Goal: Task Accomplishment & Management: Manage account settings

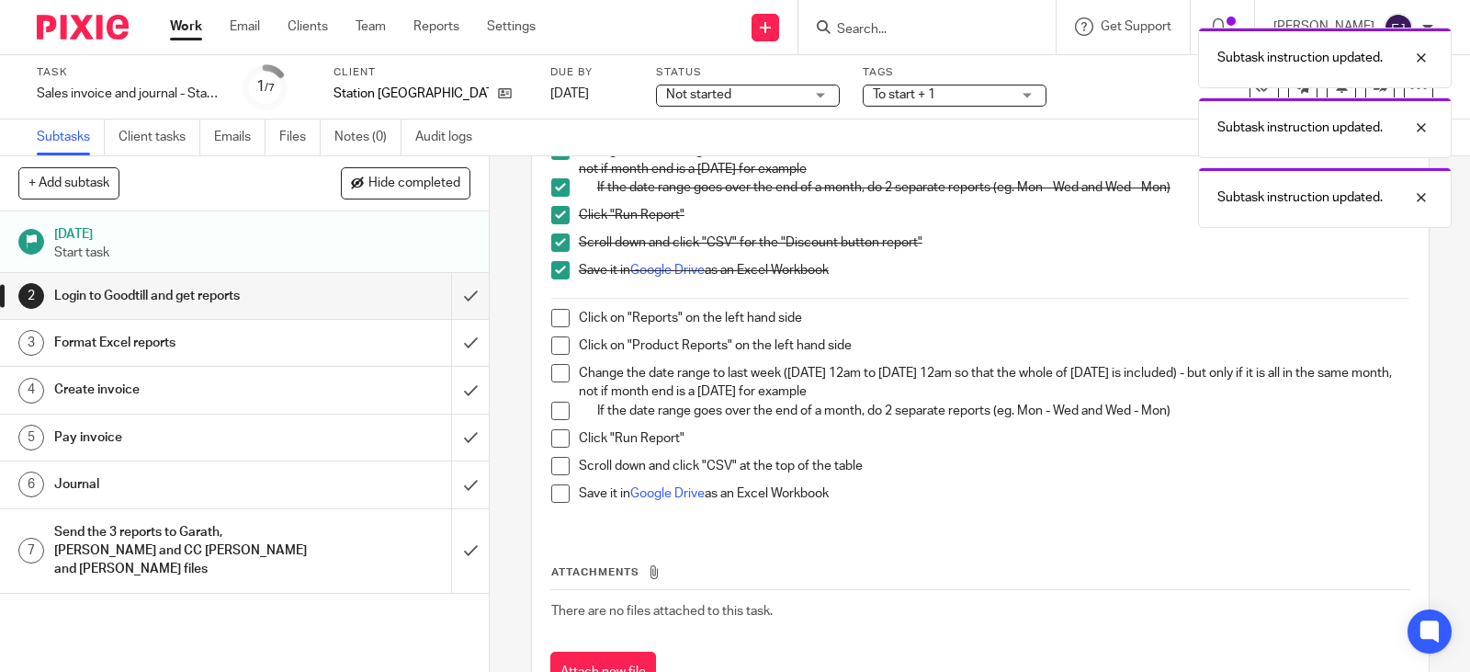
scroll to position [618, 0]
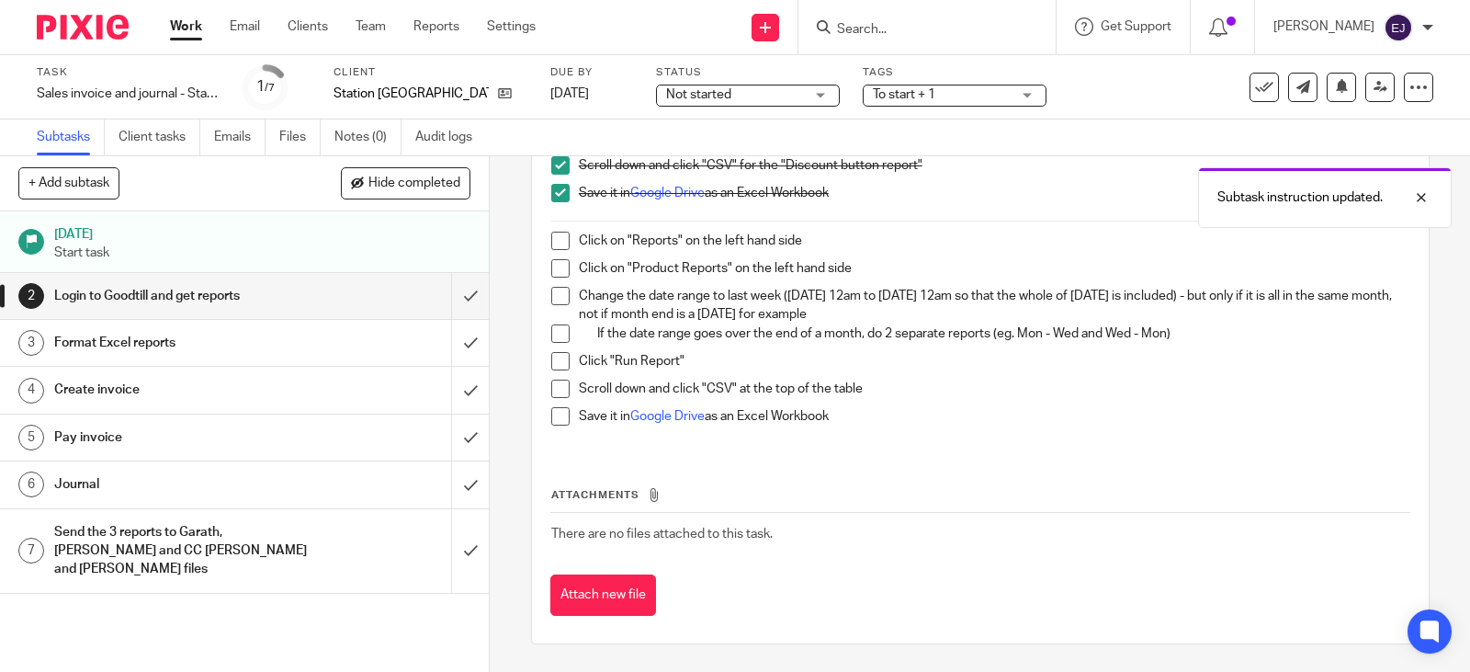
click at [558, 235] on span at bounding box center [560, 241] width 18 height 18
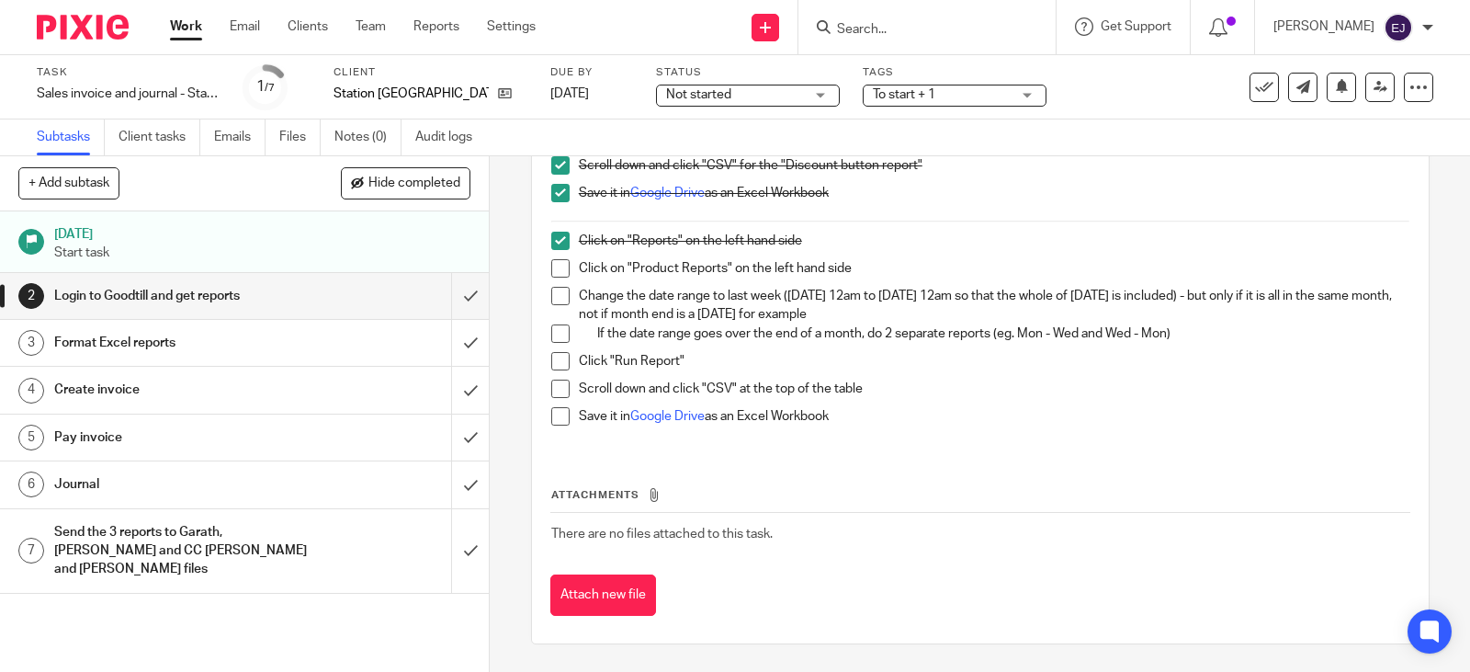
click at [559, 262] on span at bounding box center [560, 268] width 18 height 18
click at [551, 290] on span at bounding box center [560, 296] width 18 height 18
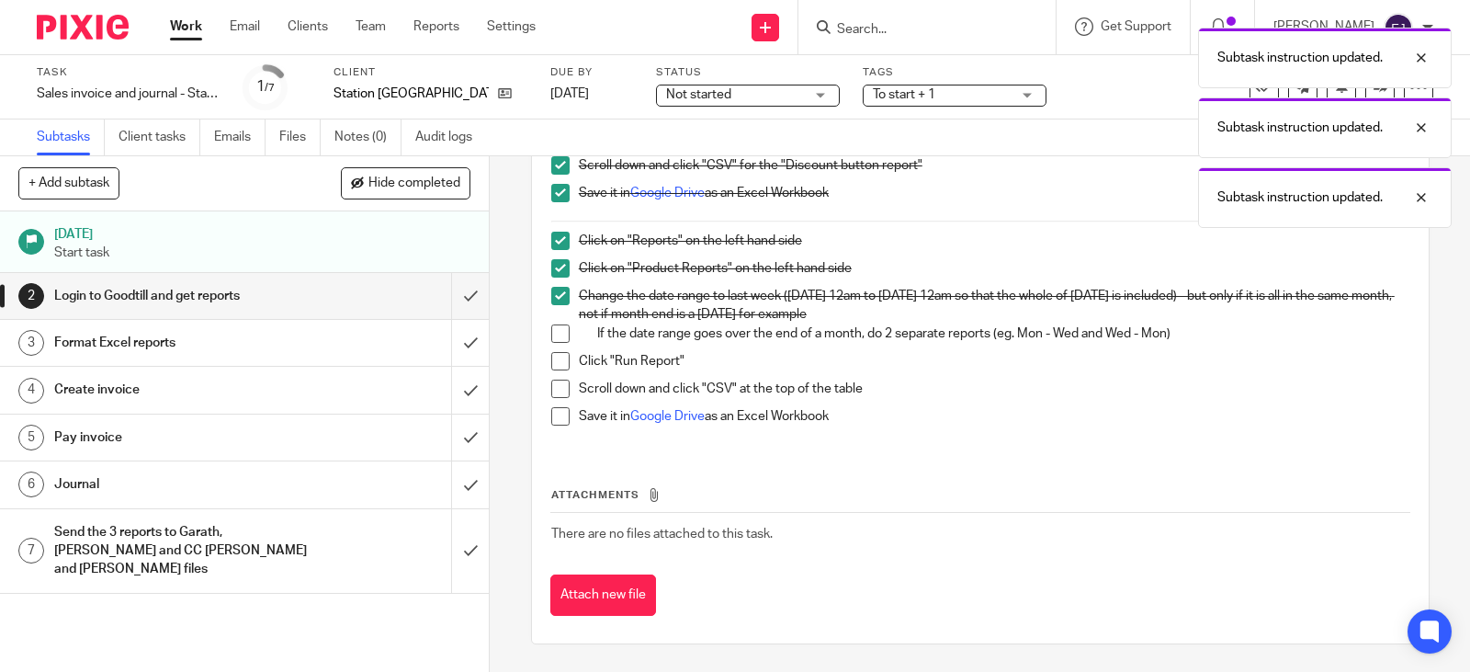
click at [551, 333] on span at bounding box center [560, 333] width 18 height 18
drag, startPoint x: 556, startPoint y: 357, endPoint x: 556, endPoint y: 384, distance: 26.6
click at [556, 358] on span at bounding box center [560, 361] width 18 height 18
click at [554, 394] on span at bounding box center [560, 388] width 18 height 18
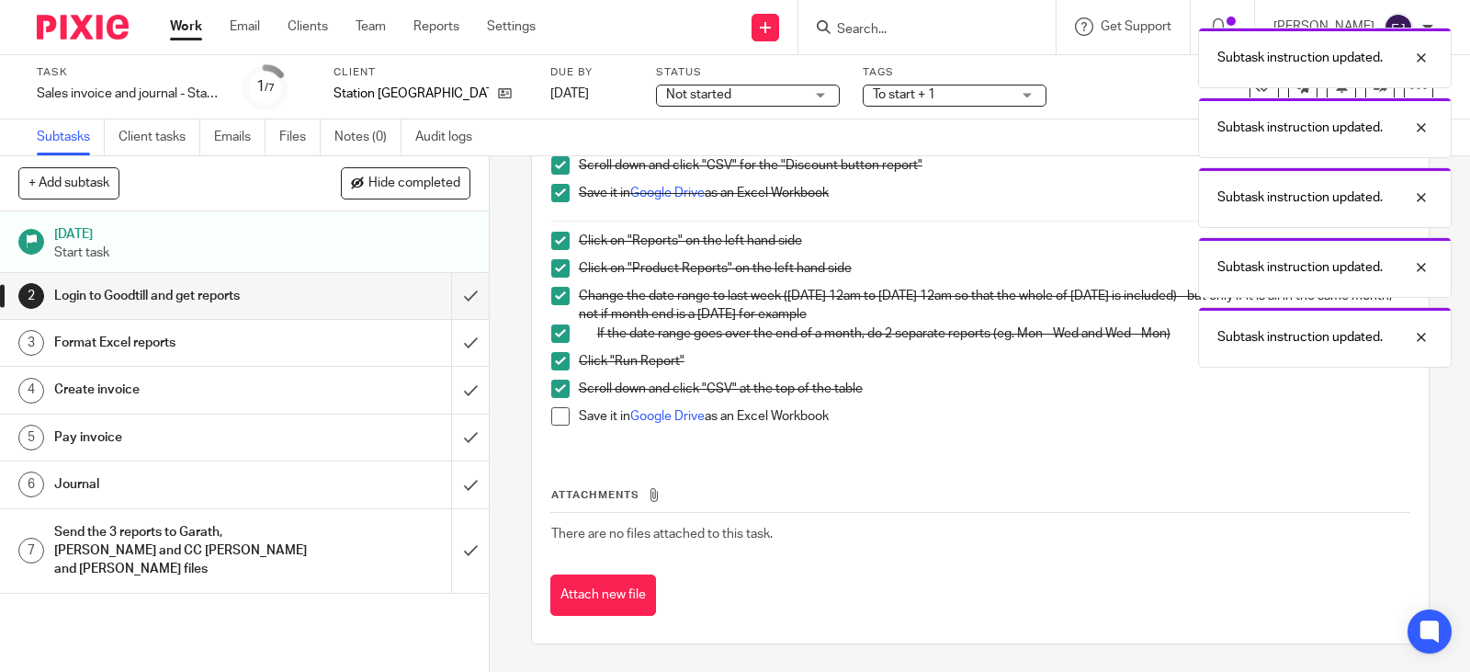
click at [558, 415] on span at bounding box center [560, 416] width 18 height 18
click at [458, 310] on input "submit" at bounding box center [244, 296] width 489 height 46
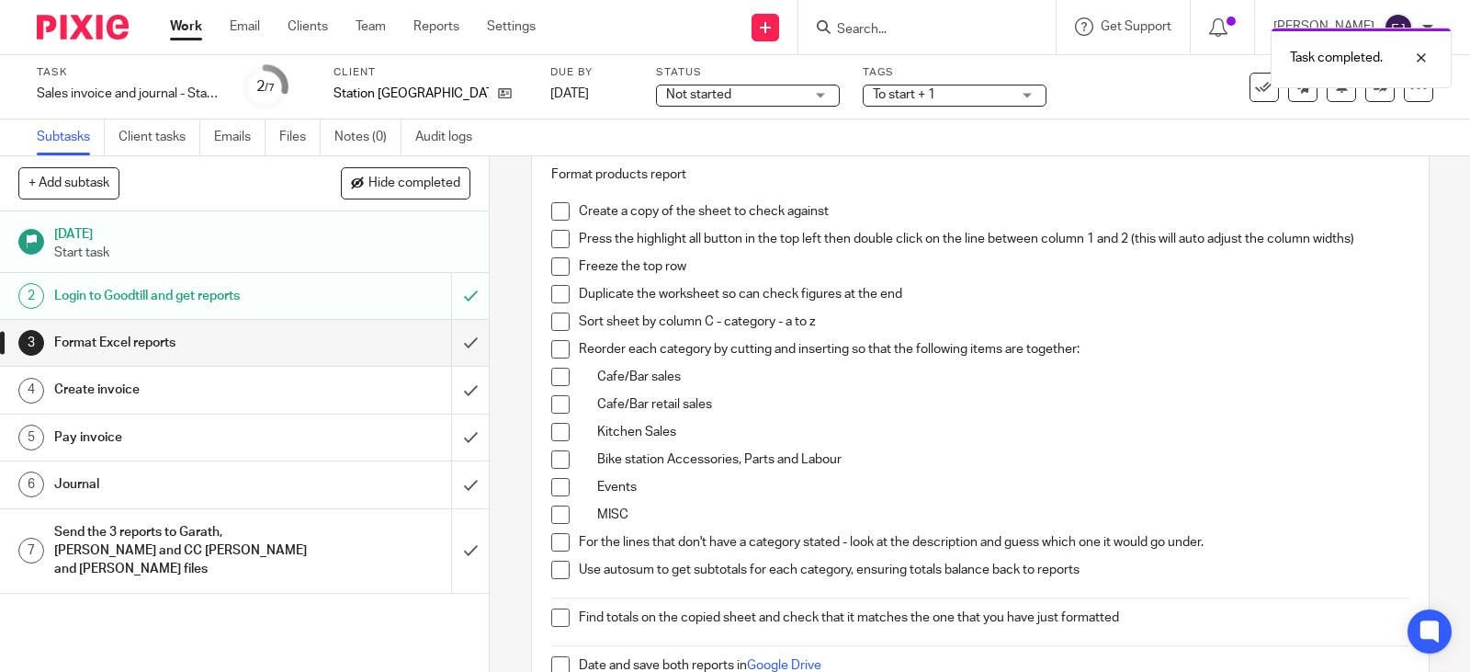
scroll to position [276, 0]
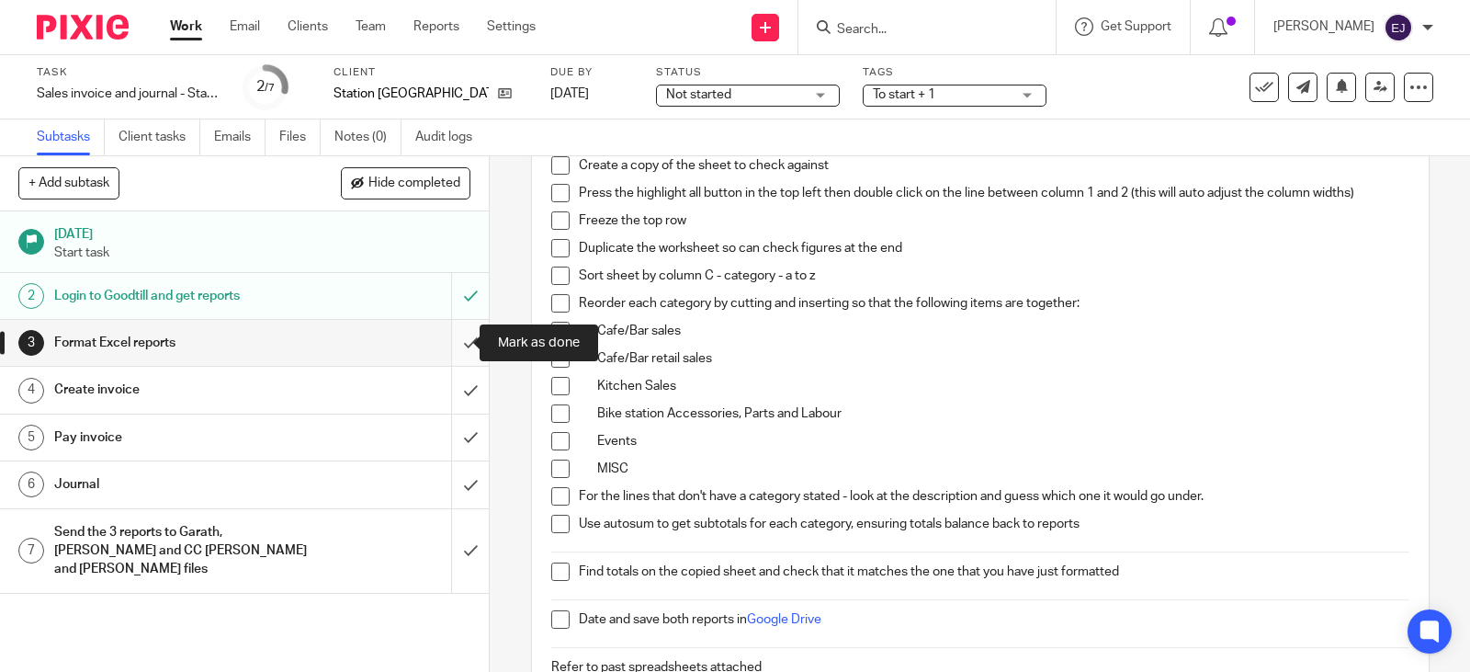
click at [458, 338] on input "submit" at bounding box center [244, 343] width 489 height 46
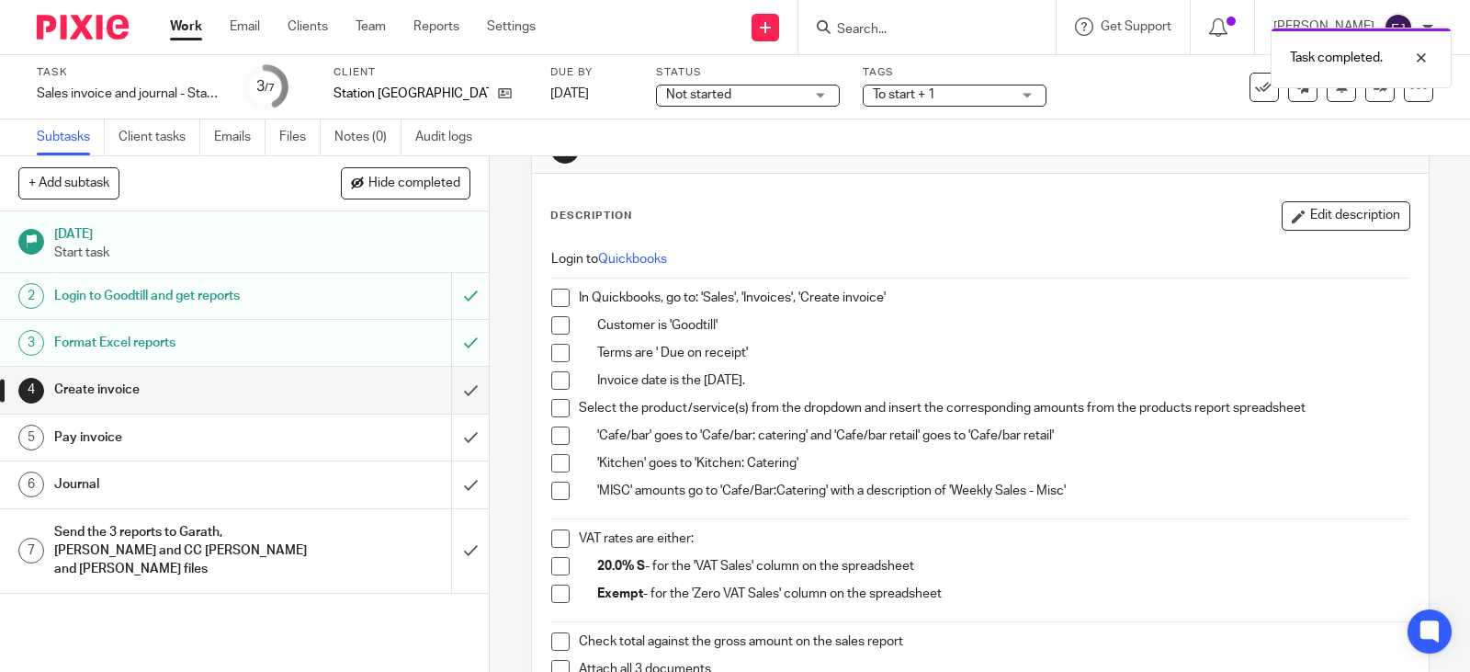
scroll to position [92, 0]
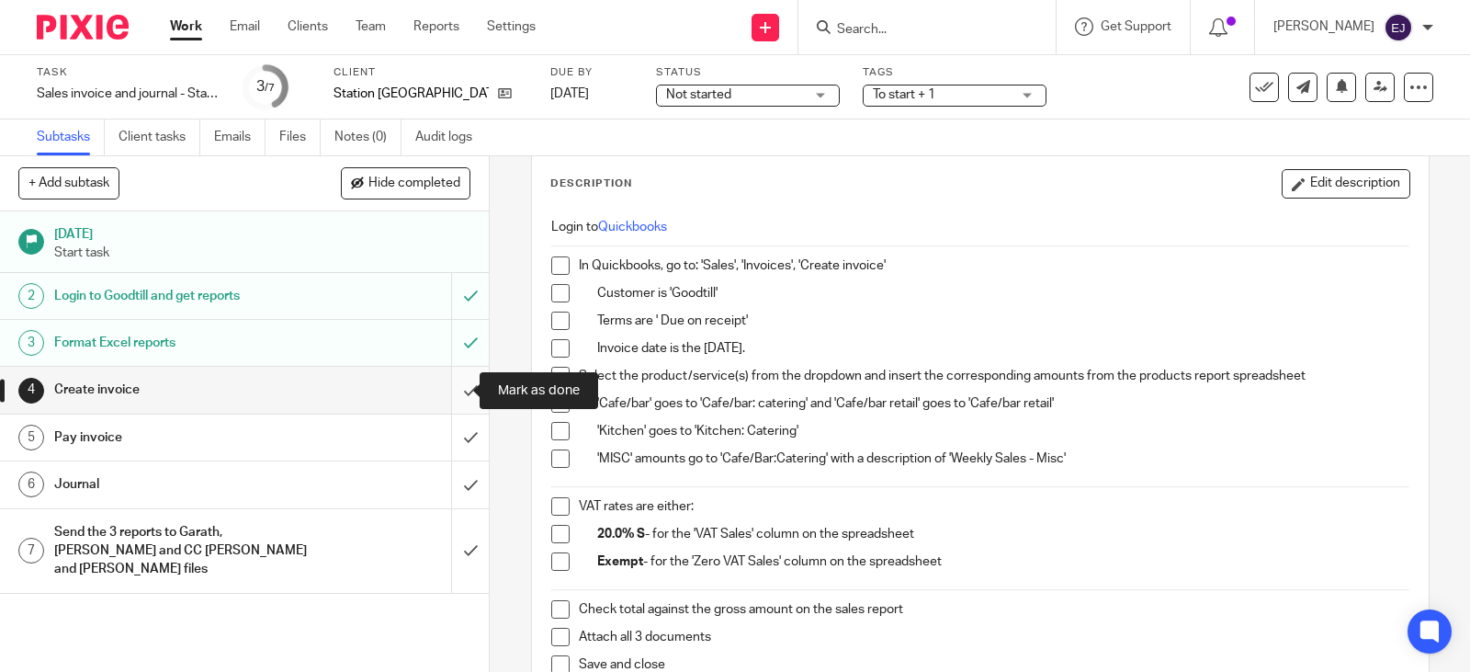
click at [447, 386] on input "submit" at bounding box center [244, 390] width 489 height 46
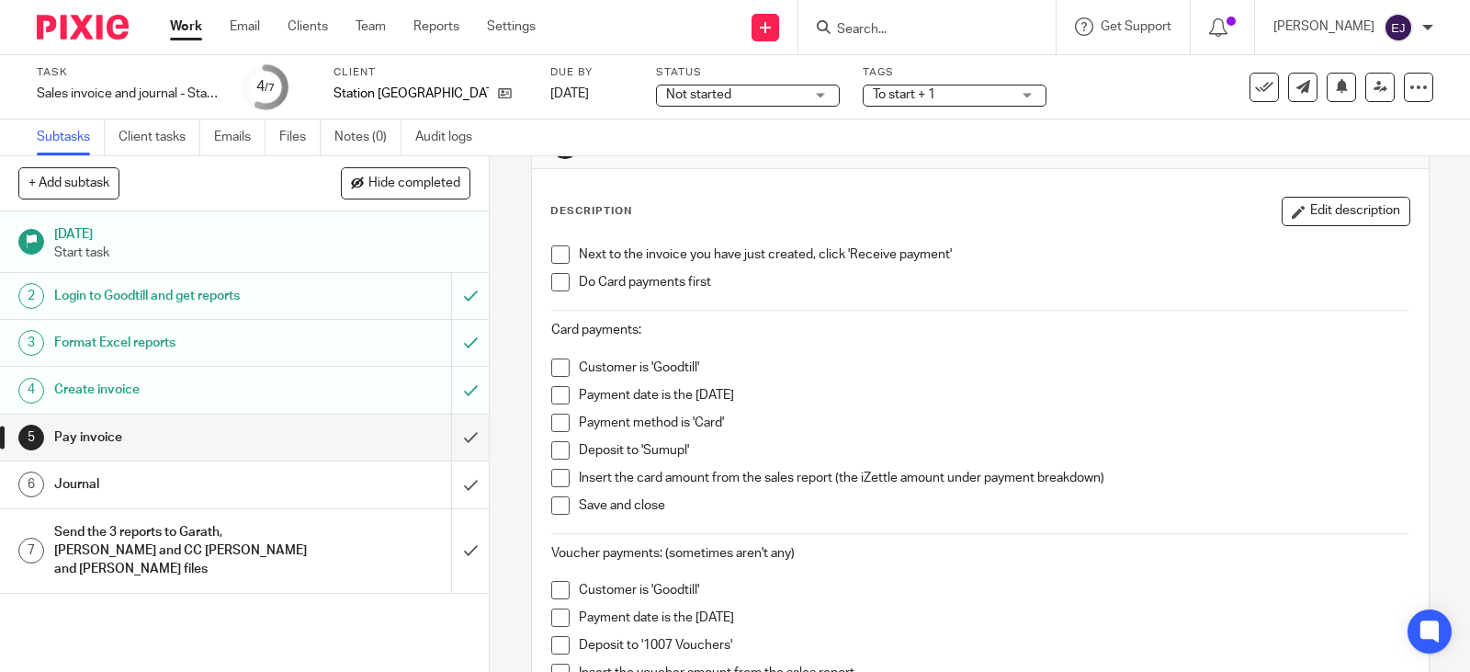
scroll to position [92, 0]
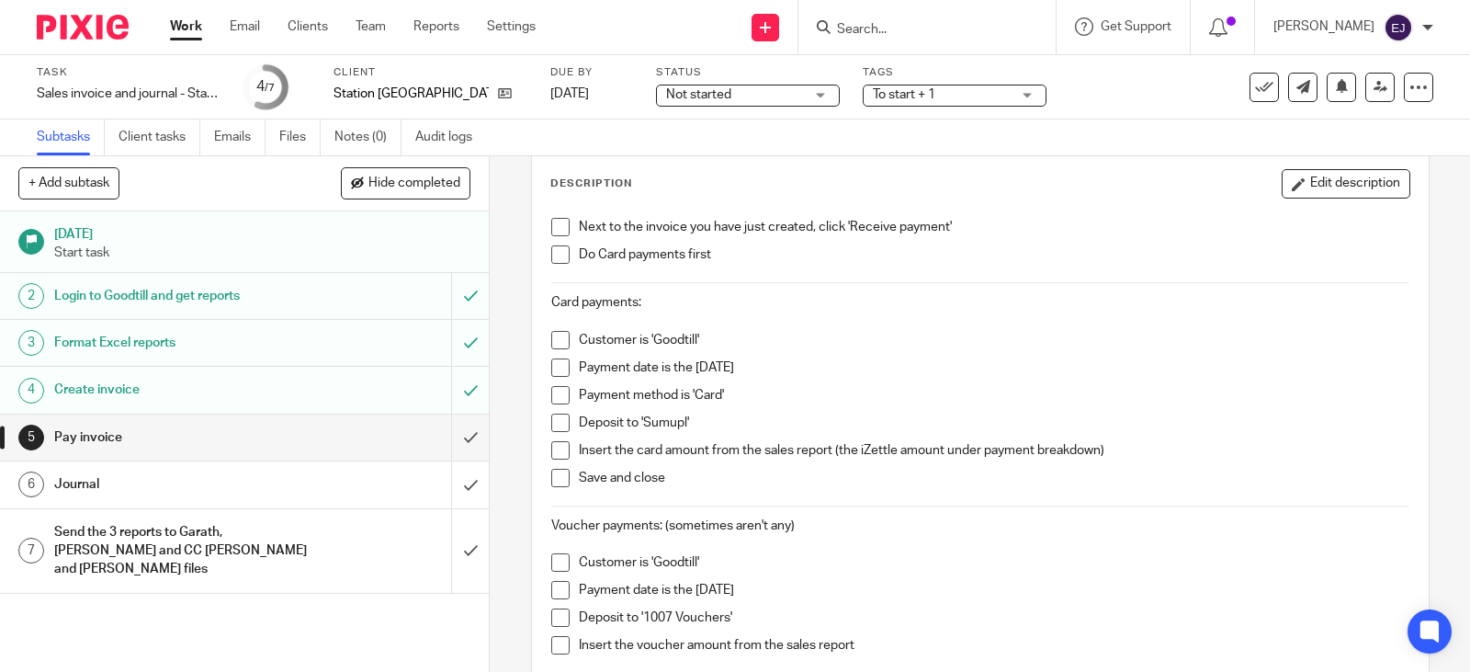
click at [551, 221] on span at bounding box center [560, 227] width 18 height 18
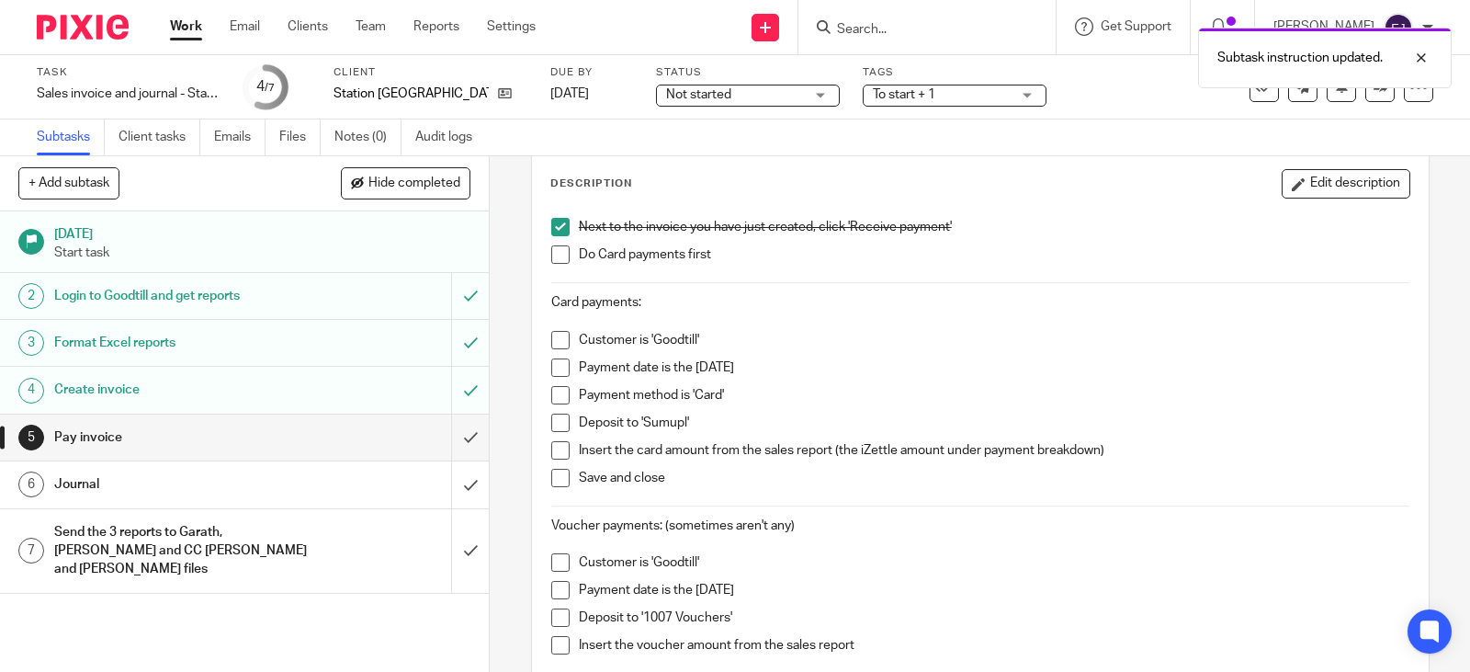
click at [551, 244] on li "Next to the invoice you have just created, click 'Receive payment'" at bounding box center [980, 232] width 858 height 28
click at [551, 247] on span at bounding box center [560, 254] width 18 height 18
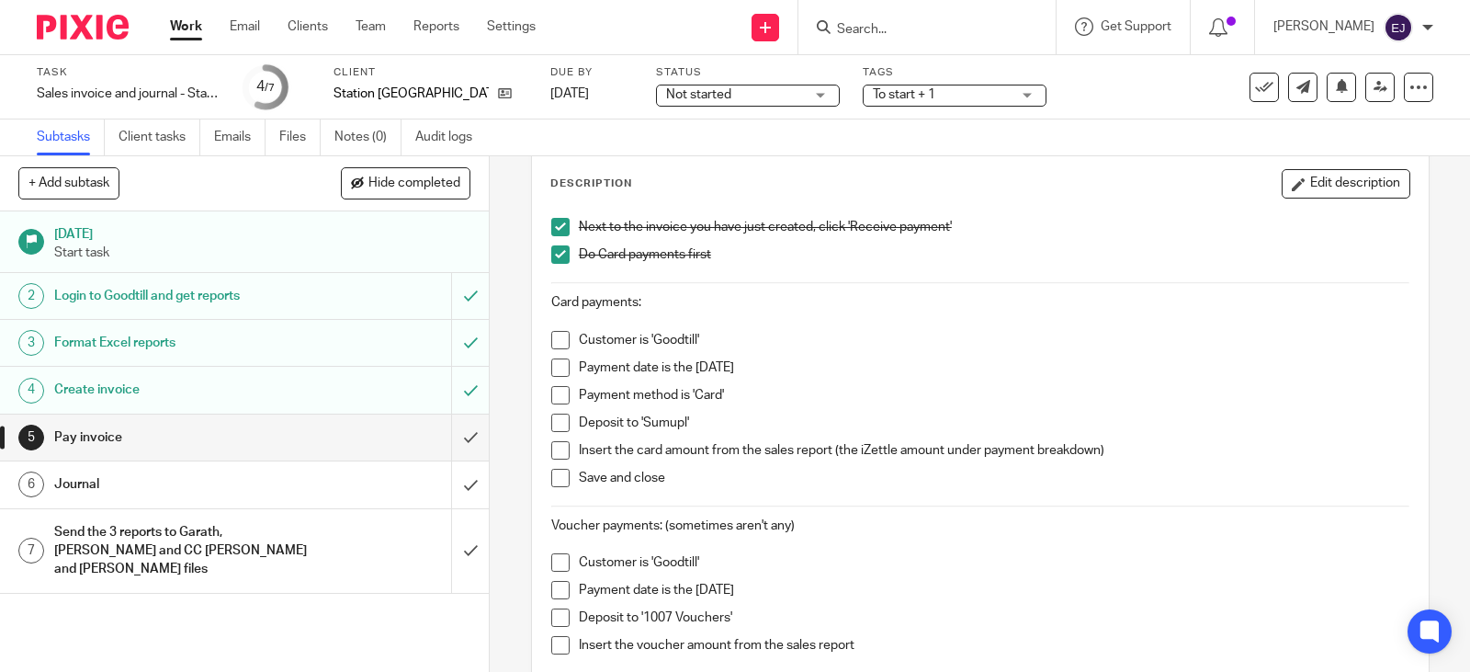
click at [559, 340] on span at bounding box center [560, 340] width 18 height 18
click at [558, 374] on span at bounding box center [560, 367] width 18 height 18
click at [557, 389] on span at bounding box center [560, 395] width 18 height 18
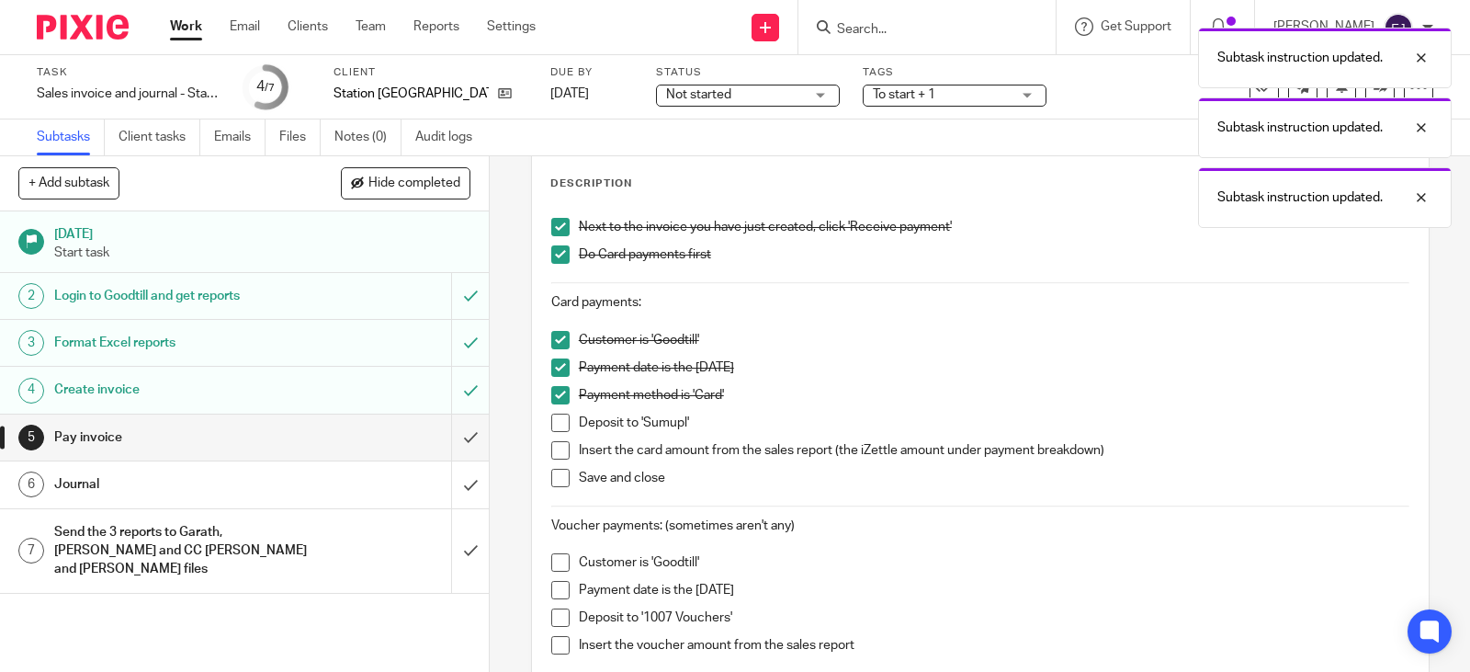
click at [556, 411] on li "Payment method is 'Card'" at bounding box center [980, 400] width 858 height 28
click at [551, 421] on span at bounding box center [560, 422] width 18 height 18
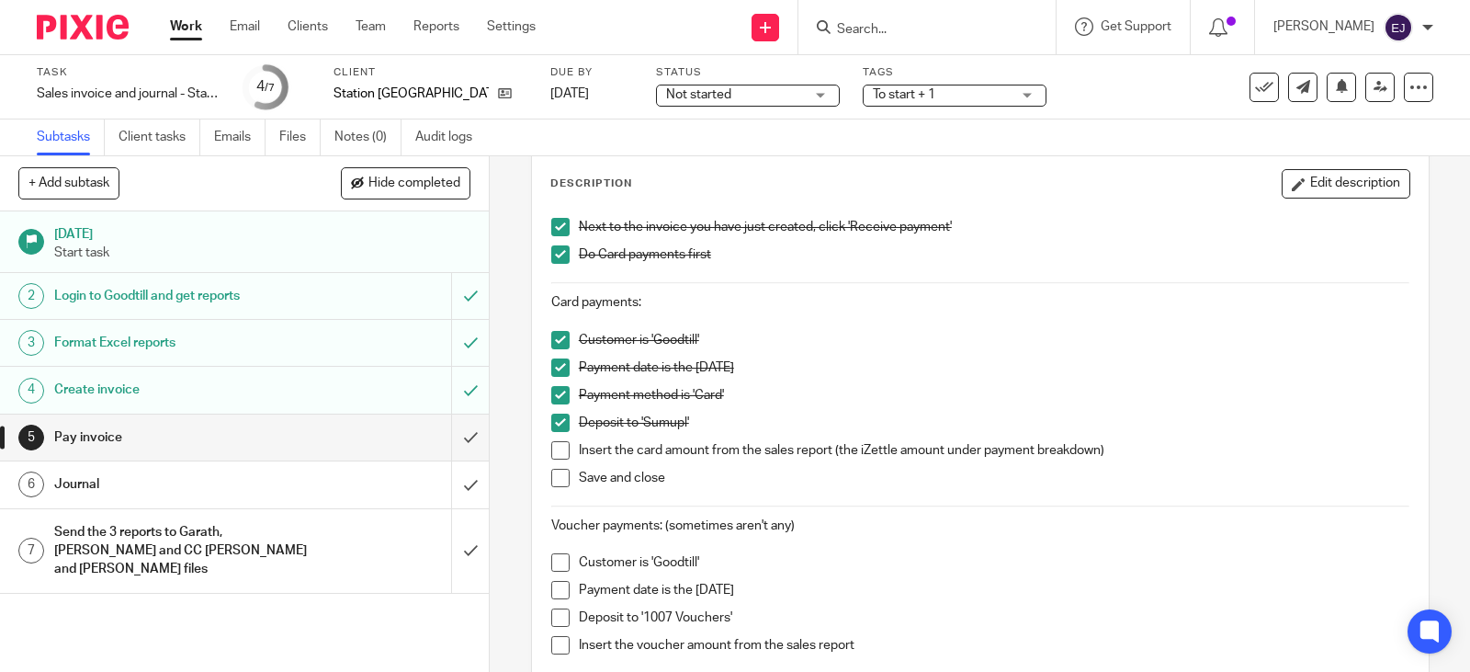
click at [553, 456] on span at bounding box center [560, 450] width 18 height 18
click at [551, 479] on span at bounding box center [560, 478] width 18 height 18
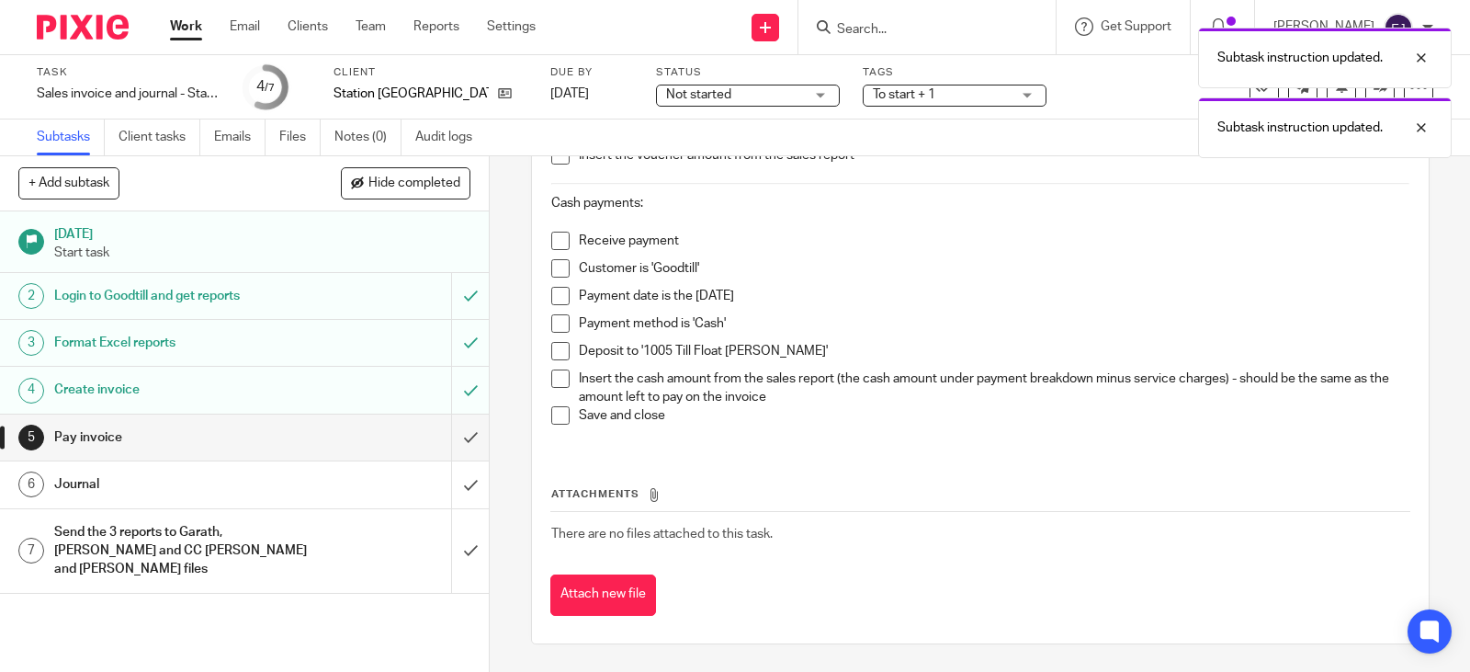
scroll to position [490, 0]
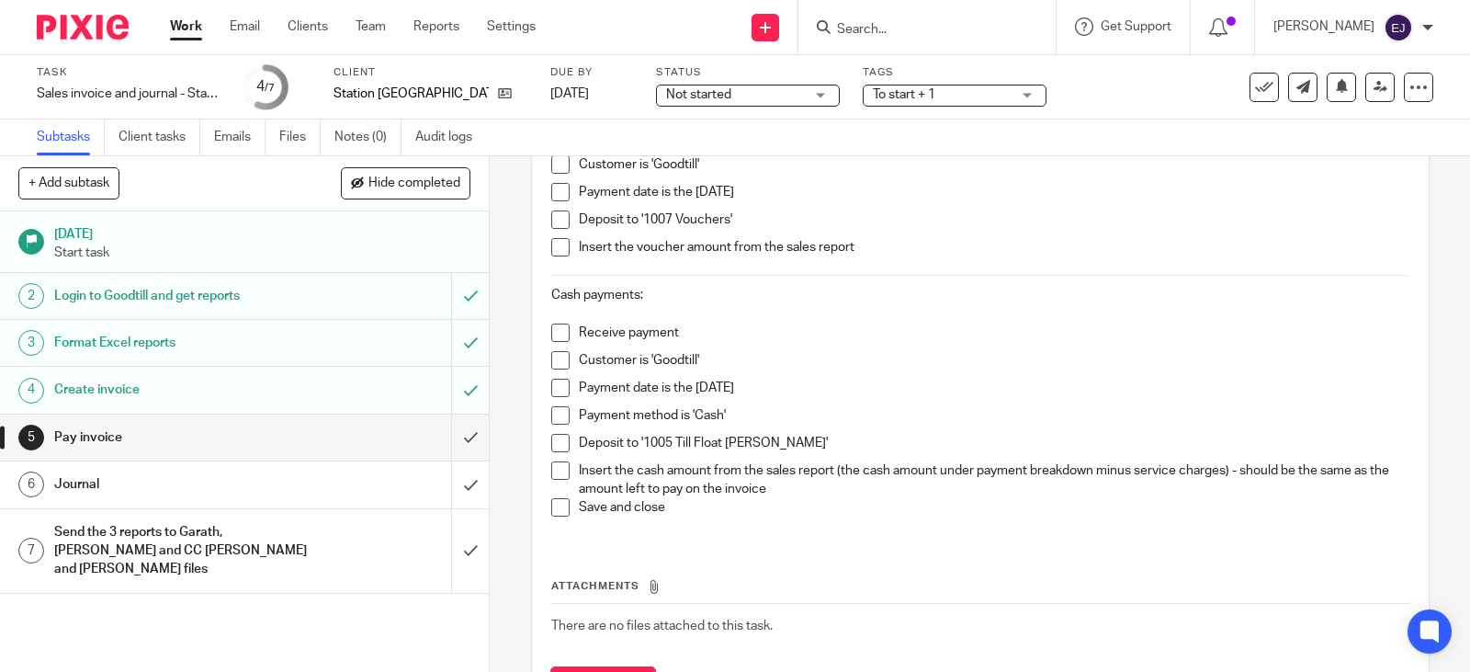
click at [561, 339] on span at bounding box center [560, 332] width 18 height 18
click at [557, 365] on span at bounding box center [560, 360] width 18 height 18
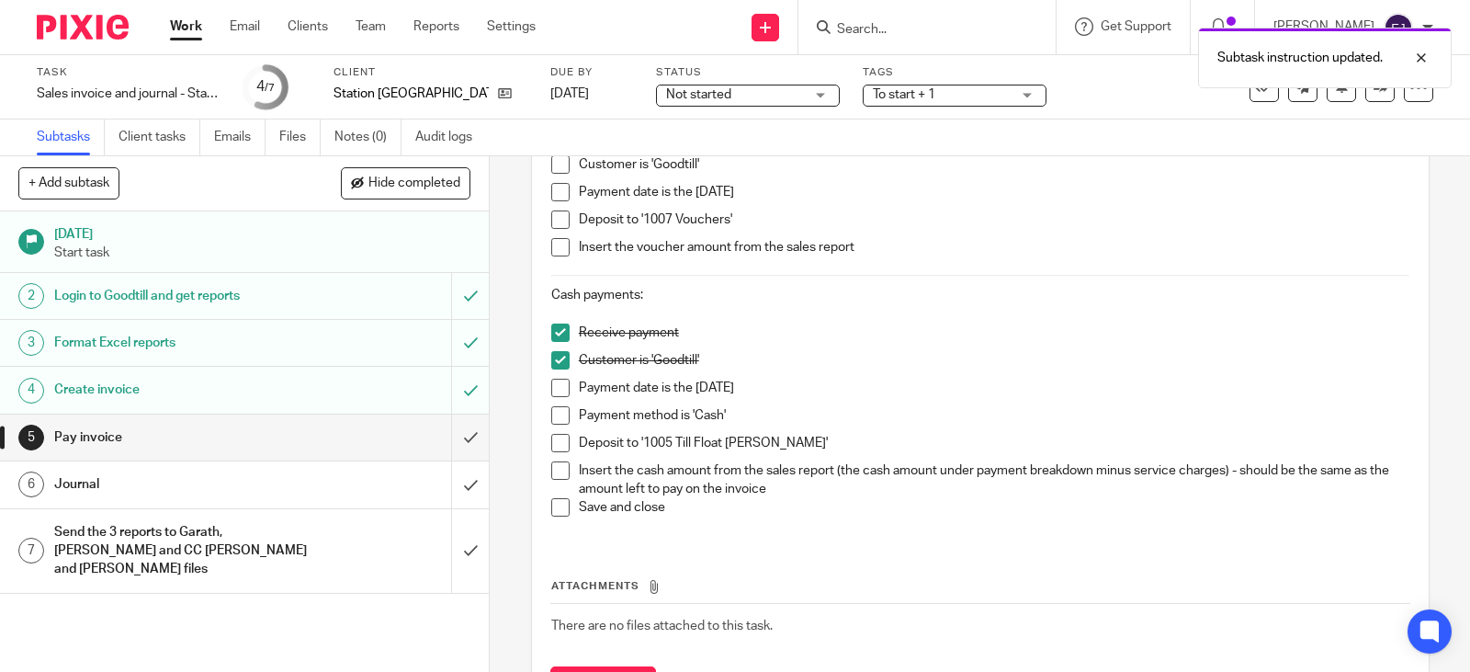
click at [556, 379] on span at bounding box center [560, 388] width 18 height 18
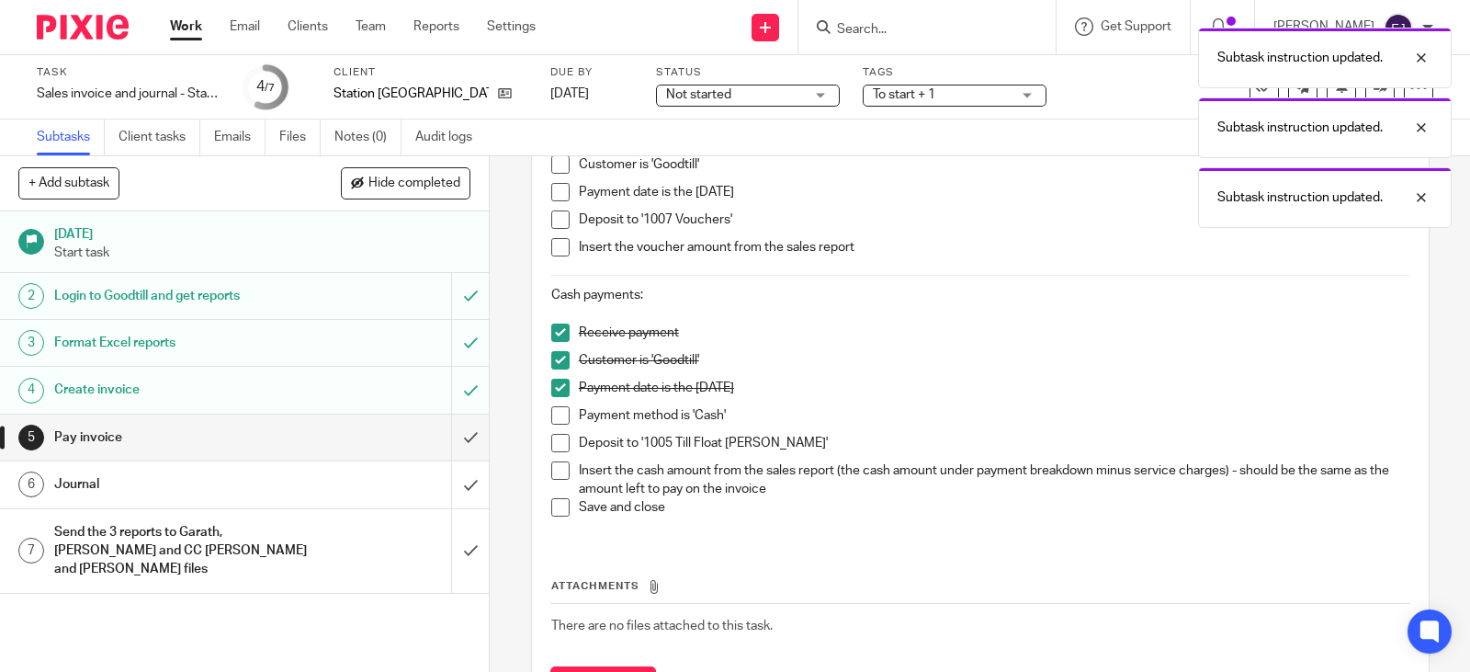
click at [552, 410] on span at bounding box center [560, 415] width 18 height 18
click at [554, 438] on span at bounding box center [560, 443] width 18 height 18
click at [555, 462] on span at bounding box center [560, 470] width 18 height 18
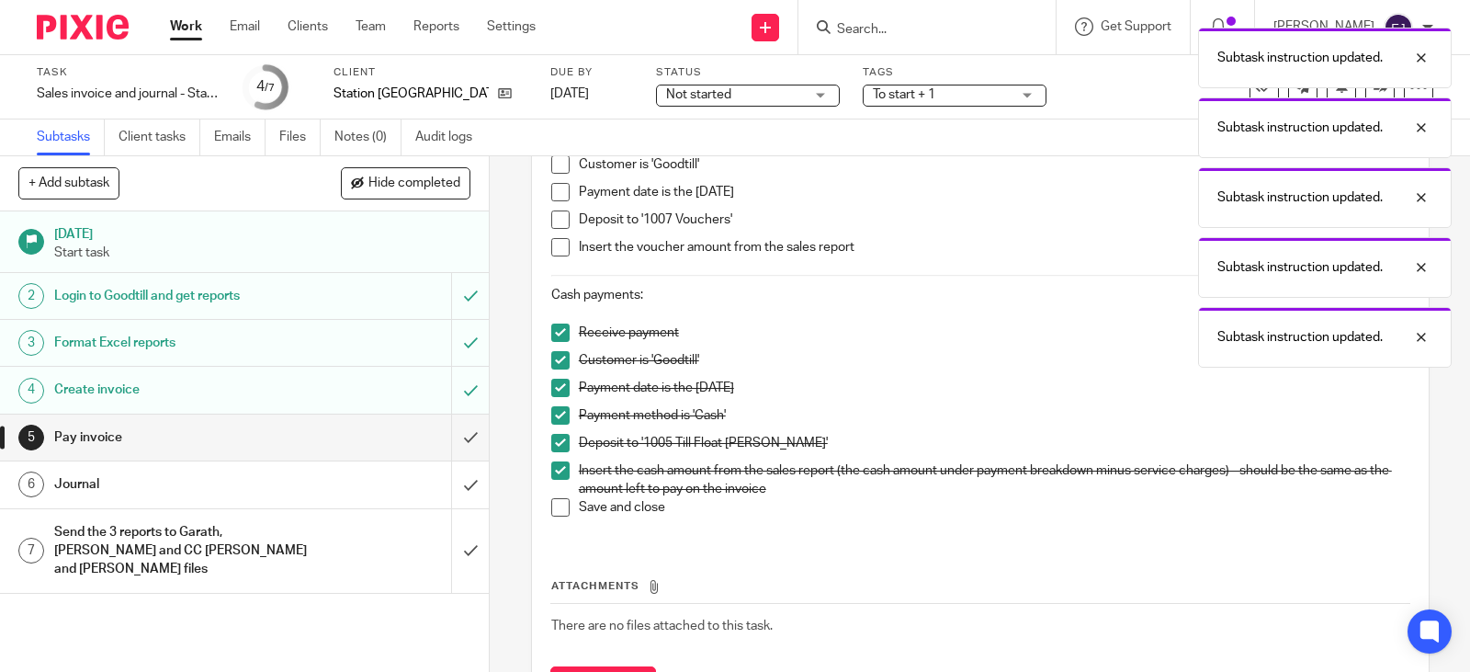
click at [554, 504] on span at bounding box center [560, 507] width 18 height 18
click at [470, 430] on input "submit" at bounding box center [244, 437] width 489 height 46
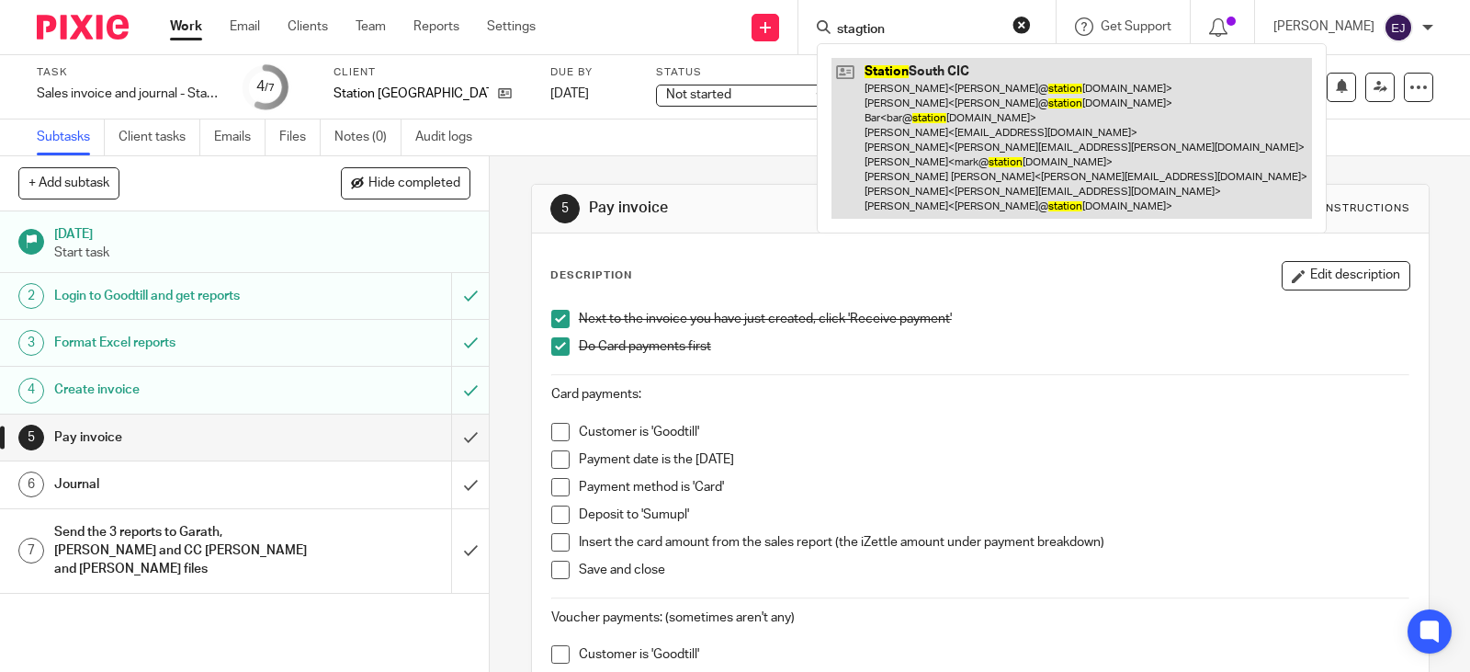
type input "stagtion"
click at [991, 154] on link at bounding box center [1071, 138] width 481 height 161
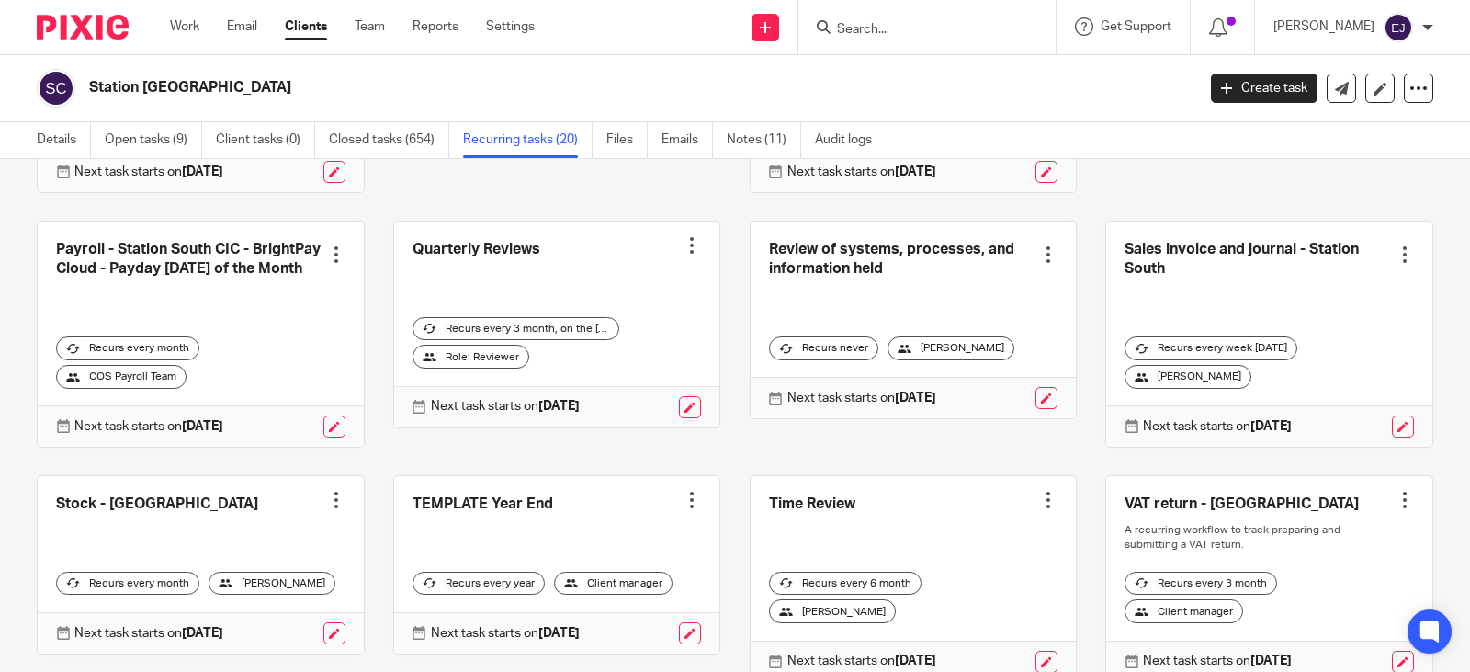
scroll to position [827, 0]
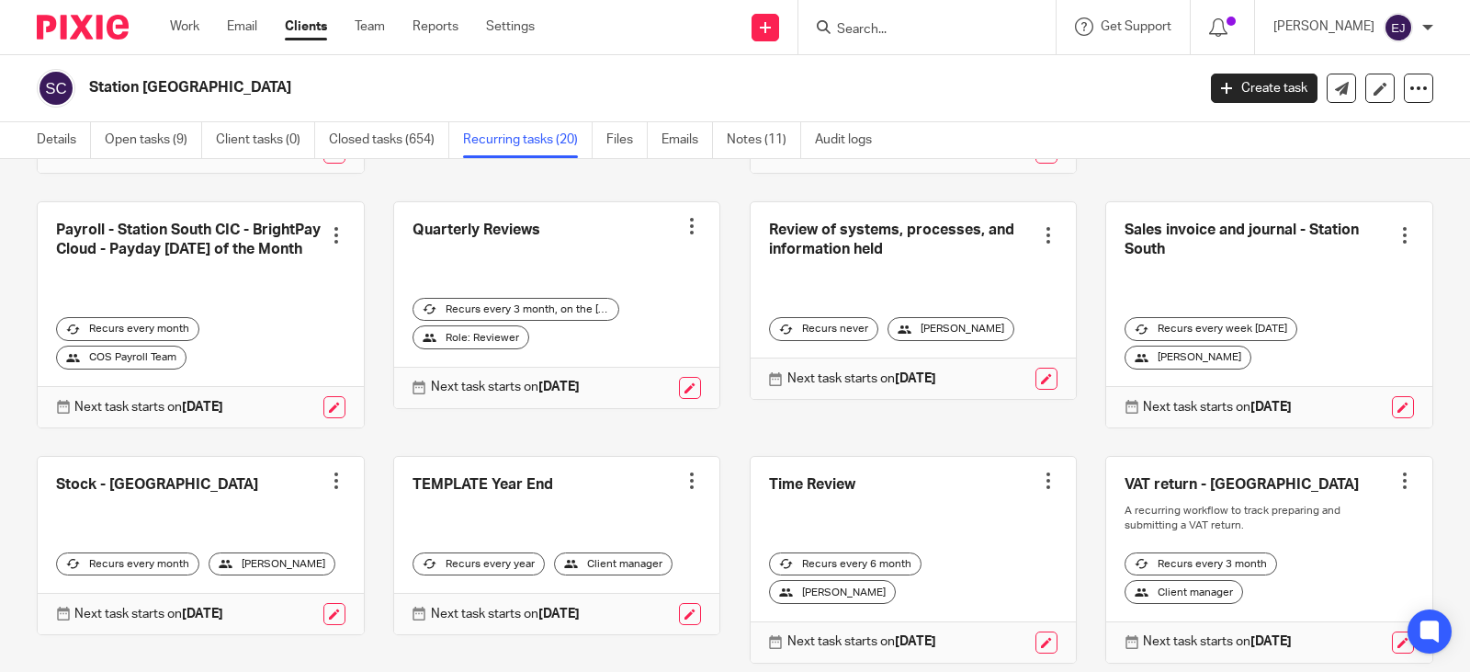
click at [1137, 253] on link at bounding box center [1269, 314] width 326 height 225
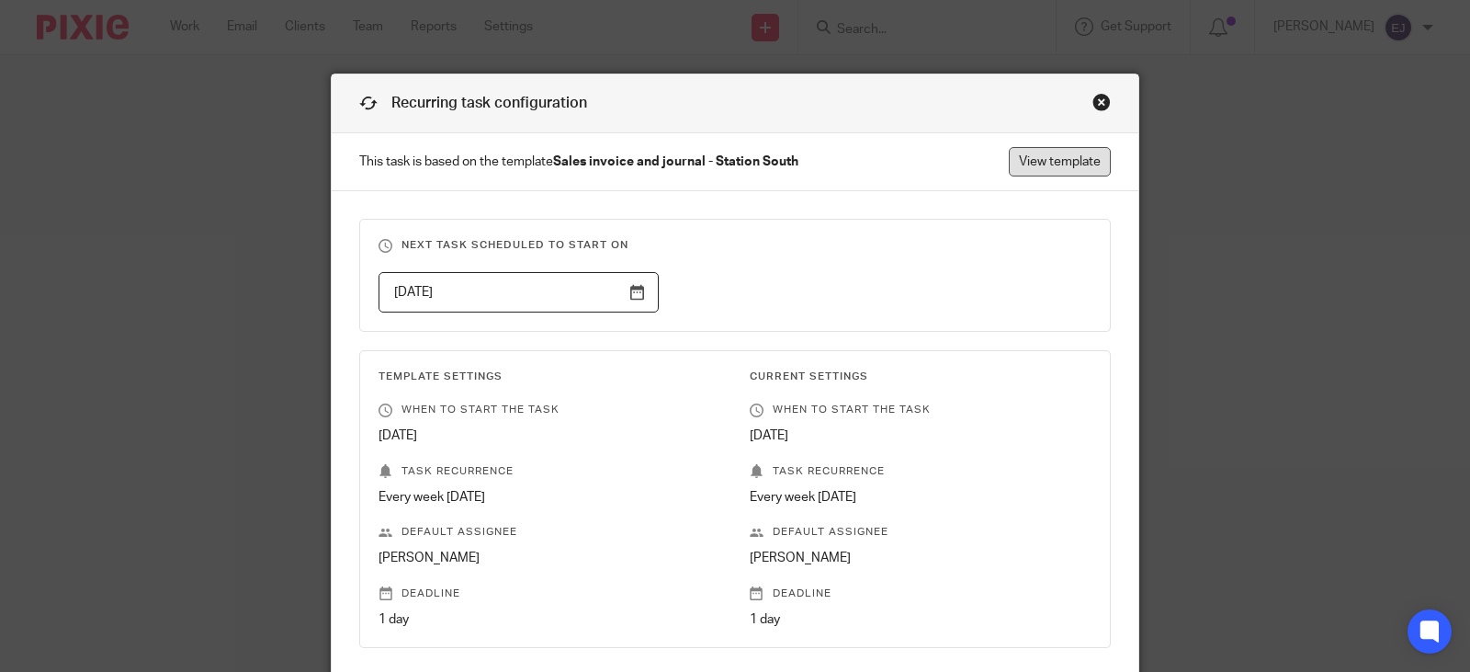
click at [1055, 164] on link "View template" at bounding box center [1060, 161] width 102 height 29
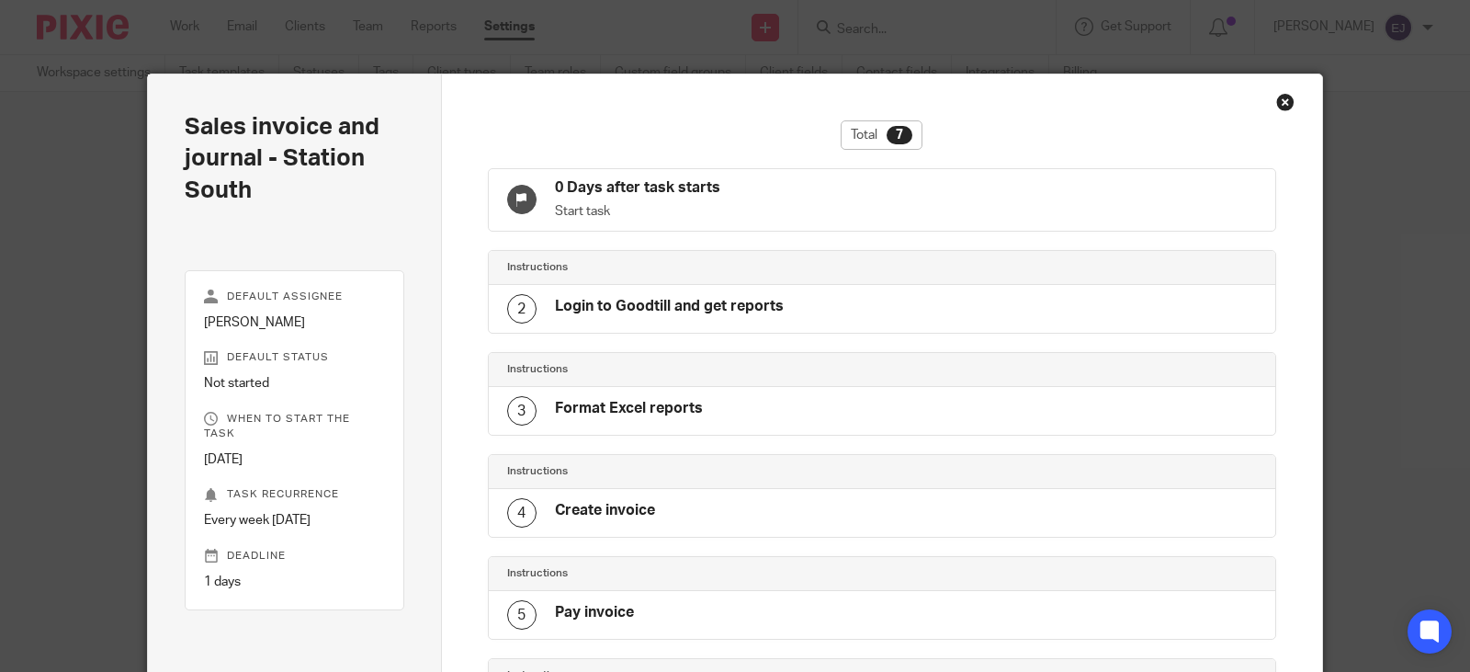
scroll to position [356, 0]
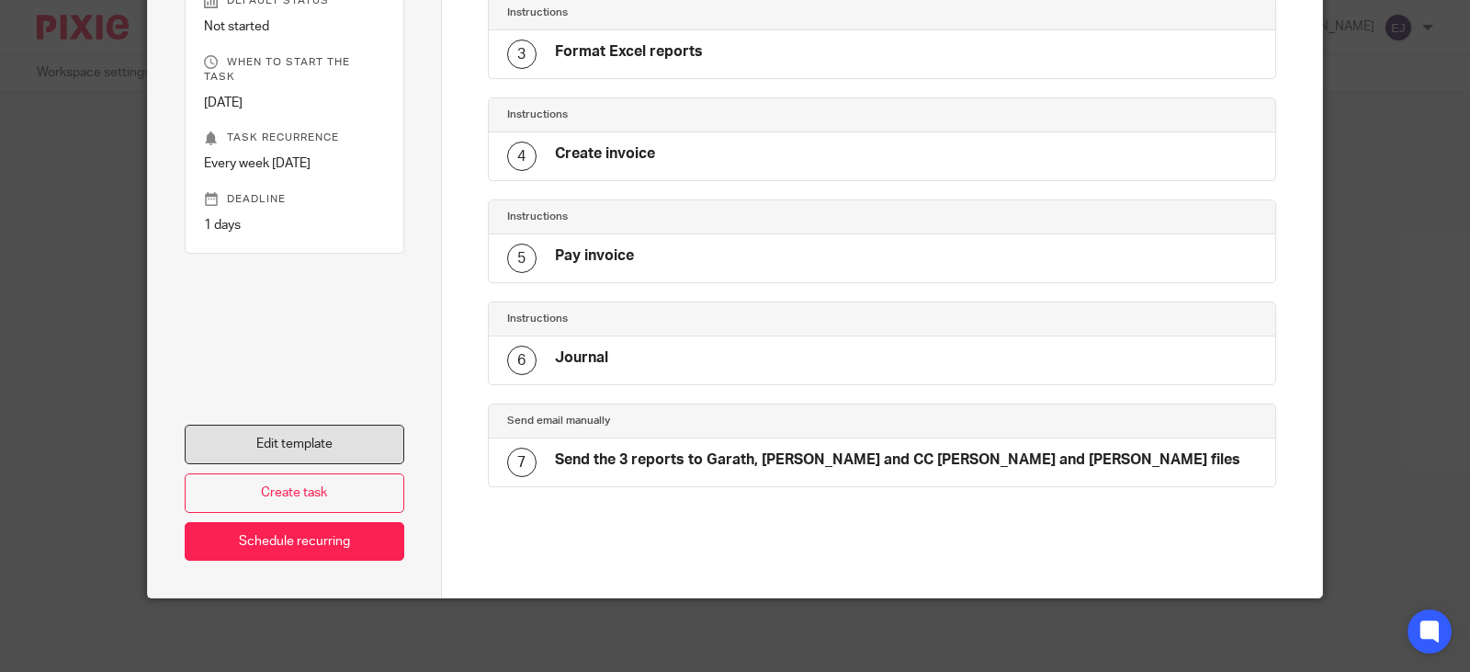
click at [324, 441] on link "Edit template" at bounding box center [295, 444] width 220 height 40
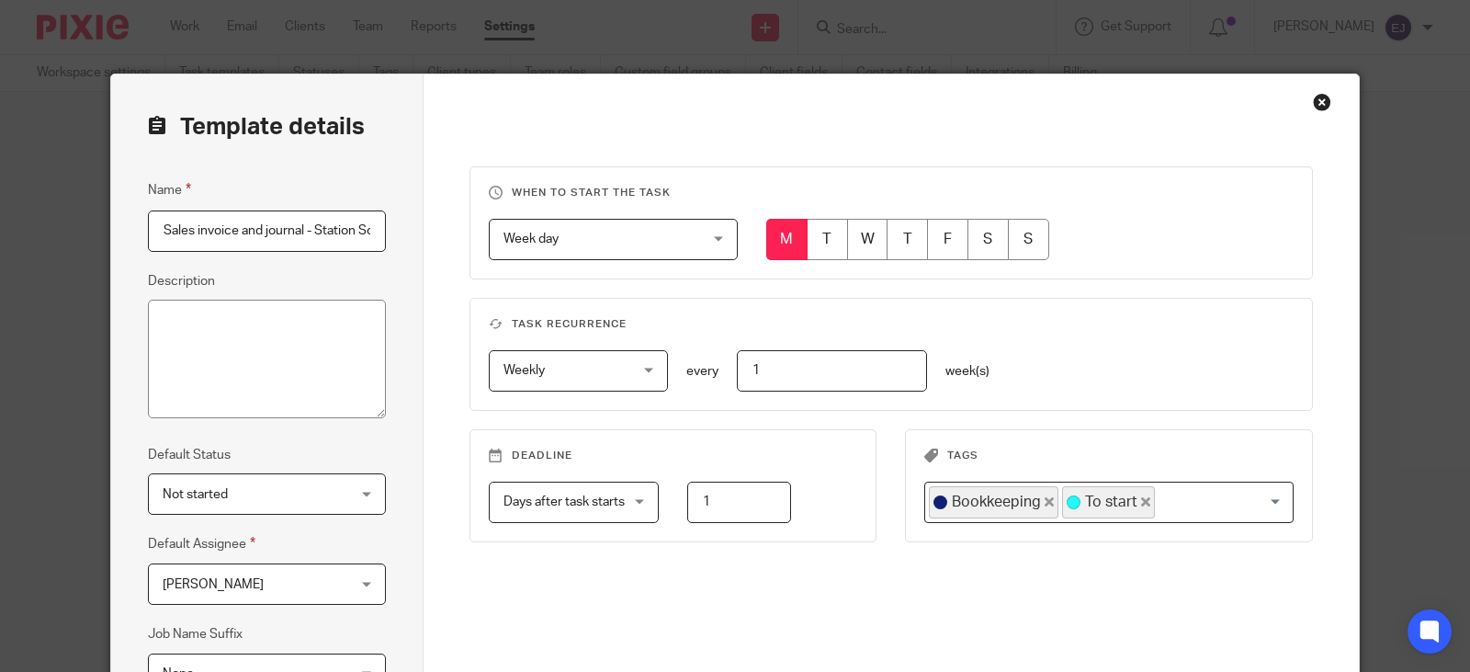
scroll to position [0, 26]
click at [424, 431] on div "When to start the task Week day Week day Disable On date Week day Month day On …" at bounding box center [892, 469] width 936 height 790
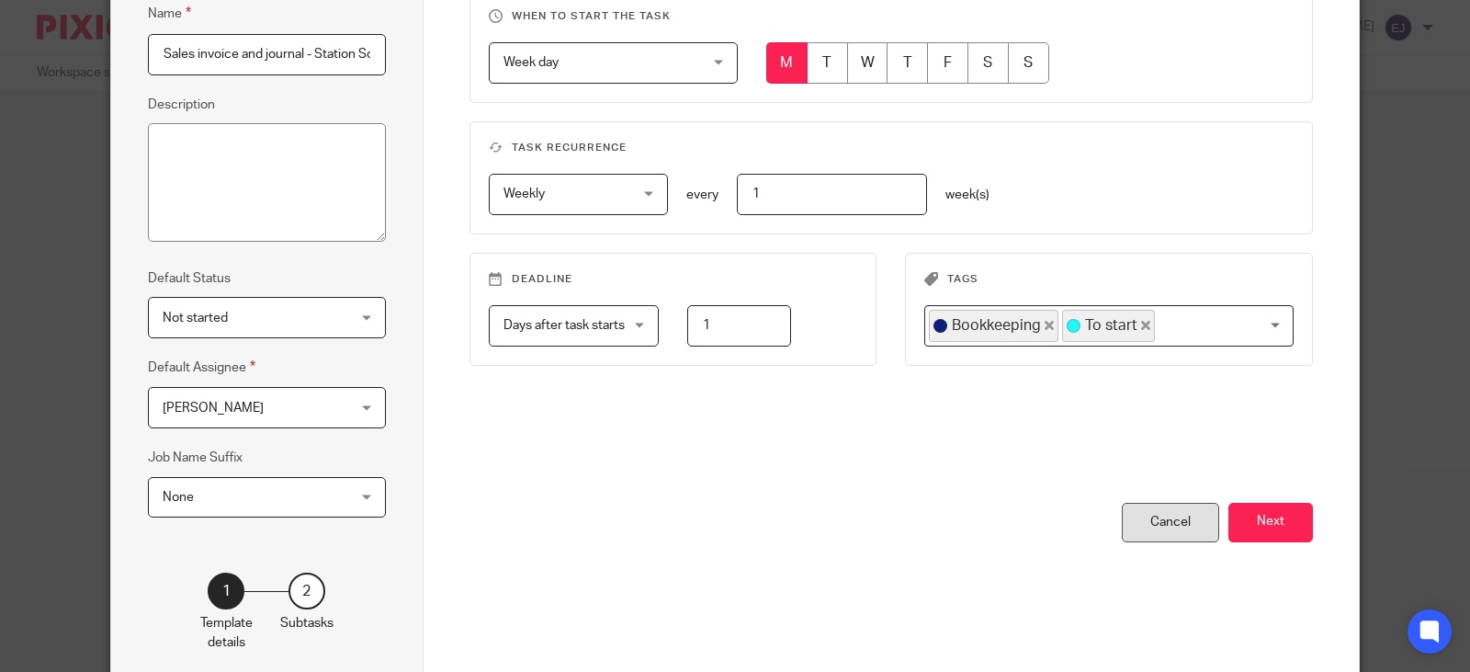
scroll to position [184, 0]
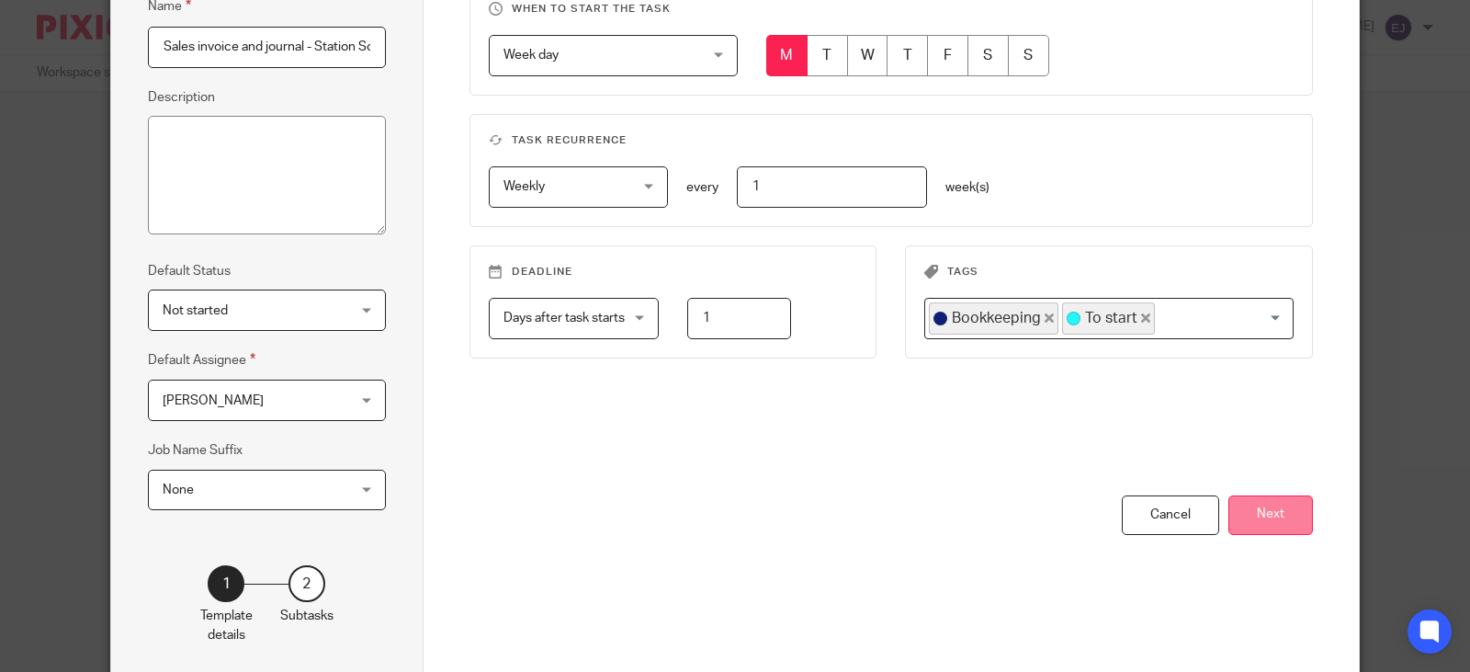
click at [1275, 512] on button "Next" at bounding box center [1270, 515] width 85 height 40
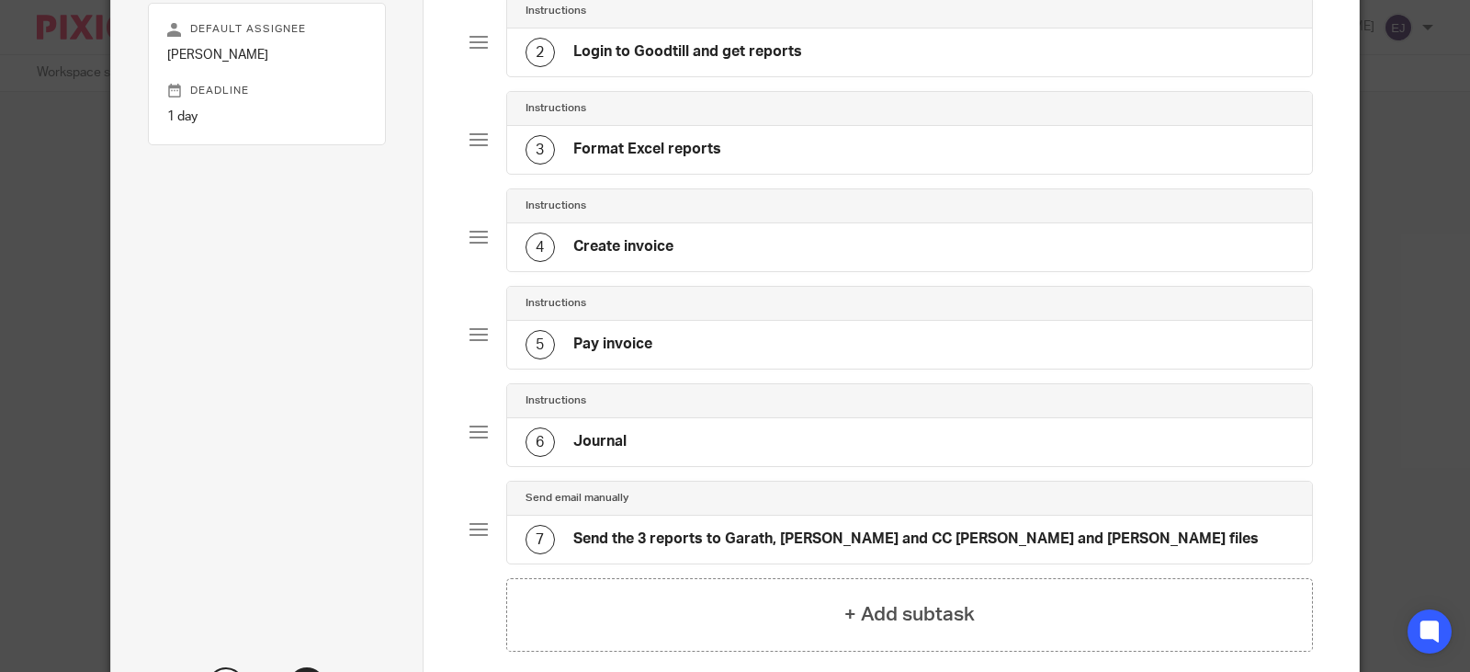
scroll to position [276, 0]
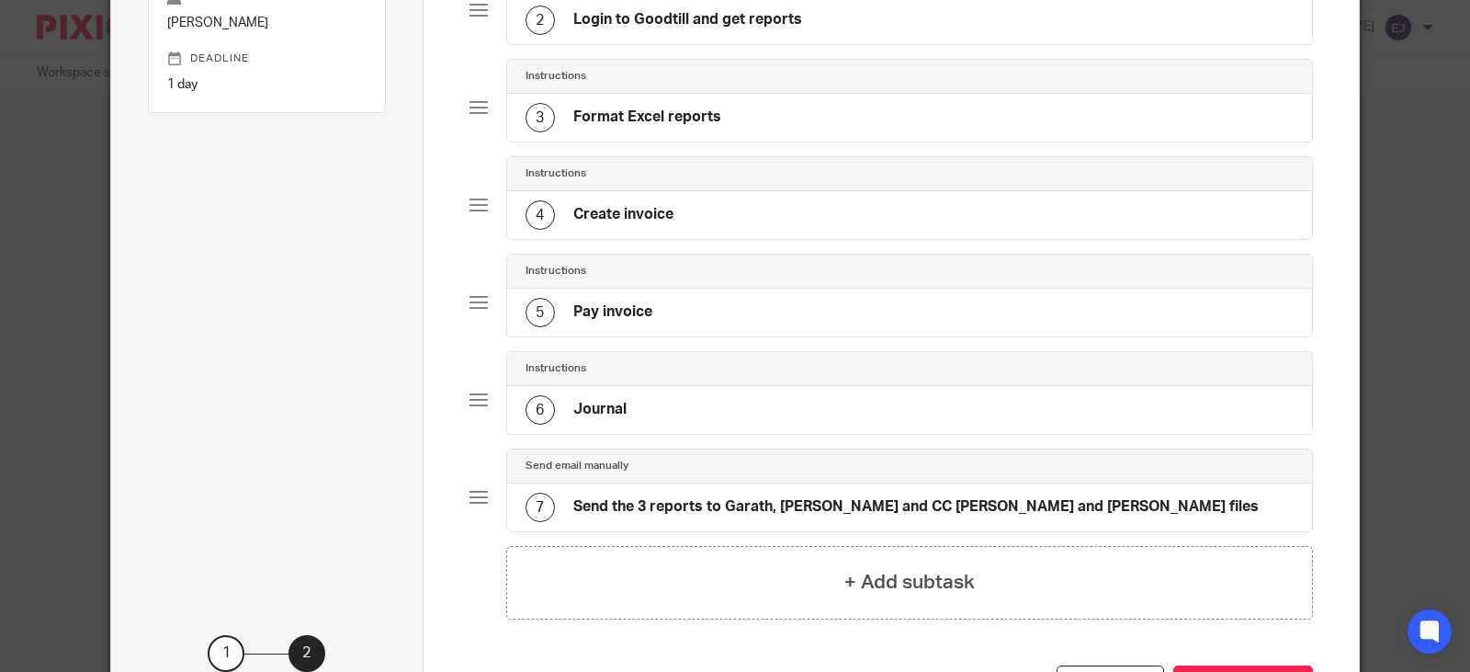
click at [1078, 333] on div "5 Pay invoice" at bounding box center [910, 312] width 806 height 48
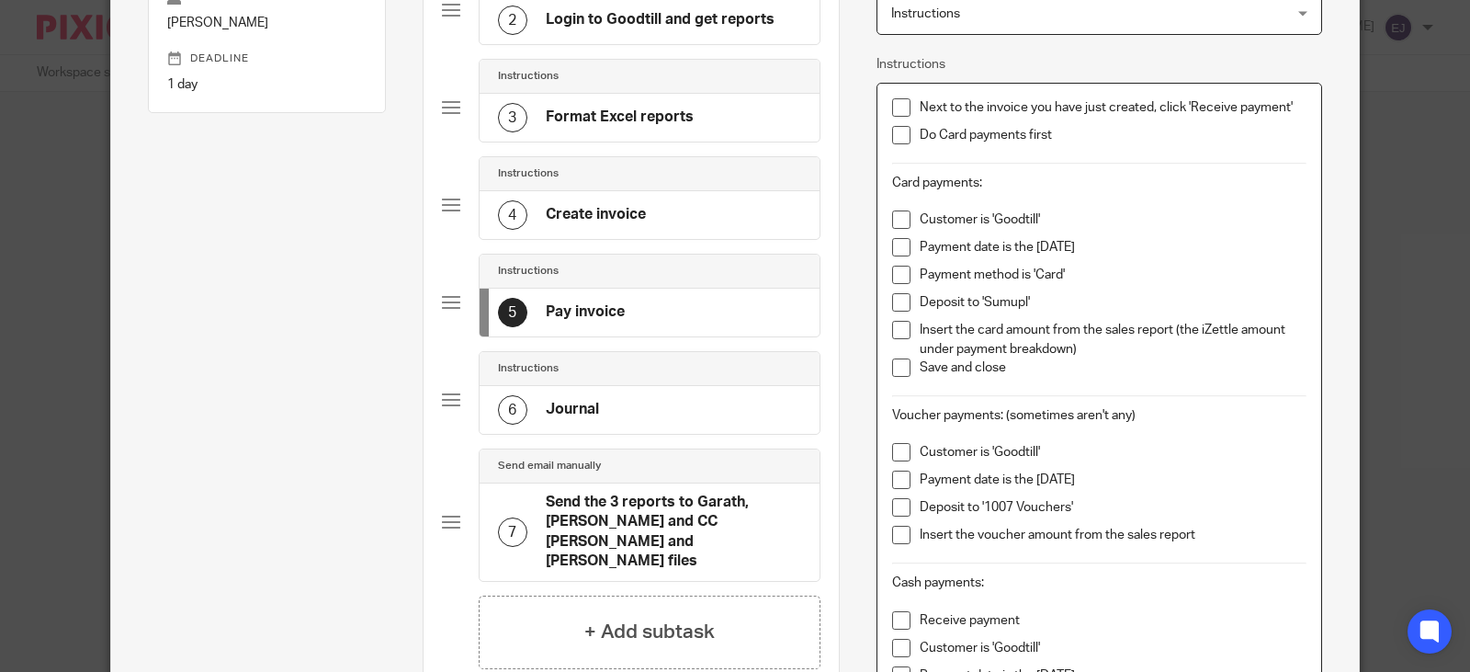
click at [1069, 277] on p "Payment method is 'Card'" at bounding box center [1113, 275] width 387 height 18
click at [1061, 235] on div "Customer is 'Goodtill'" at bounding box center [1113, 224] width 387 height 28
click at [1059, 221] on p "Customer is 'Goodtill'" at bounding box center [1113, 219] width 387 height 18
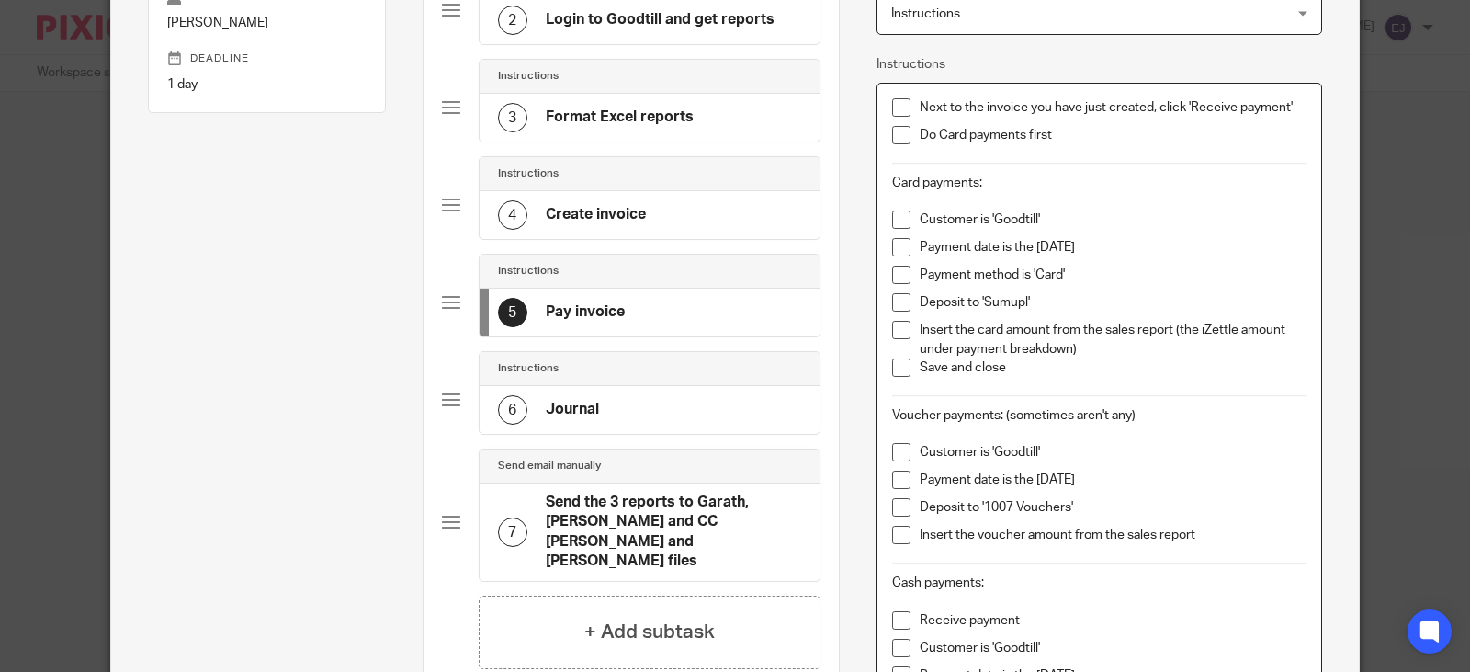
click at [1059, 221] on p "Customer is 'Goodtill'" at bounding box center [1113, 219] width 387 height 18
click at [1073, 244] on p "Payment date is the Sunday" at bounding box center [1113, 247] width 387 height 18
click at [1073, 220] on p "Customer is 'Goodtill'" at bounding box center [1113, 219] width 387 height 18
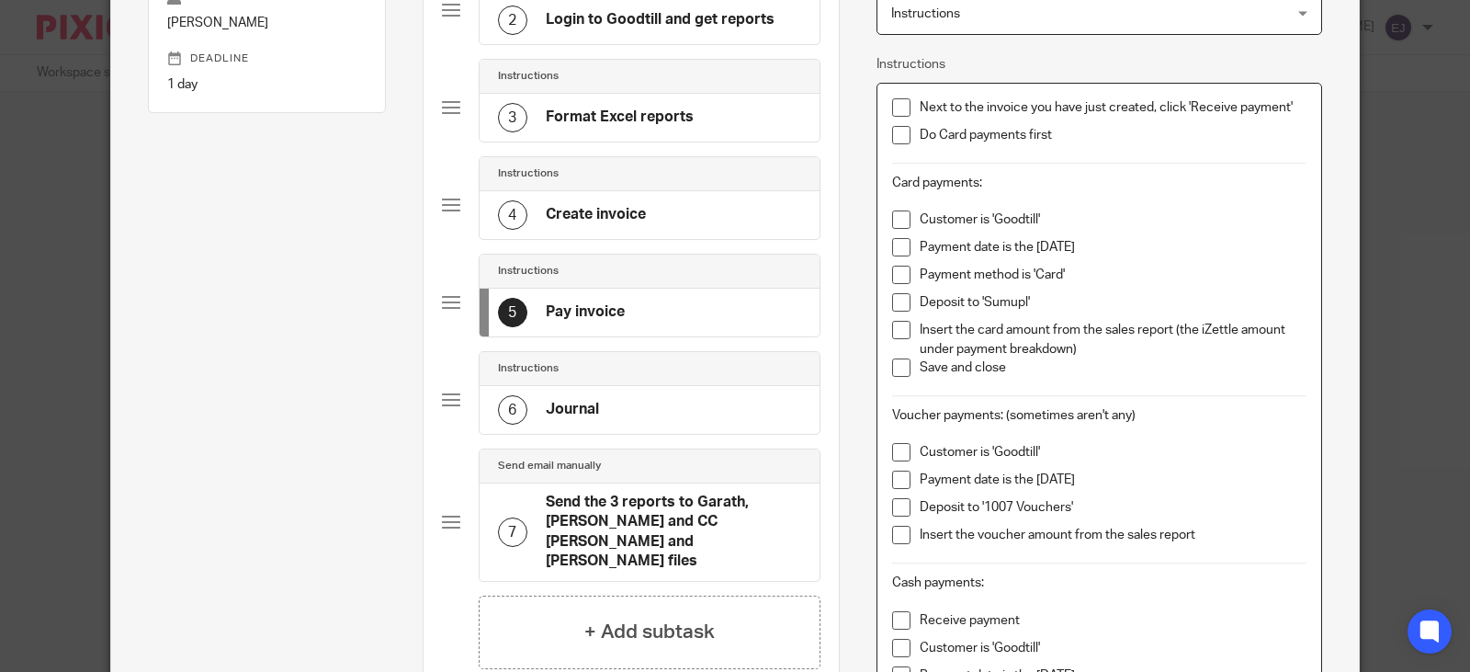
click at [1073, 220] on p "Customer is 'Goodtill'" at bounding box center [1113, 219] width 387 height 18
click at [1086, 254] on p "Payment date is the Sunday" at bounding box center [1113, 247] width 387 height 18
click at [1085, 241] on p "Payment date is the Sunday" at bounding box center [1113, 247] width 387 height 18
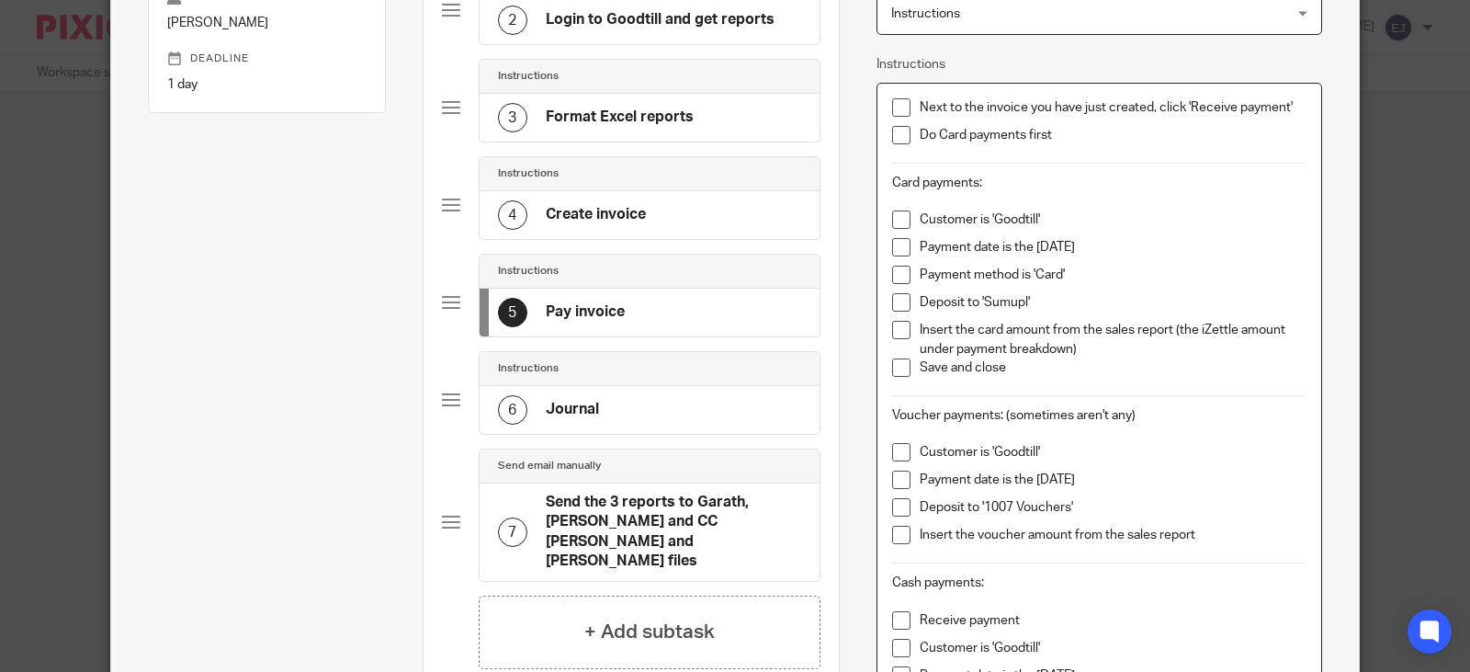
click at [980, 309] on p "Deposit to 'Sumupl'" at bounding box center [1113, 302] width 387 height 18
click at [1054, 308] on p "Deposit to '1010 Sumupl'" at bounding box center [1113, 302] width 387 height 18
click at [1208, 360] on p "Save and close" at bounding box center [1113, 367] width 387 height 18
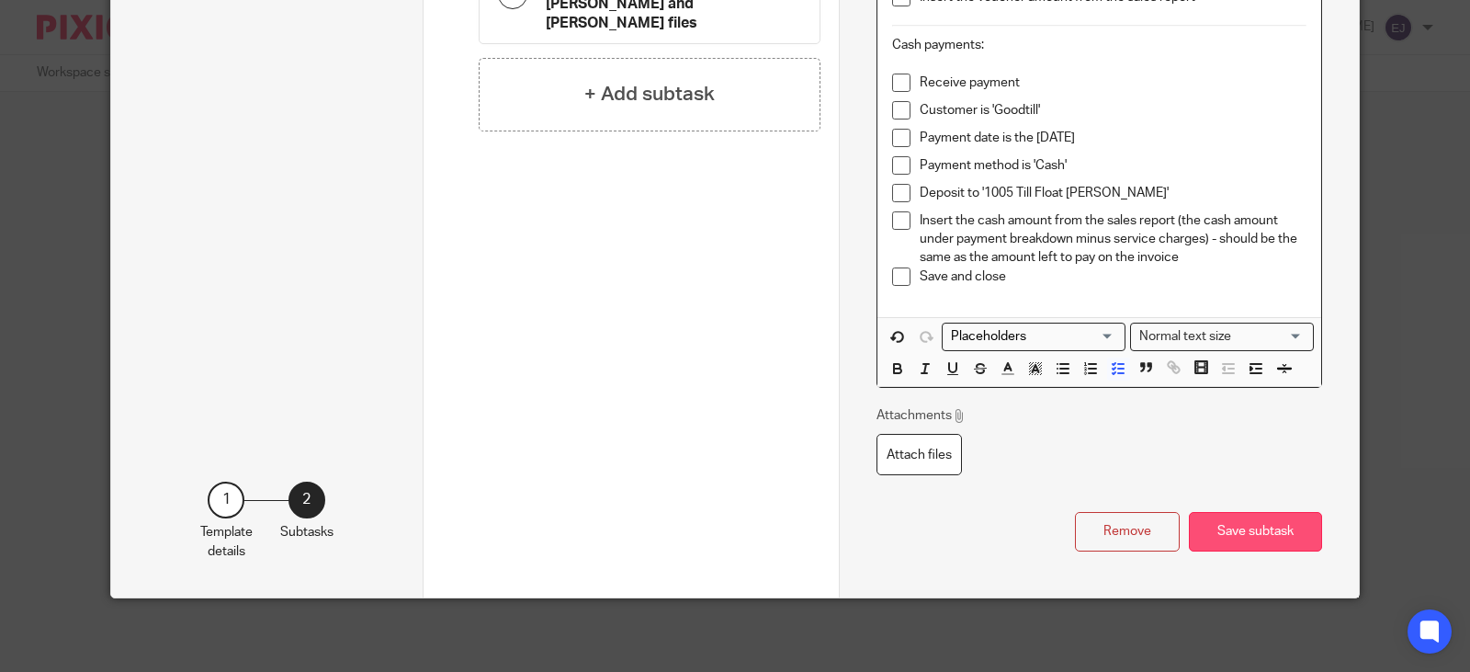
click at [1276, 549] on button "Save subtask" at bounding box center [1255, 532] width 133 height 40
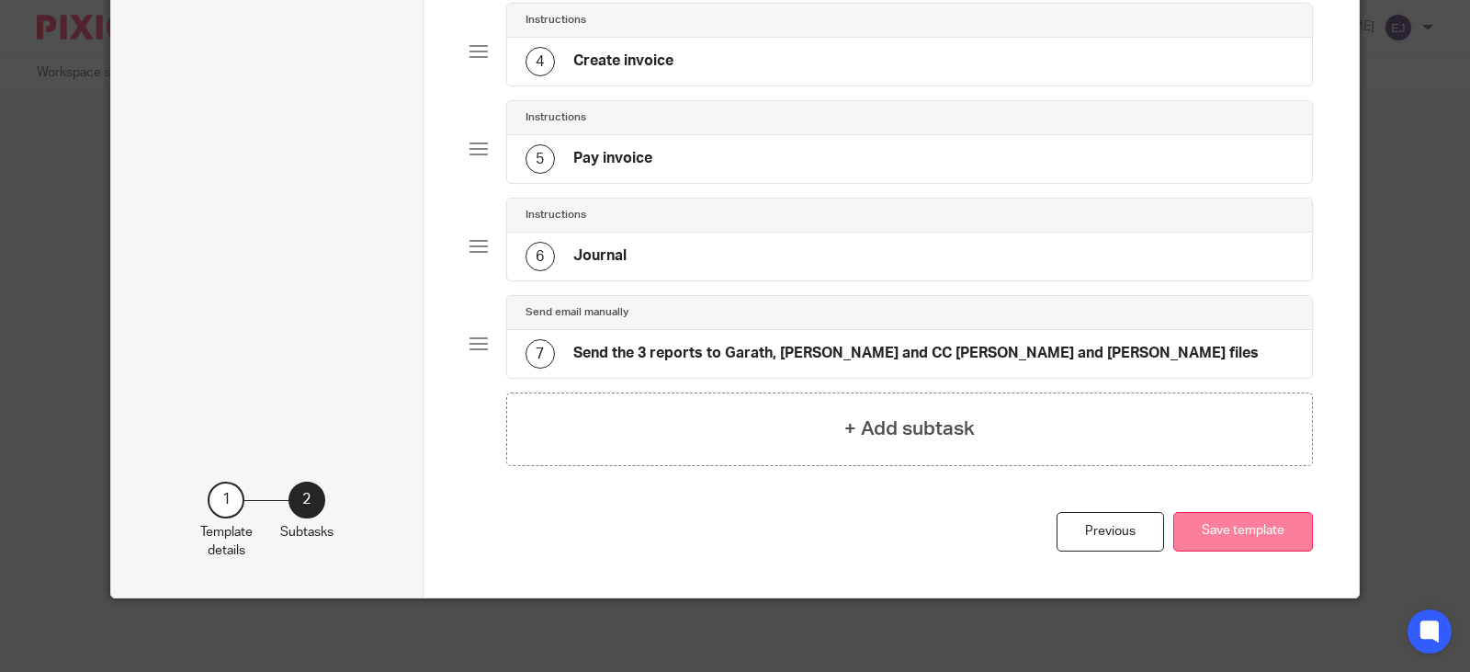
scroll to position [444, 0]
click at [1269, 538] on button "Save template" at bounding box center [1243, 532] width 140 height 40
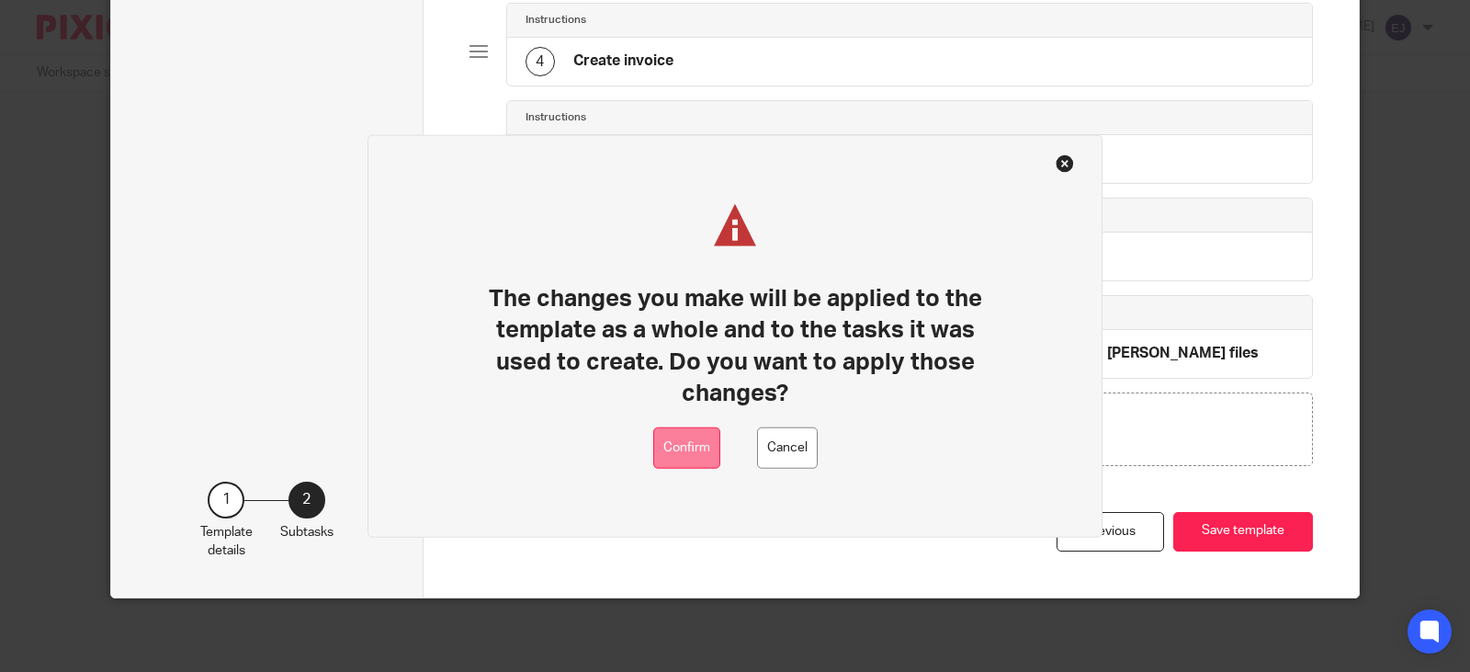
click at [657, 448] on button "Confirm" at bounding box center [686, 447] width 67 height 41
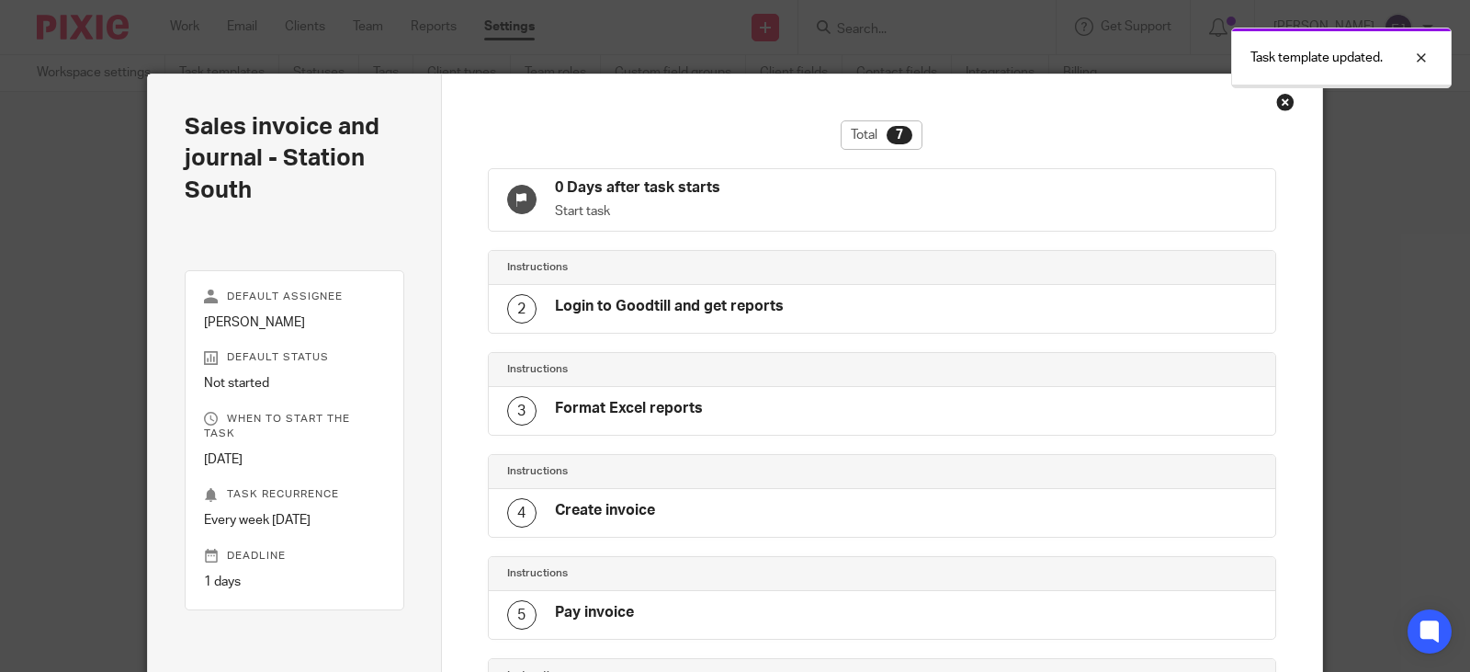
scroll to position [356, 0]
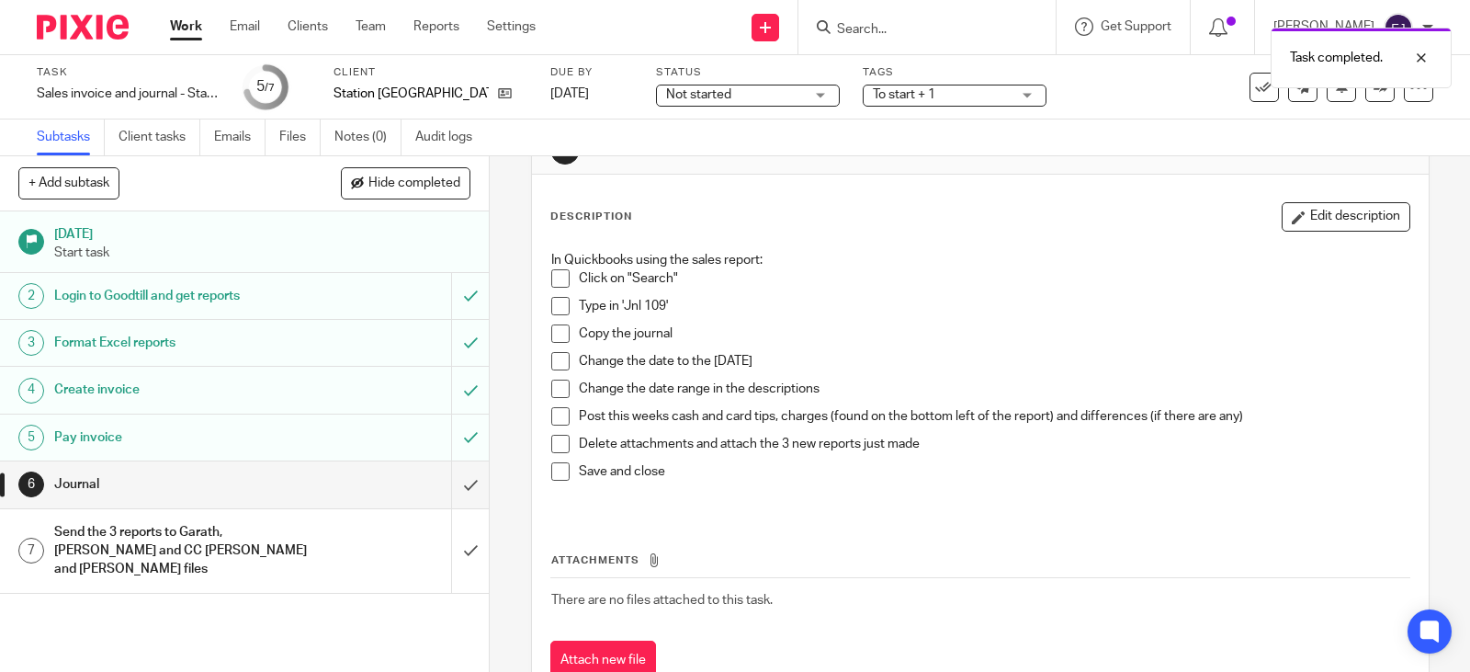
scroll to position [92, 0]
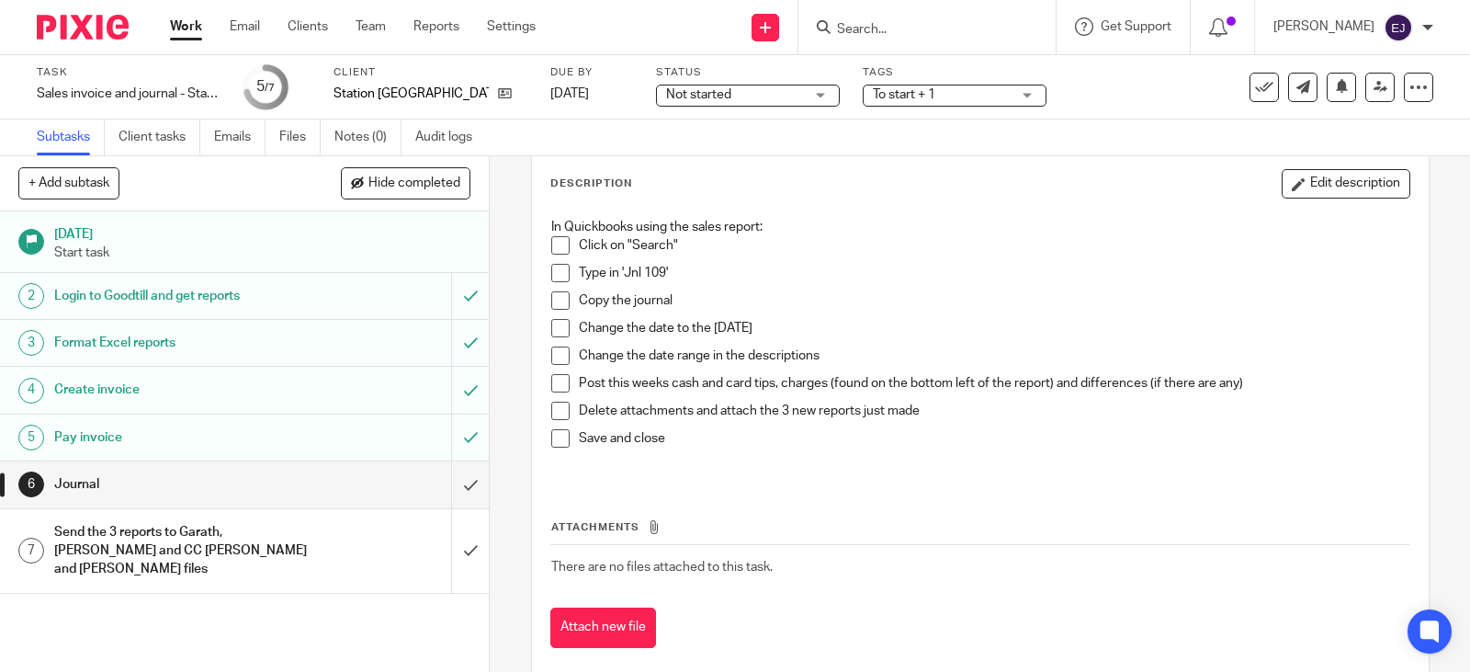
click at [551, 239] on span at bounding box center [560, 245] width 18 height 18
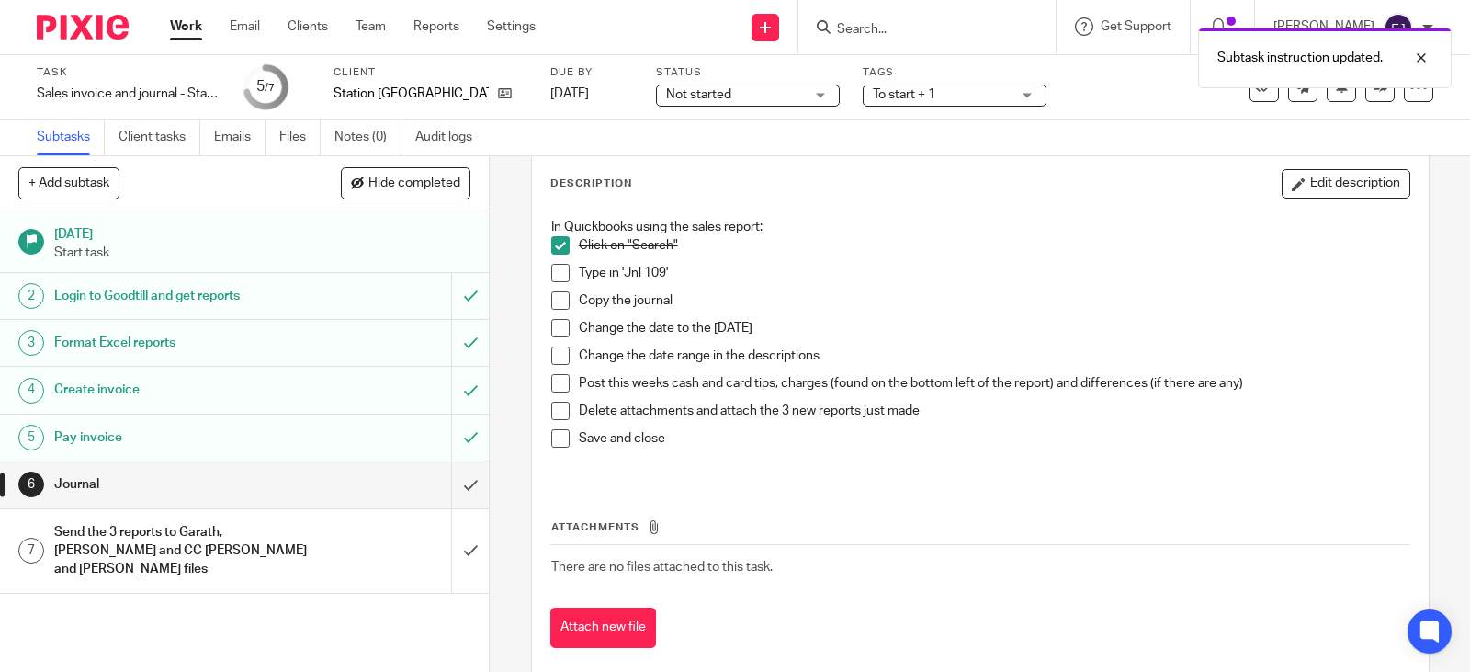
click at [551, 266] on span at bounding box center [560, 273] width 18 height 18
drag, startPoint x: 553, startPoint y: 296, endPoint x: 510, endPoint y: 295, distance: 43.2
click at [553, 297] on span at bounding box center [560, 300] width 18 height 18
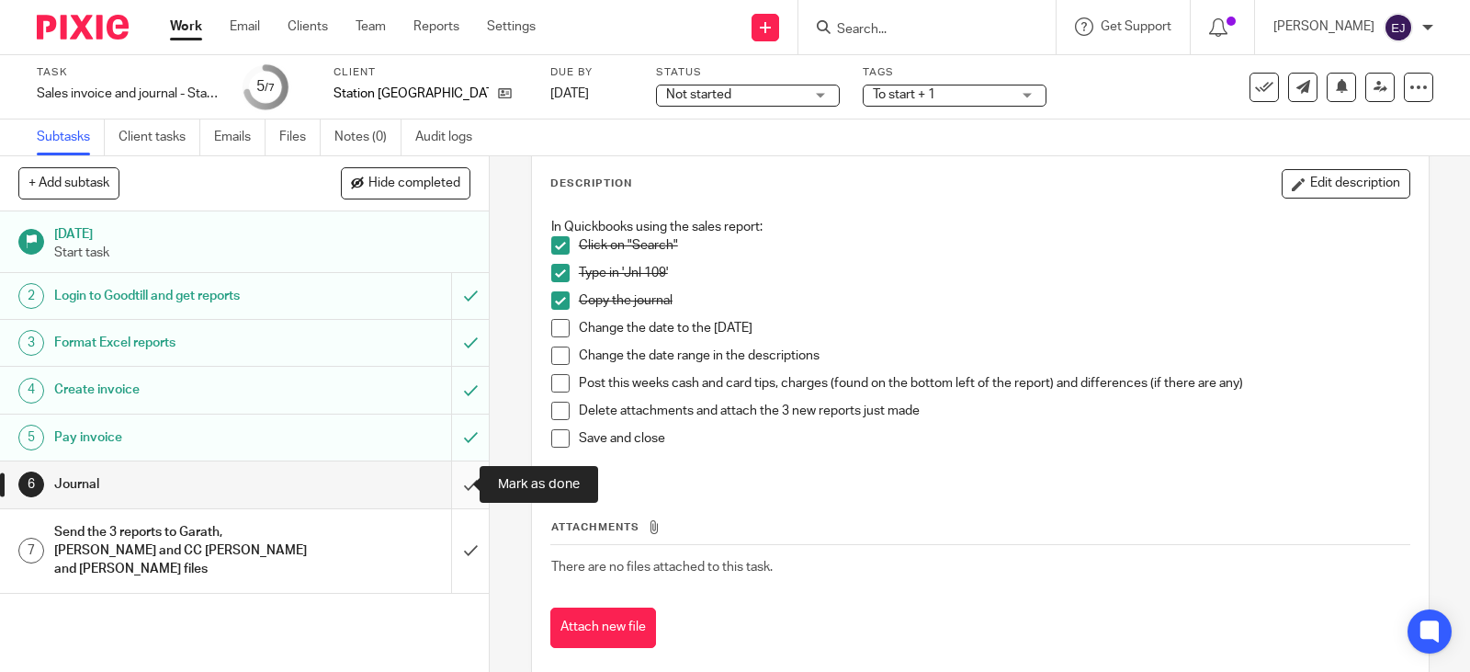
click at [458, 479] on input "submit" at bounding box center [244, 484] width 489 height 46
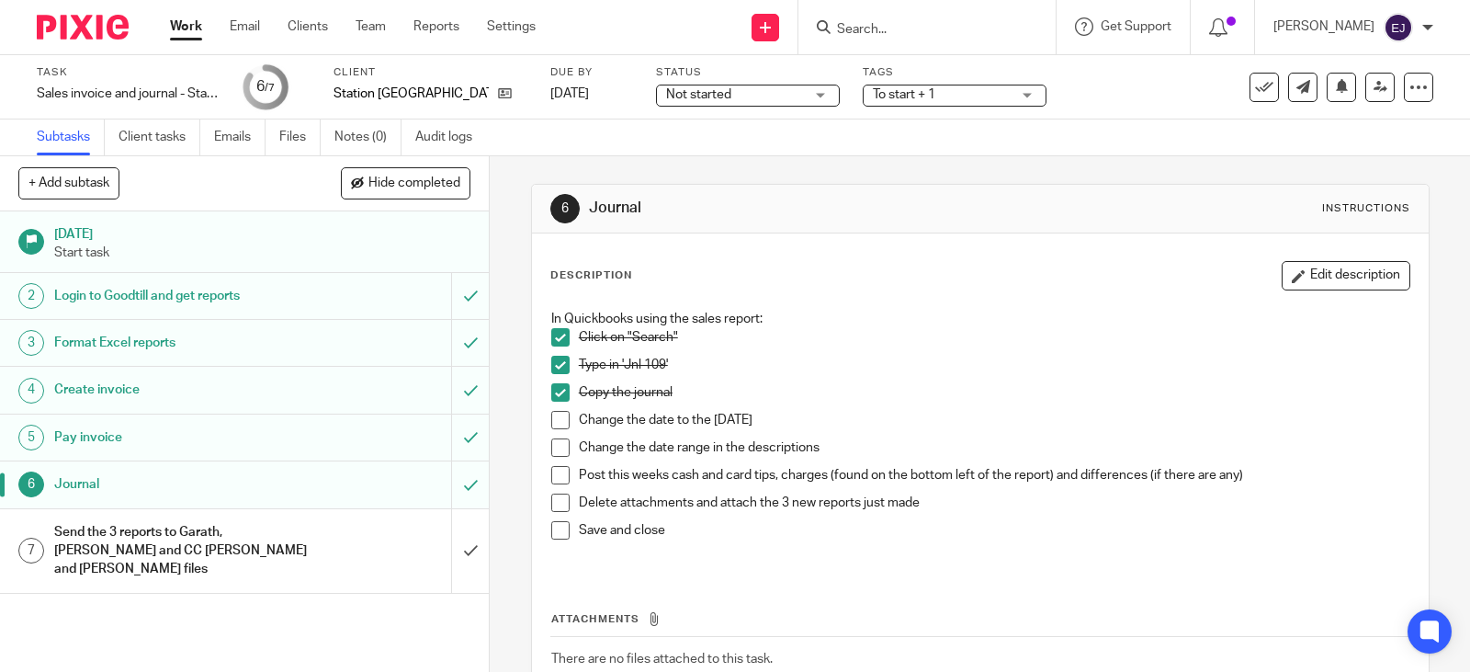
click at [560, 427] on span at bounding box center [560, 420] width 18 height 18
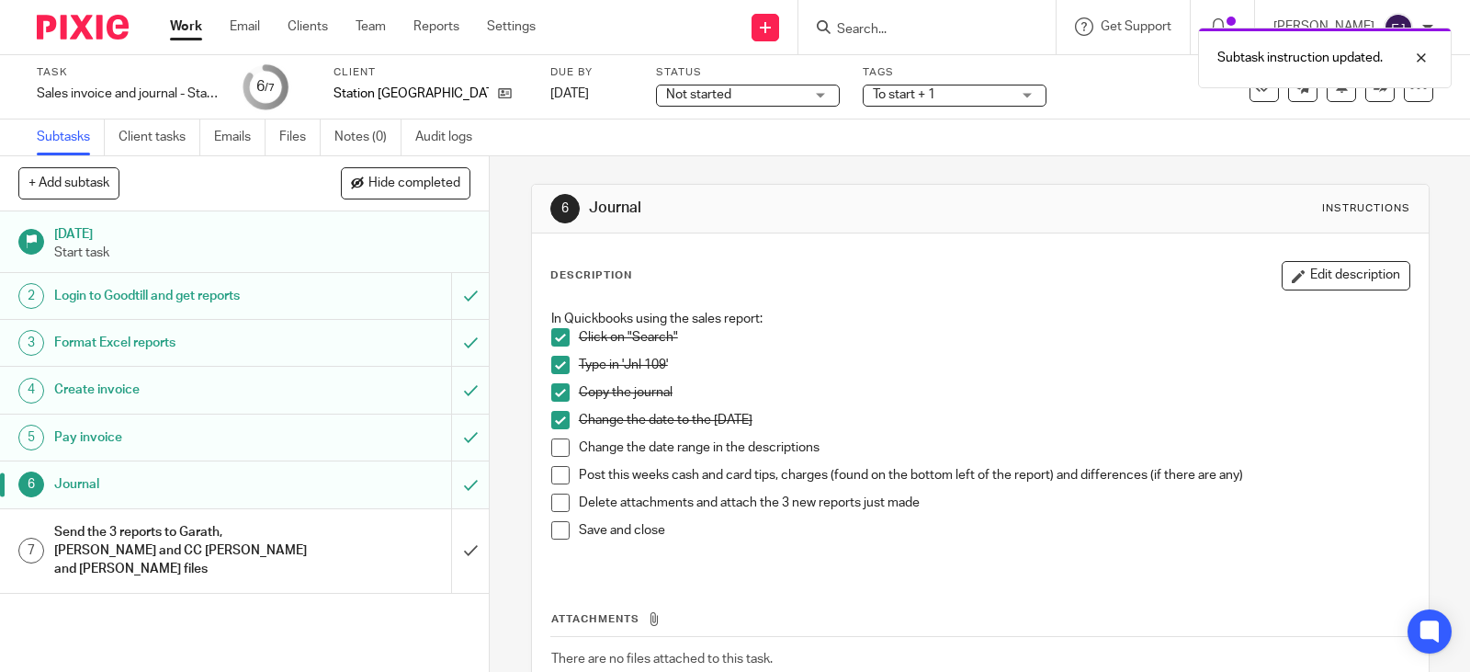
click at [560, 449] on span at bounding box center [560, 447] width 18 height 18
click at [553, 473] on span at bounding box center [560, 475] width 18 height 18
click at [554, 502] on span at bounding box center [560, 502] width 18 height 18
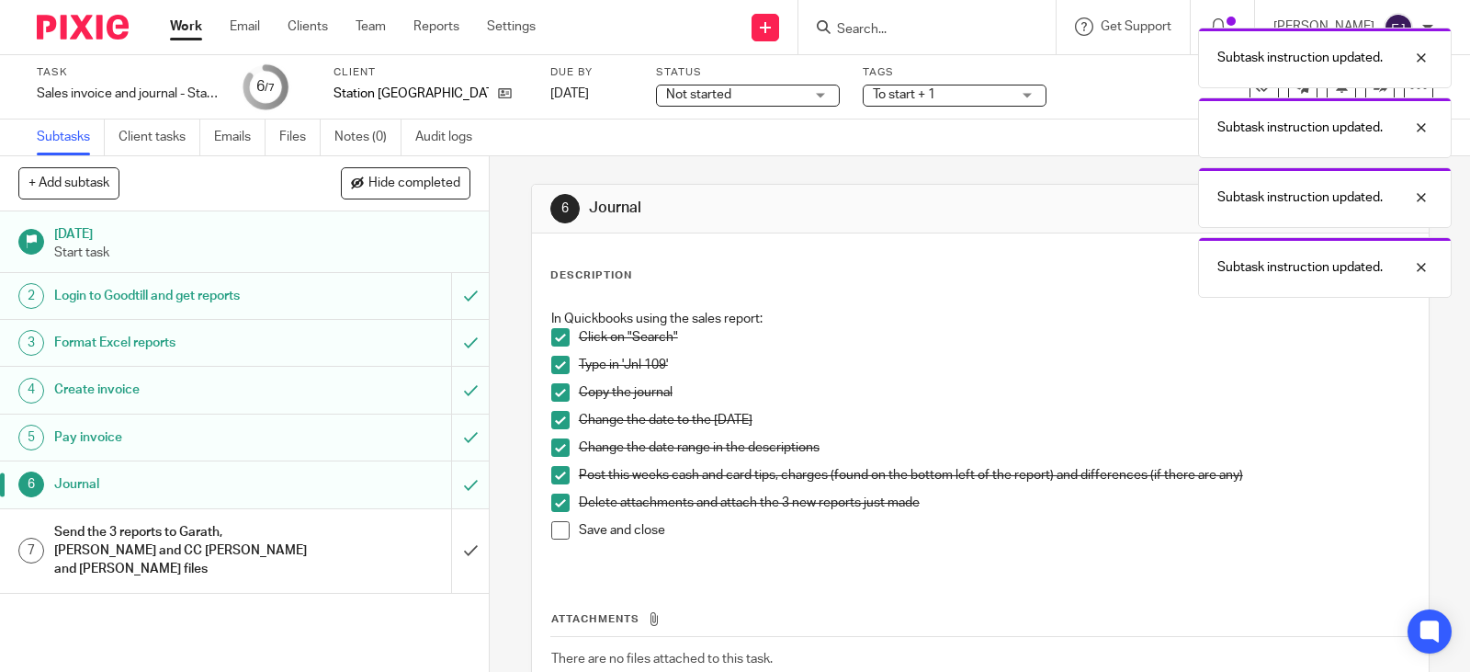
click at [551, 530] on span at bounding box center [560, 530] width 18 height 18
click at [315, 546] on div "Send the 3 reports to Garath, [PERSON_NAME] and CC [PERSON_NAME] and [PERSON_NA…" at bounding box center [243, 550] width 379 height 65
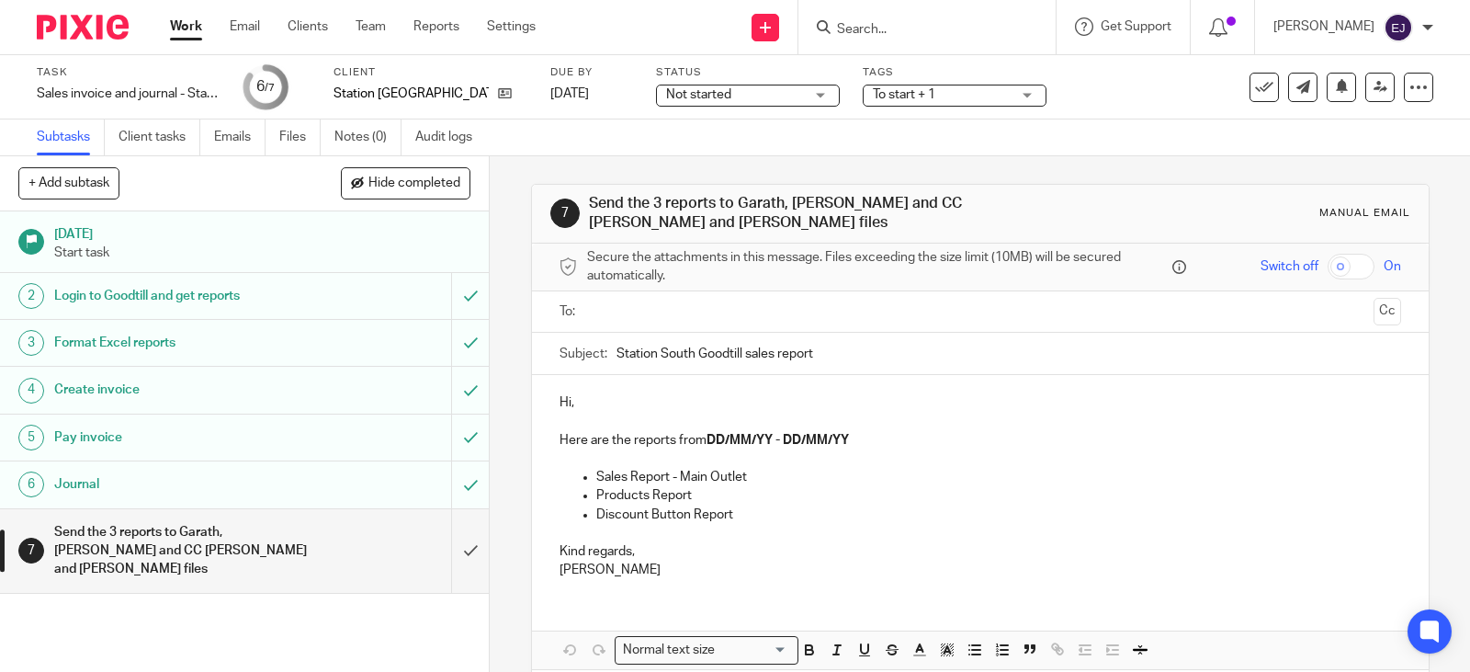
click at [672, 308] on input "text" at bounding box center [980, 311] width 772 height 21
click at [747, 316] on input "text" at bounding box center [1056, 314] width 618 height 36
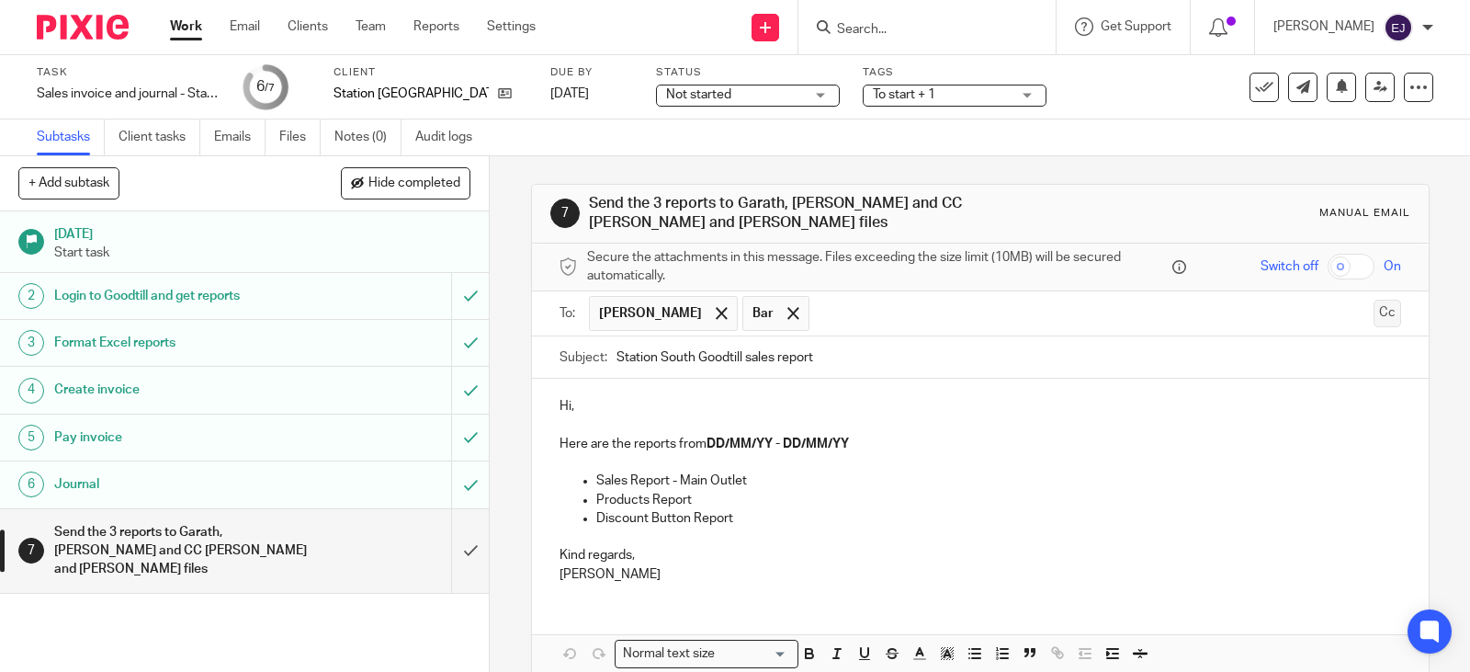
click at [1374, 314] on button "Cc" at bounding box center [1388, 314] width 28 height 28
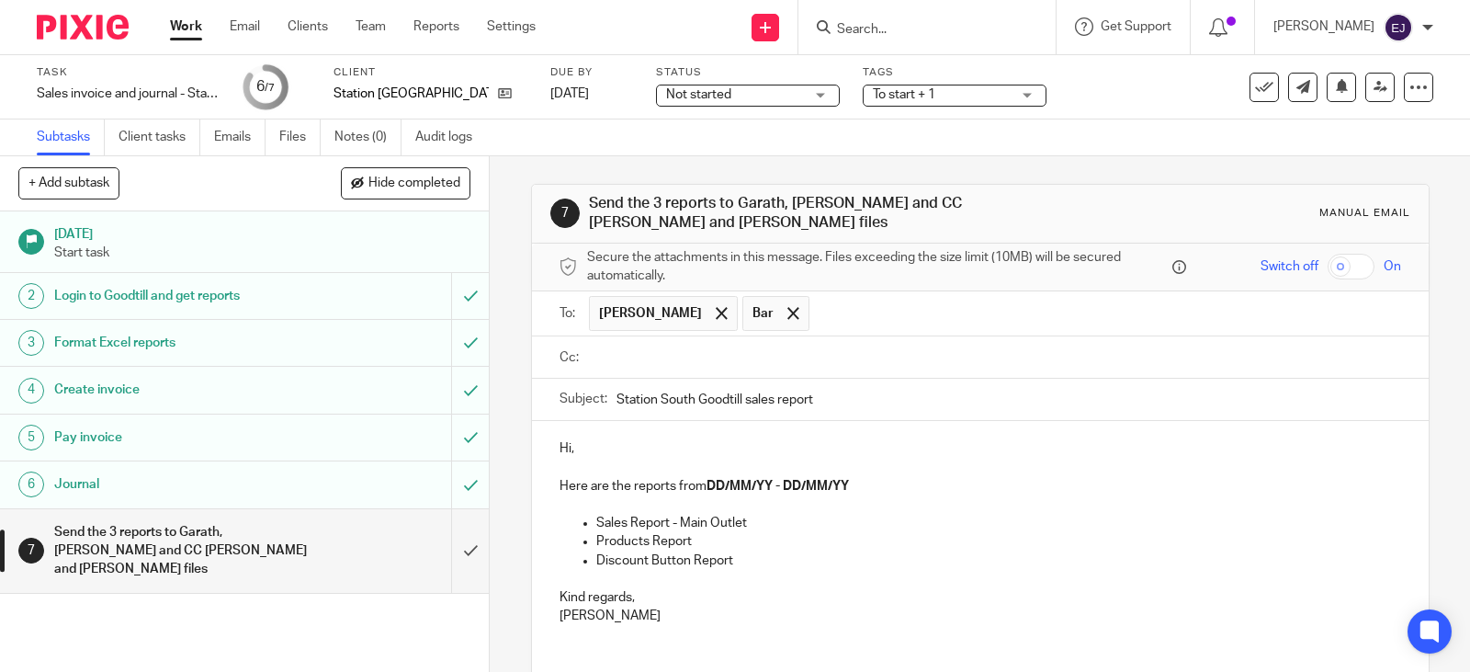
click at [1288, 341] on div at bounding box center [995, 356] width 812 height 41
click at [1168, 354] on input "text" at bounding box center [993, 357] width 799 height 21
click at [932, 488] on p "Here are the reports from DD/MM/YY - DD/MM/YY" at bounding box center [981, 490] width 842 height 18
drag, startPoint x: 704, startPoint y: 489, endPoint x: 886, endPoint y: 492, distance: 181.9
click at [886, 492] on p "Here are the reports from DD/MM/YY - DD/MM/YY" at bounding box center [981, 490] width 842 height 18
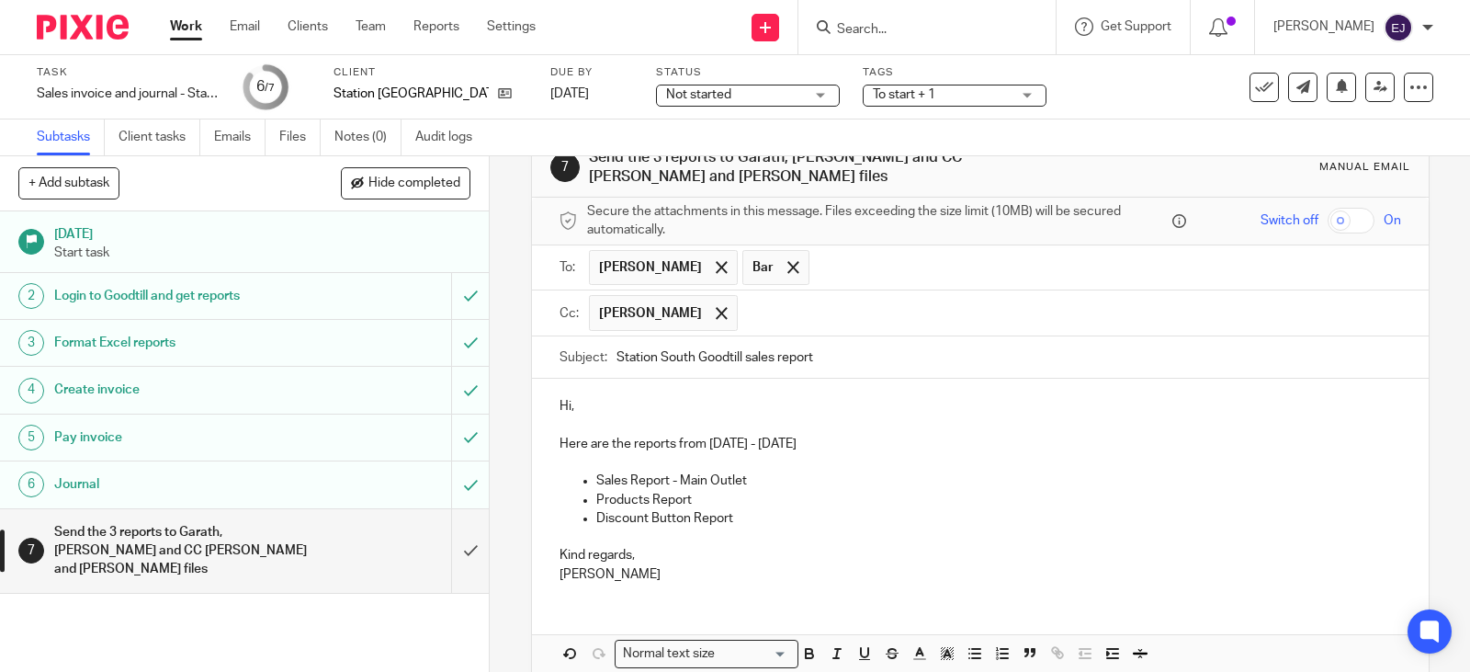
scroll to position [136, 0]
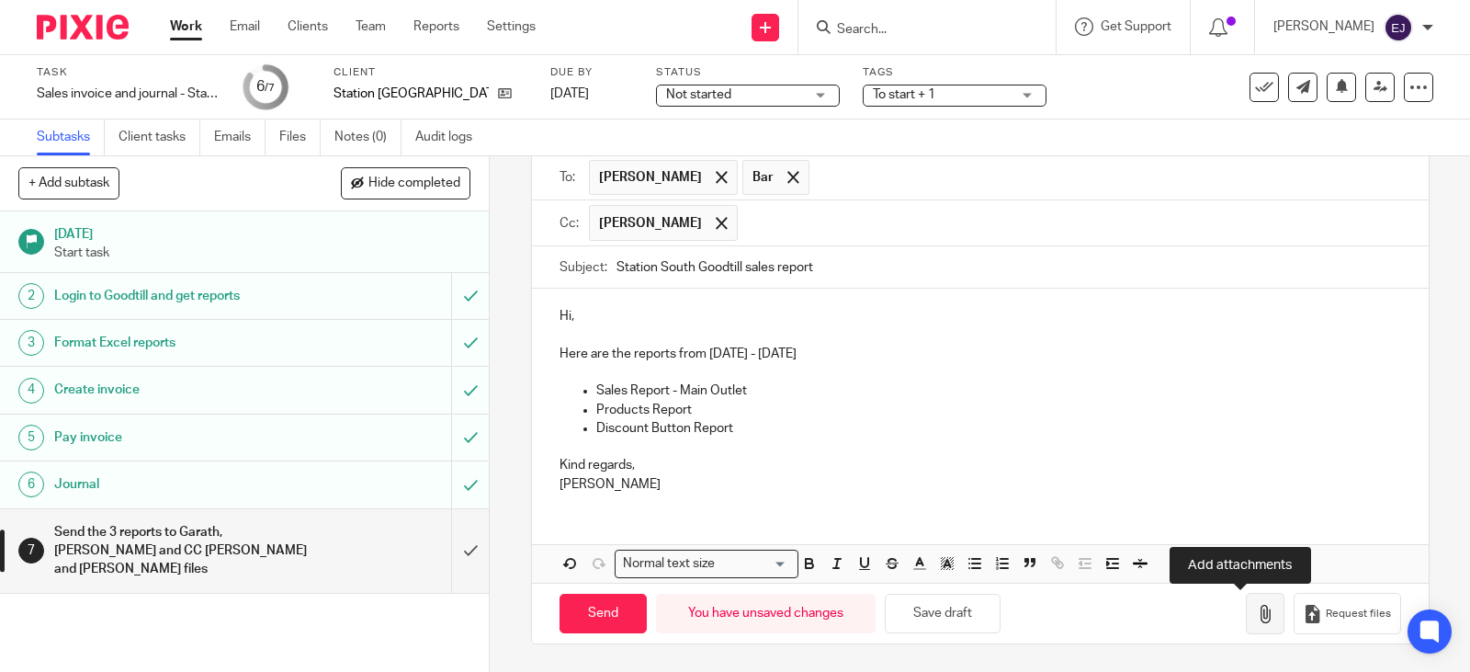
click at [1246, 611] on button "button" at bounding box center [1265, 613] width 39 height 41
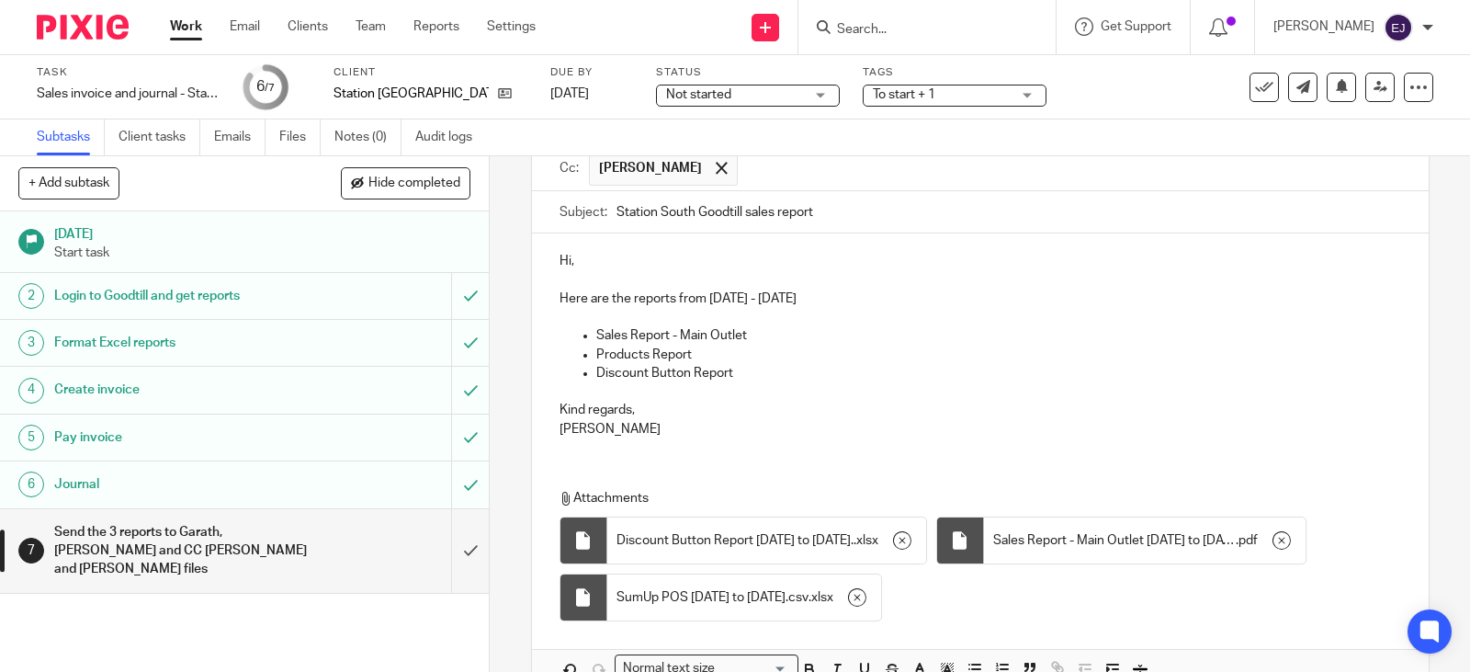
scroll to position [297, 0]
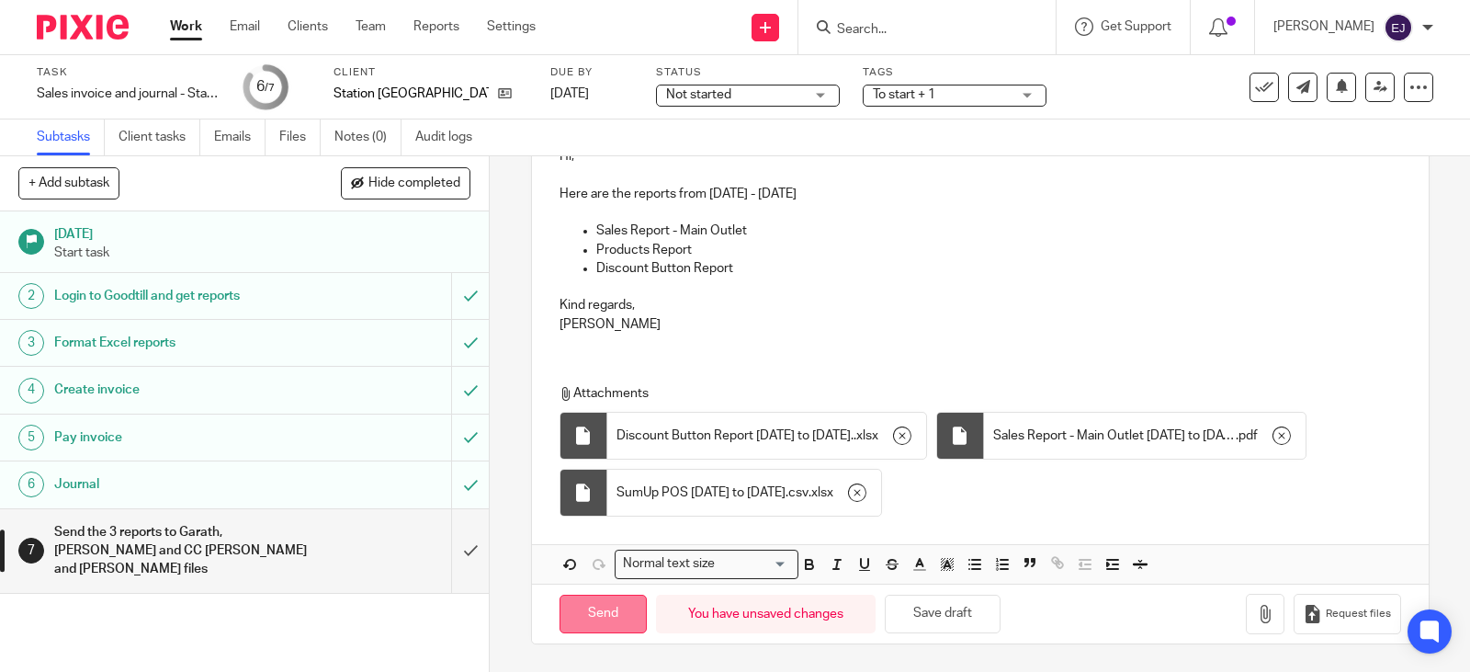
click at [589, 620] on input "Send" at bounding box center [603, 614] width 87 height 40
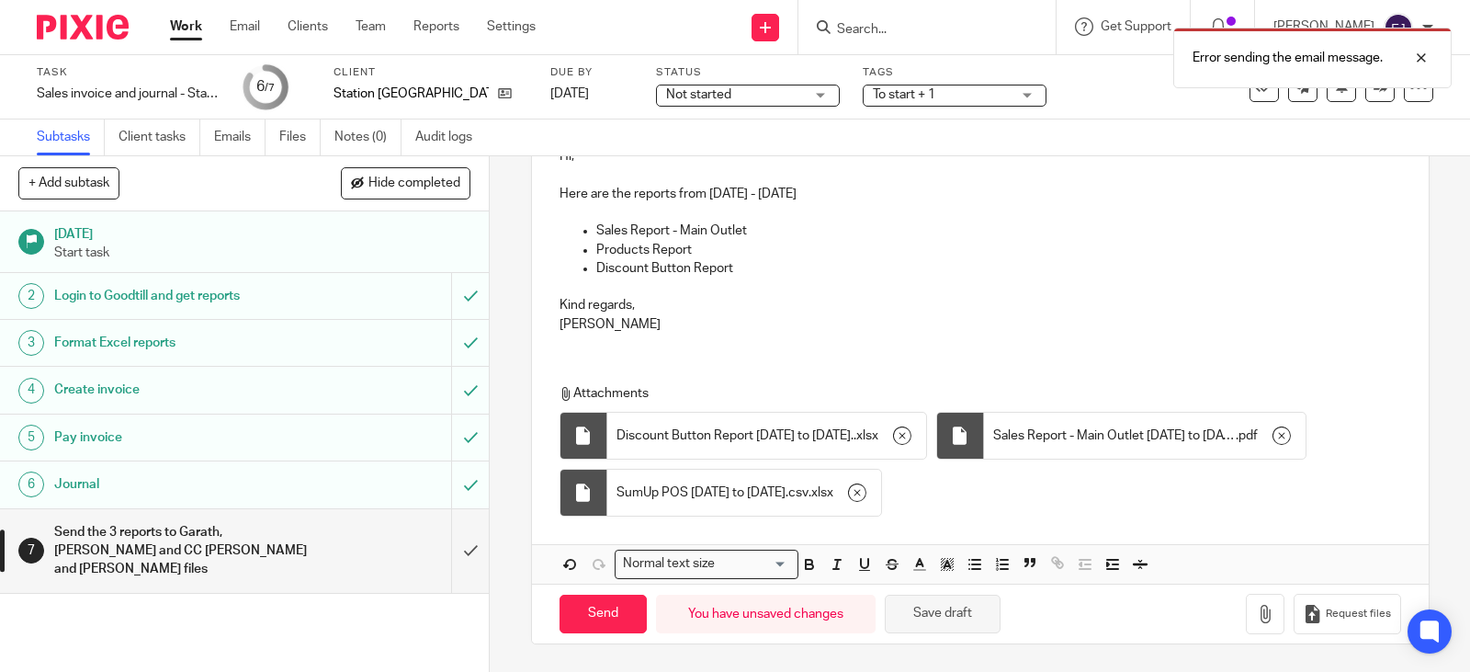
click at [964, 613] on button "Save draft" at bounding box center [943, 614] width 116 height 40
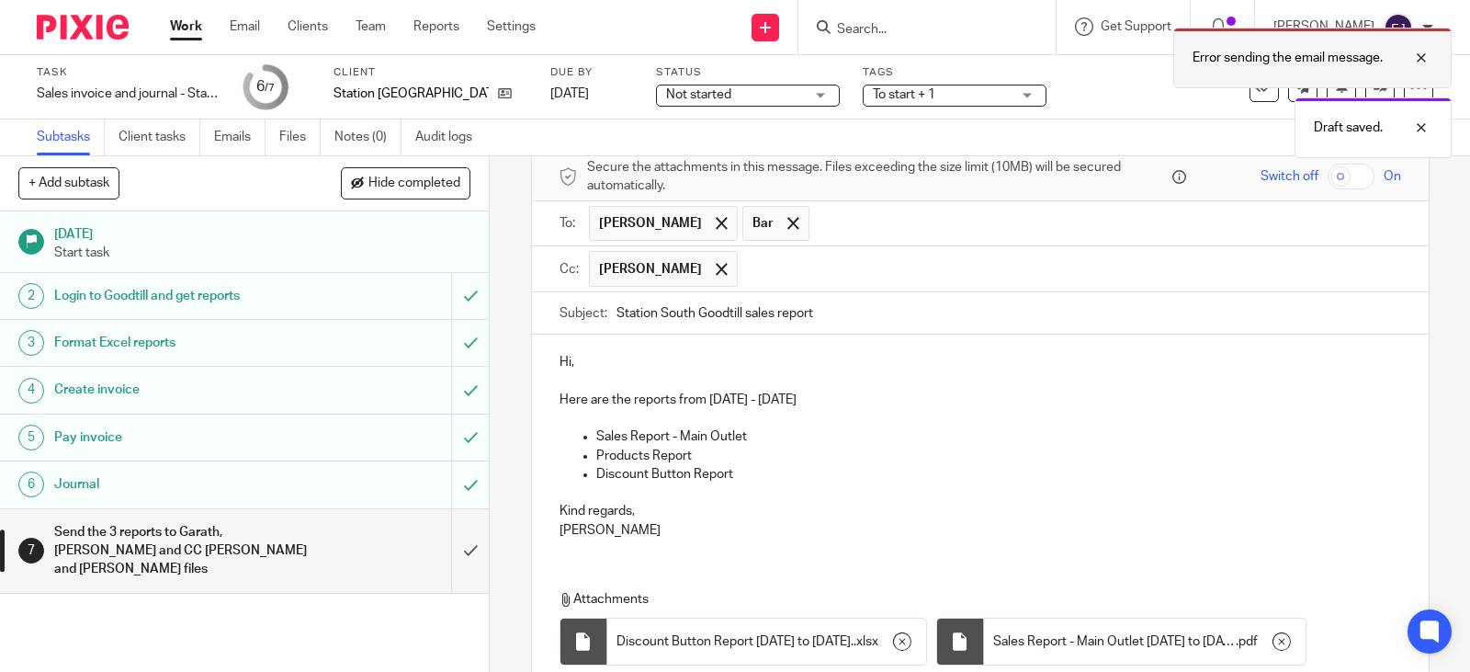
scroll to position [0, 0]
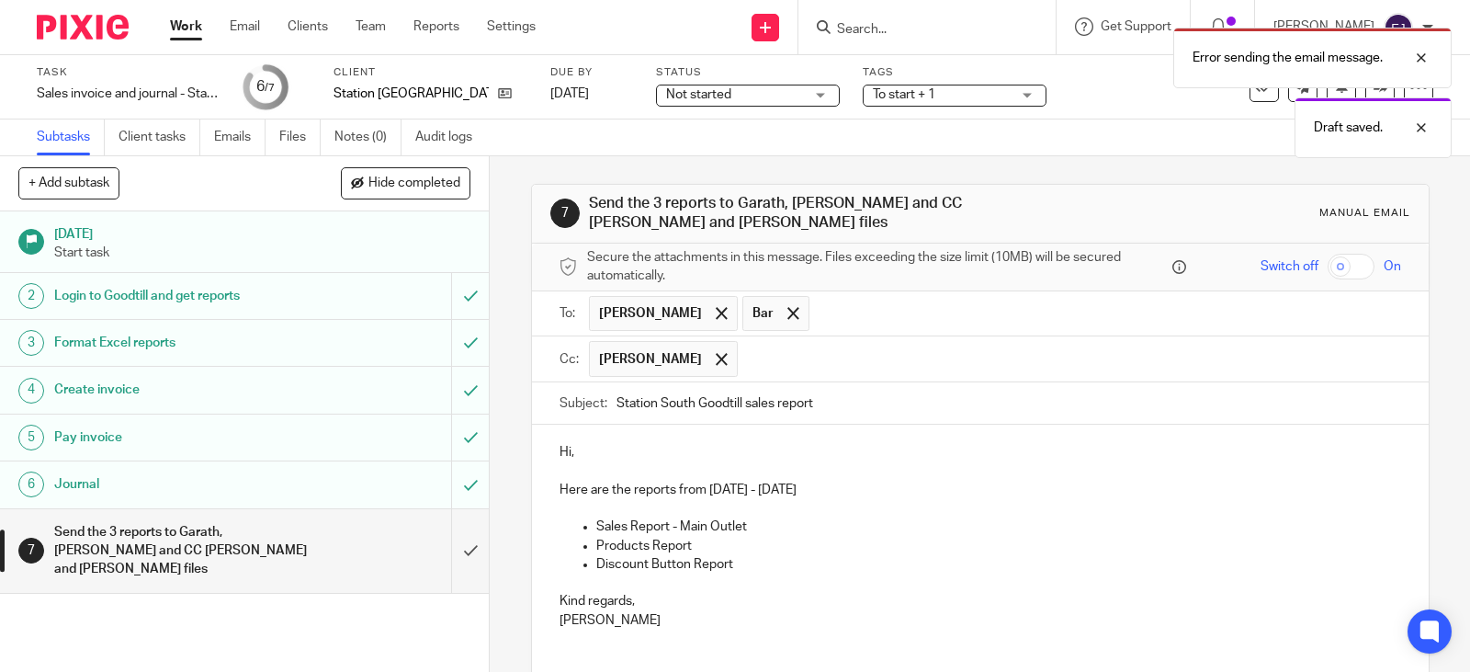
click at [1389, 23] on div "Error sending the email message. Draft saved." at bounding box center [1093, 88] width 717 height 140
click at [1427, 57] on div at bounding box center [1408, 58] width 50 height 22
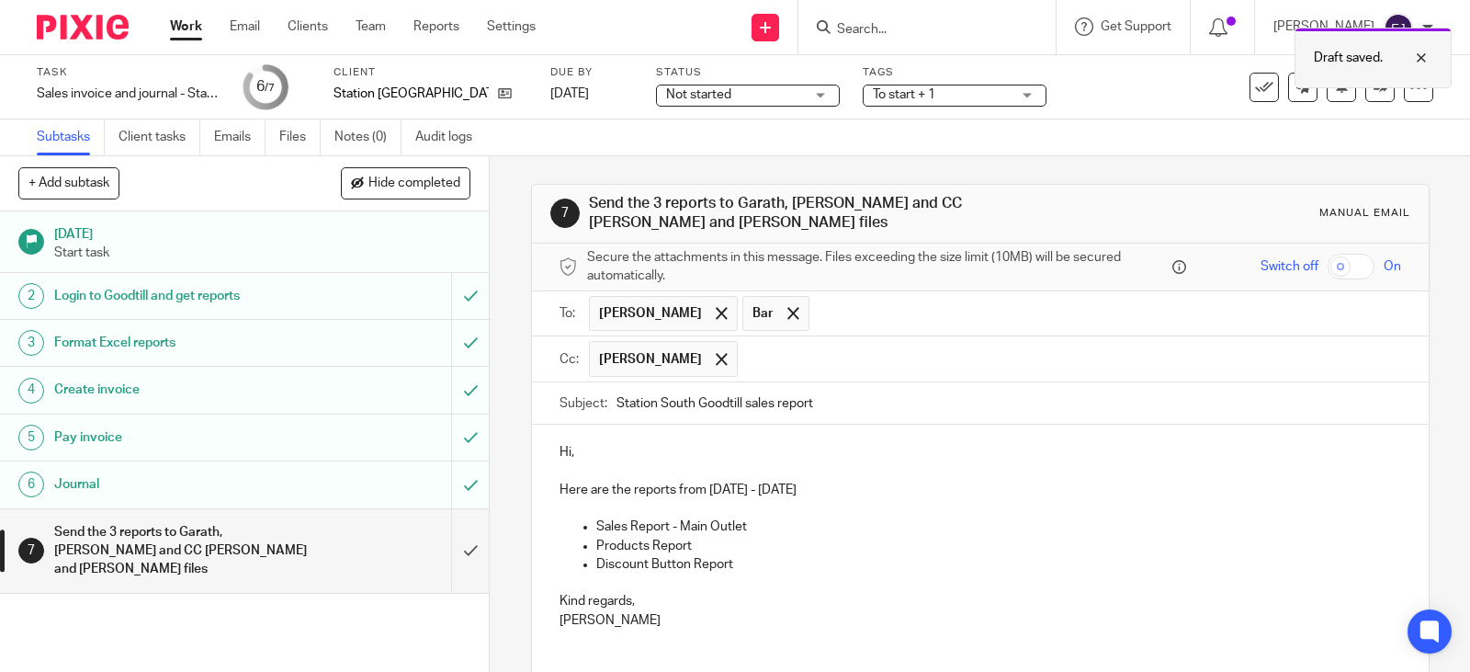
click at [1421, 52] on div at bounding box center [1408, 58] width 50 height 22
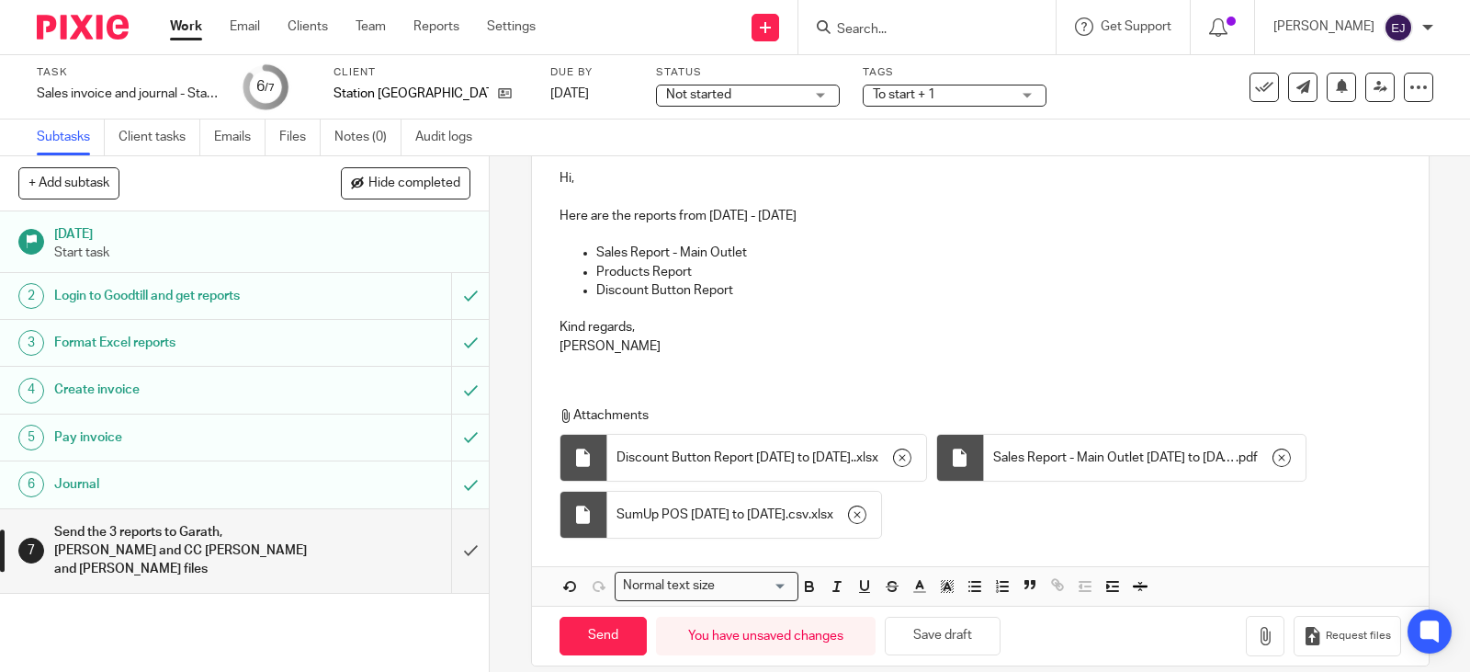
scroll to position [297, 0]
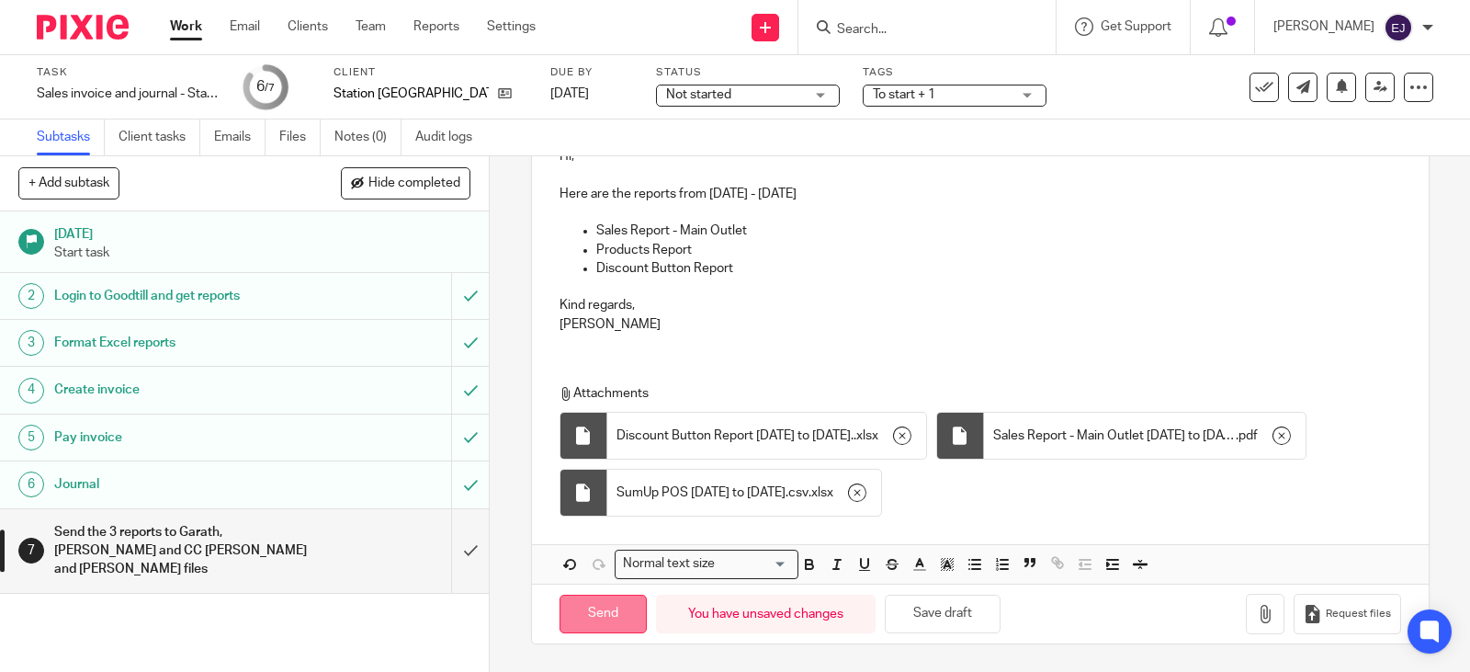
click at [609, 604] on input "Send" at bounding box center [603, 614] width 87 height 40
type input "Sent"
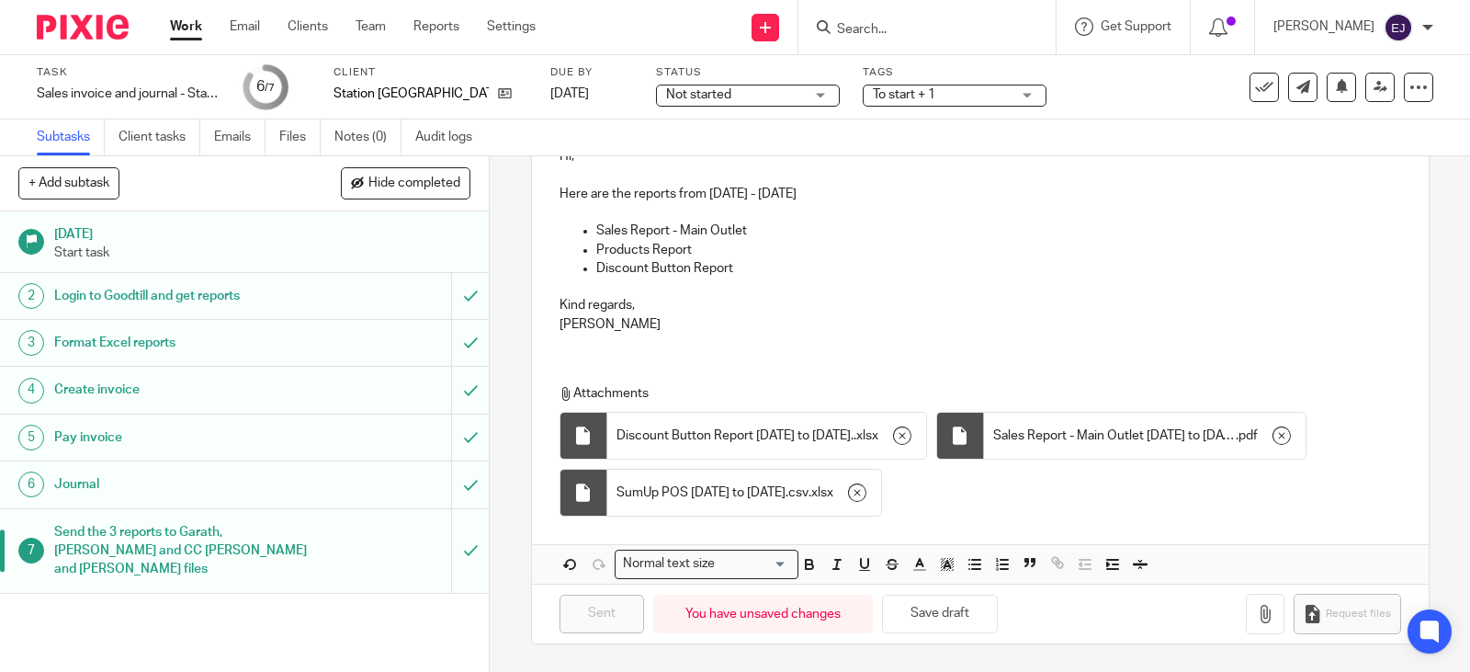
click at [292, 482] on h1 "Journal" at bounding box center [180, 484] width 253 height 28
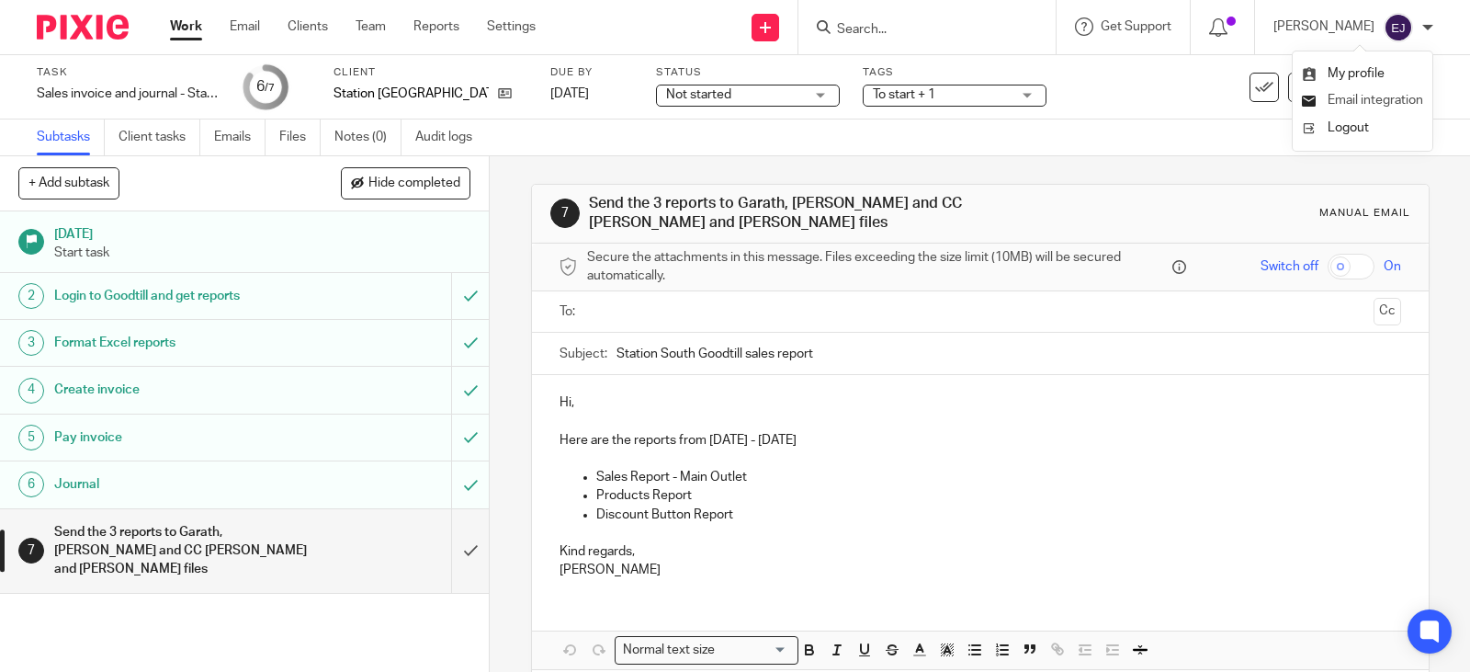
click at [1381, 97] on span "Email integration" at bounding box center [1376, 100] width 96 height 13
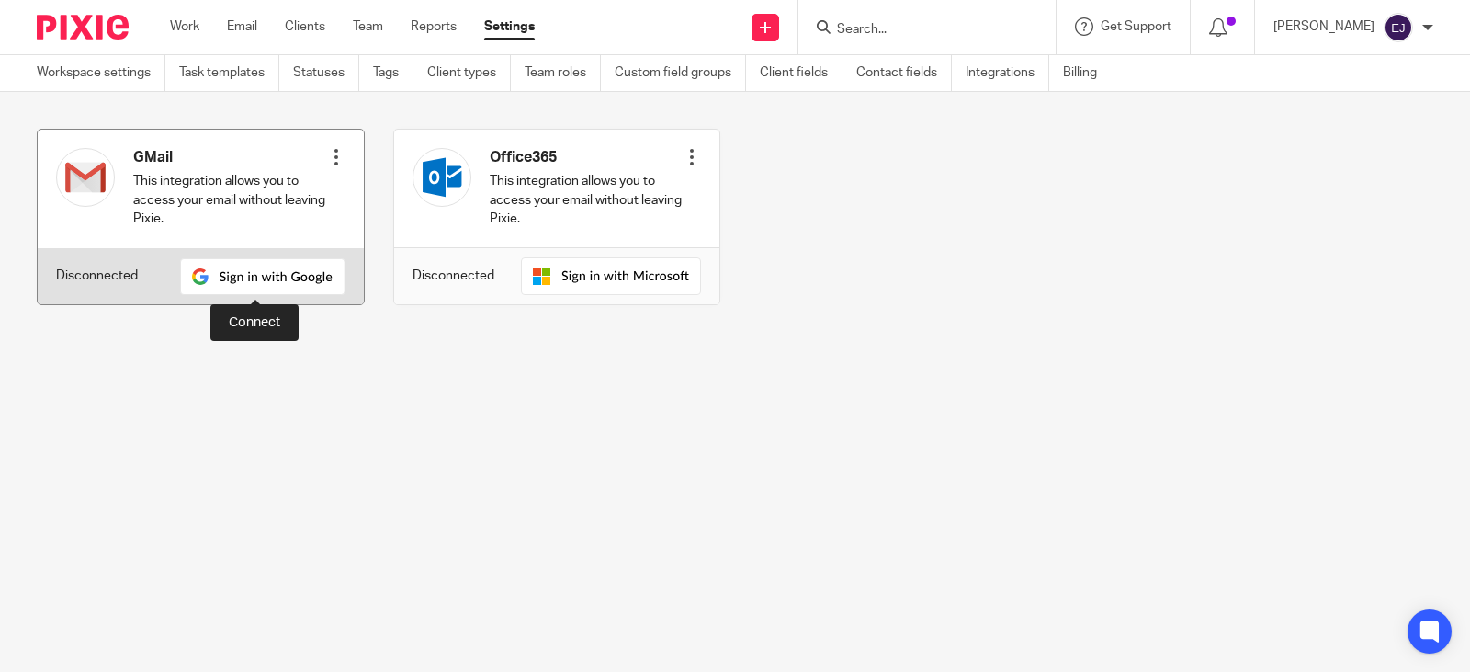
click at [314, 267] on img at bounding box center [262, 276] width 165 height 37
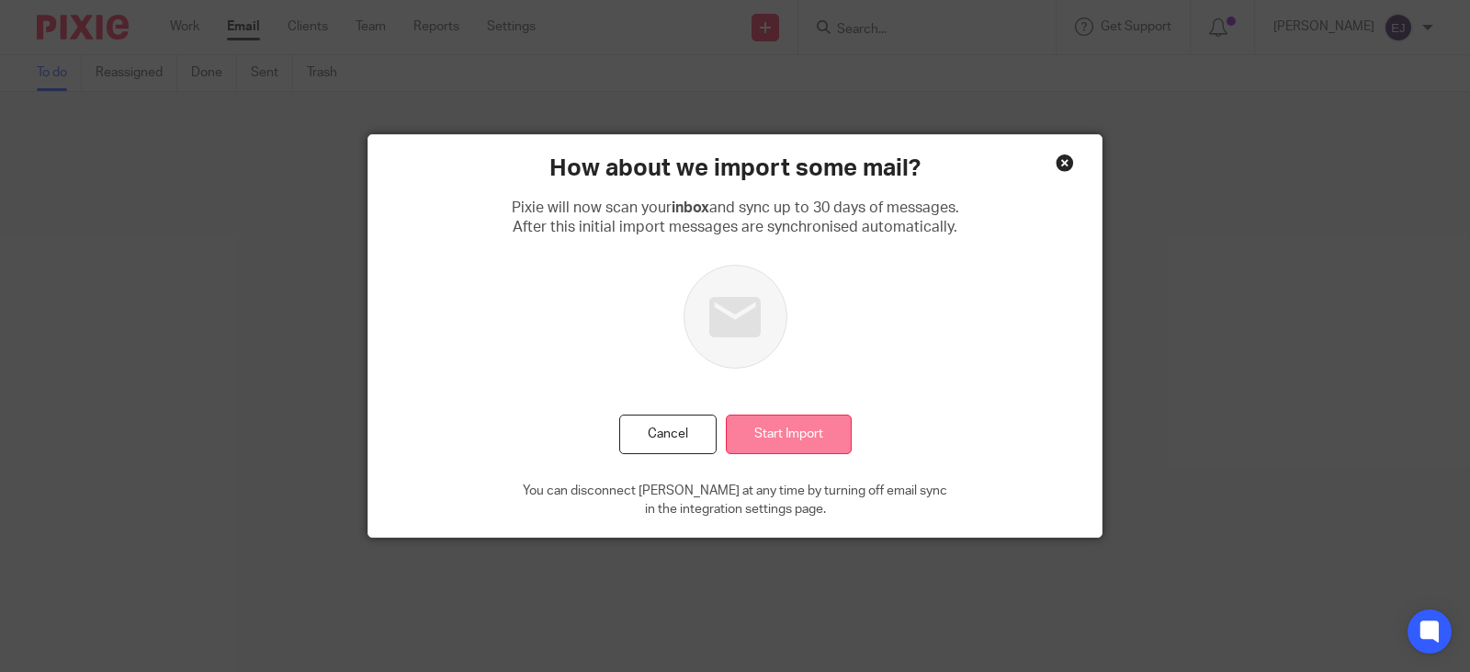
click at [787, 445] on input "Start Import" at bounding box center [789, 434] width 126 height 40
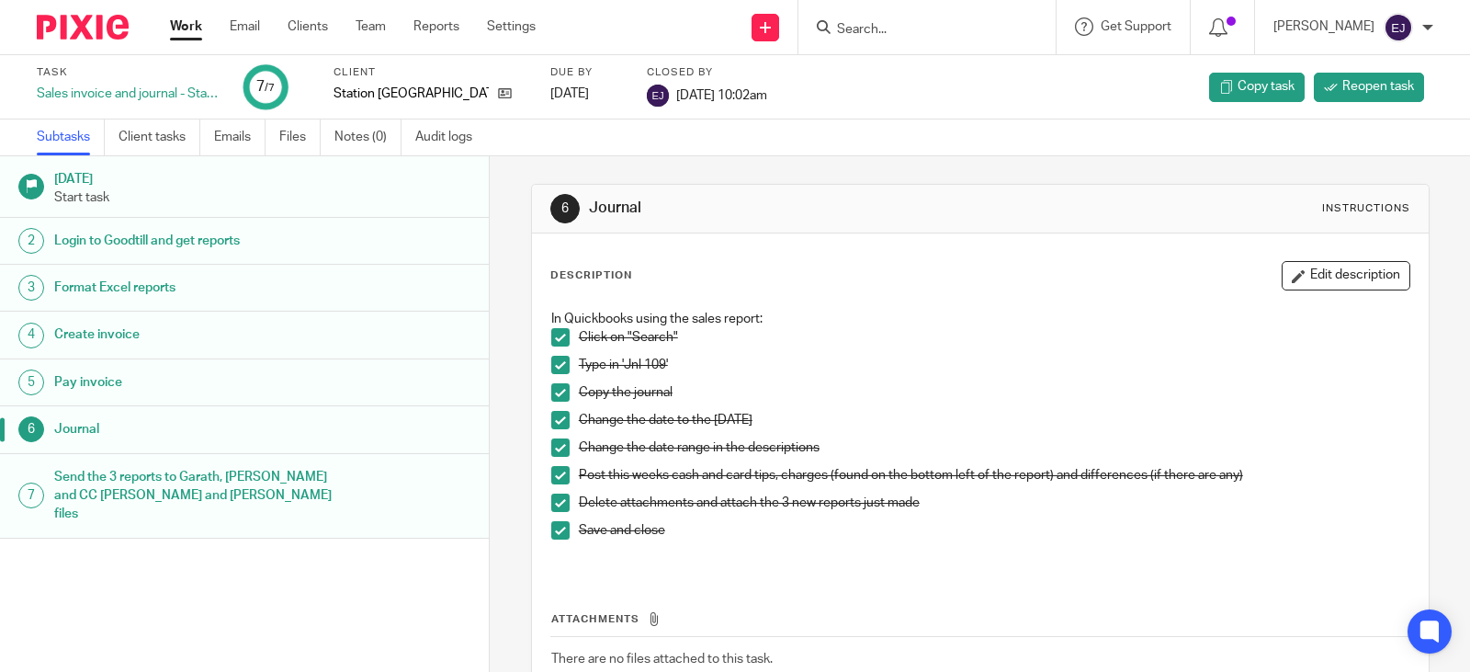
click at [287, 493] on h1 "Send the 3 reports to Garath, [PERSON_NAME] and CC [PERSON_NAME] and [PERSON_NA…" at bounding box center [192, 495] width 277 height 65
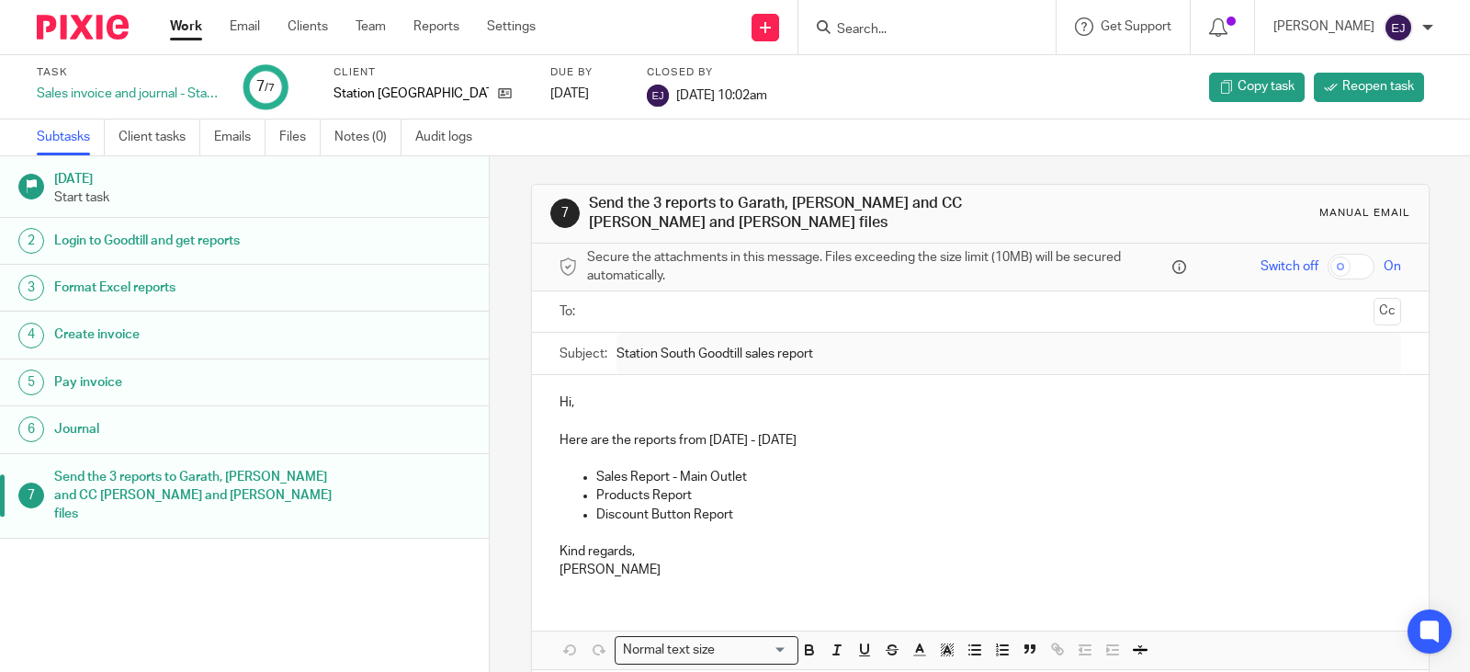
click at [175, 28] on link "Work" at bounding box center [186, 26] width 32 height 18
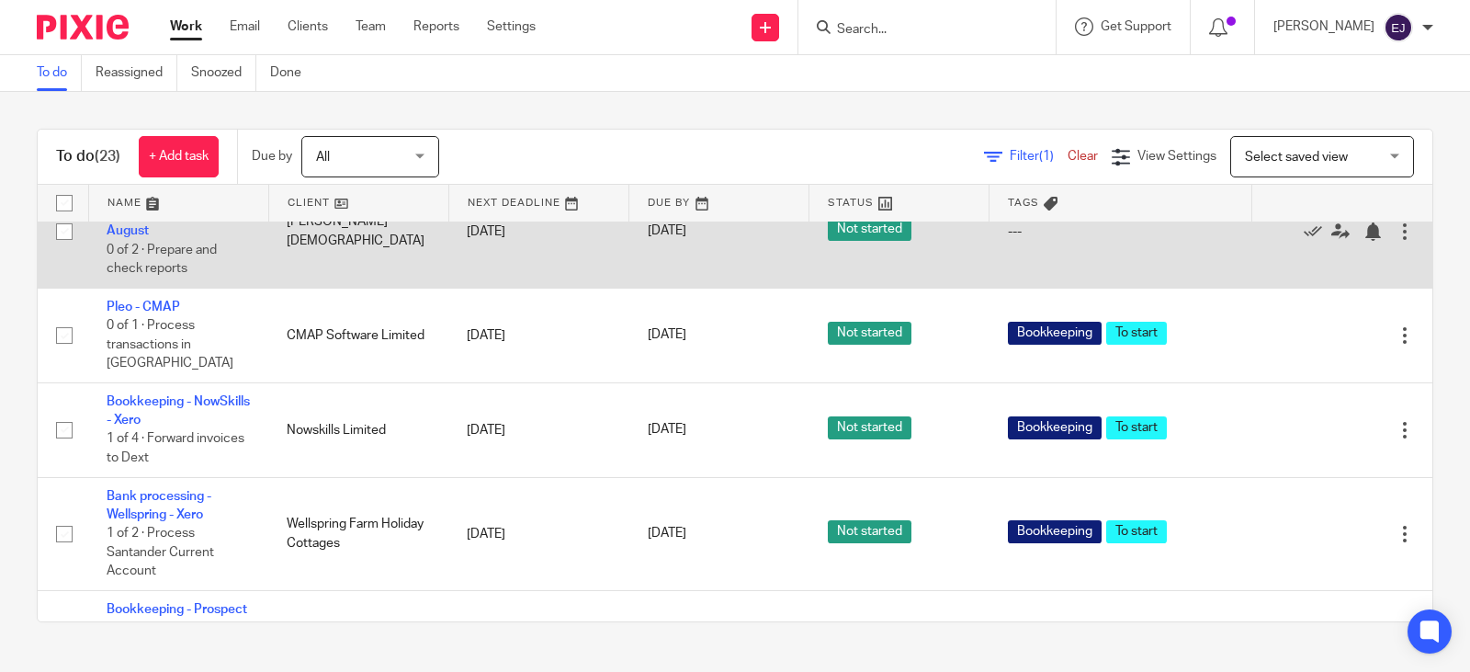
scroll to position [1562, 0]
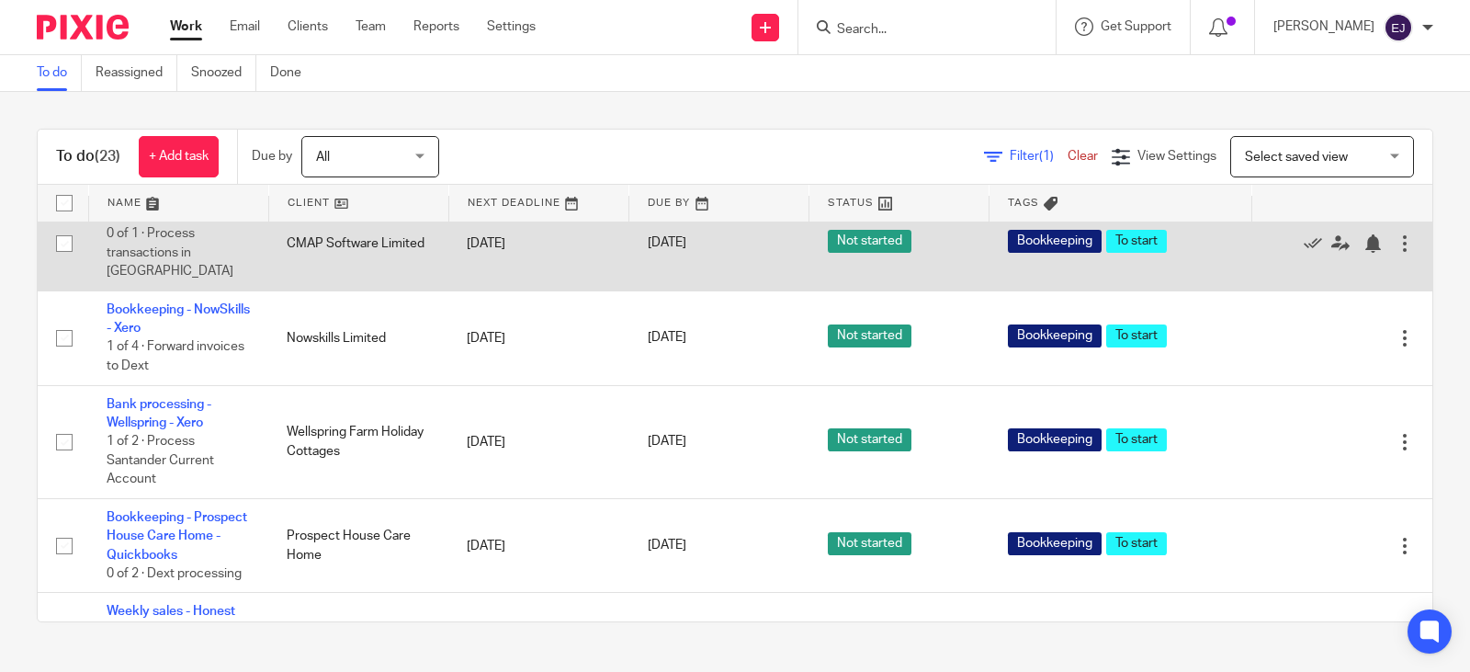
click at [147, 221] on link "Pleo - CMAP" at bounding box center [144, 215] width 74 height 13
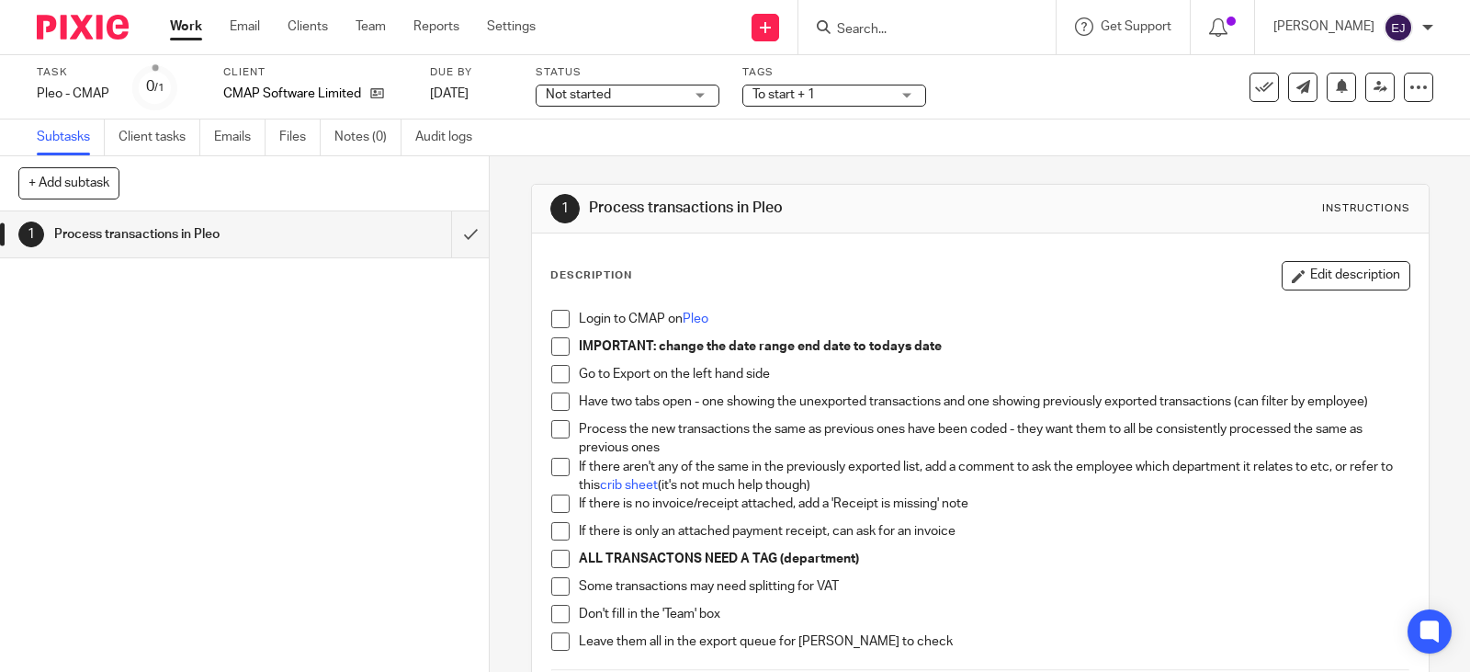
drag, startPoint x: 46, startPoint y: 3, endPoint x: 596, endPoint y: 89, distance: 557.1
click at [596, 97] on span "Not started" at bounding box center [578, 94] width 65 height 13
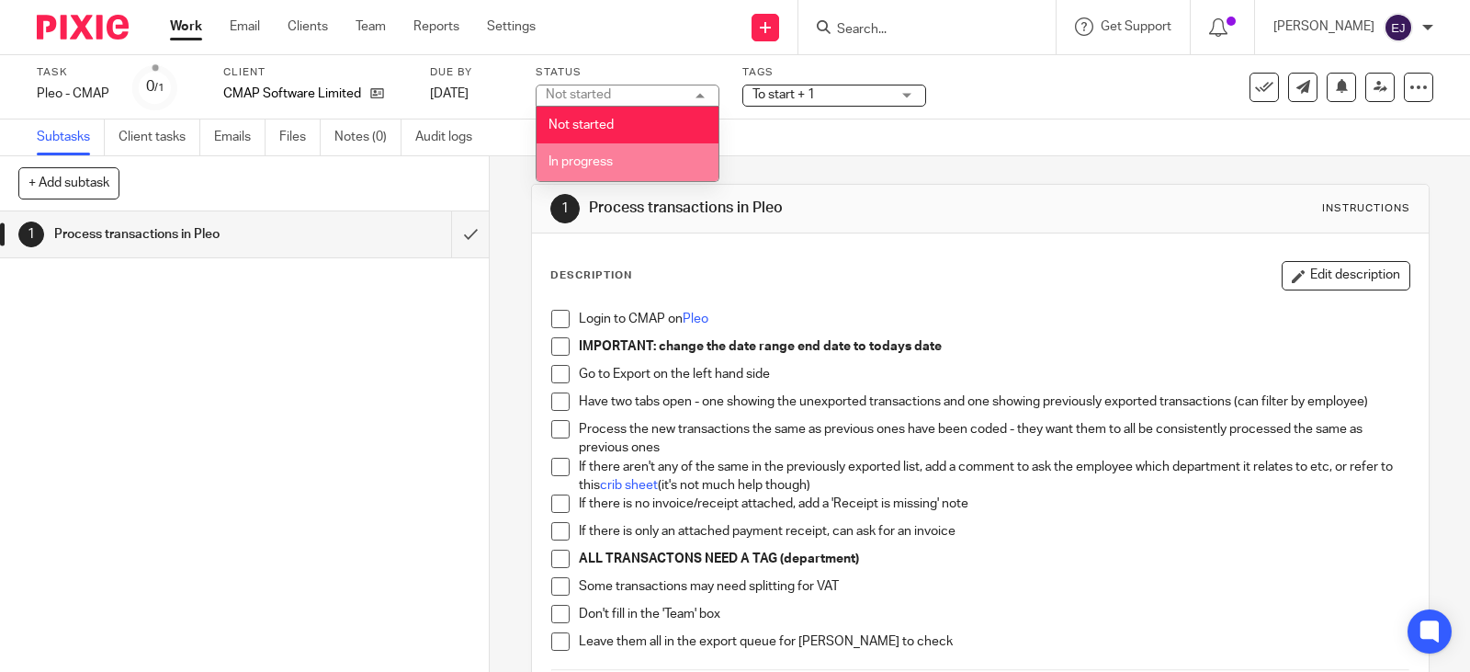
click at [587, 162] on span "In progress" at bounding box center [581, 161] width 64 height 13
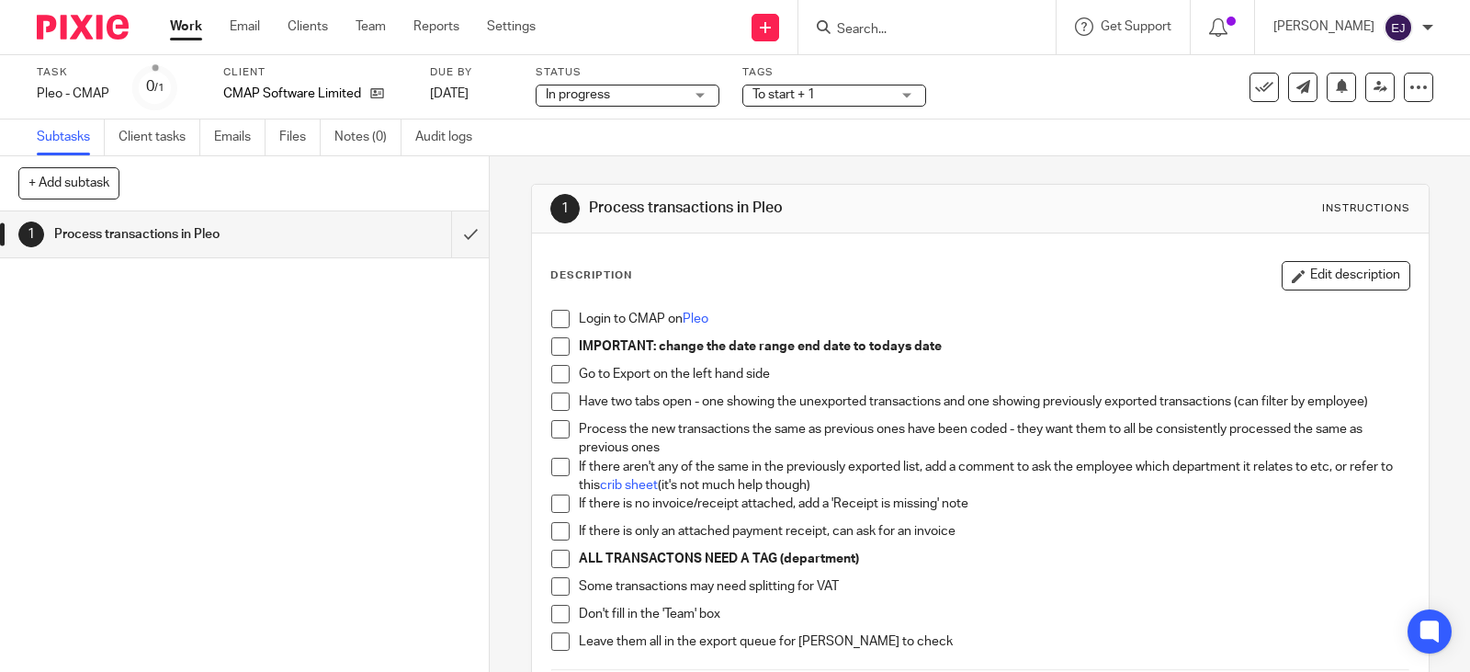
click at [803, 88] on span "To start + 1" at bounding box center [783, 94] width 62 height 13
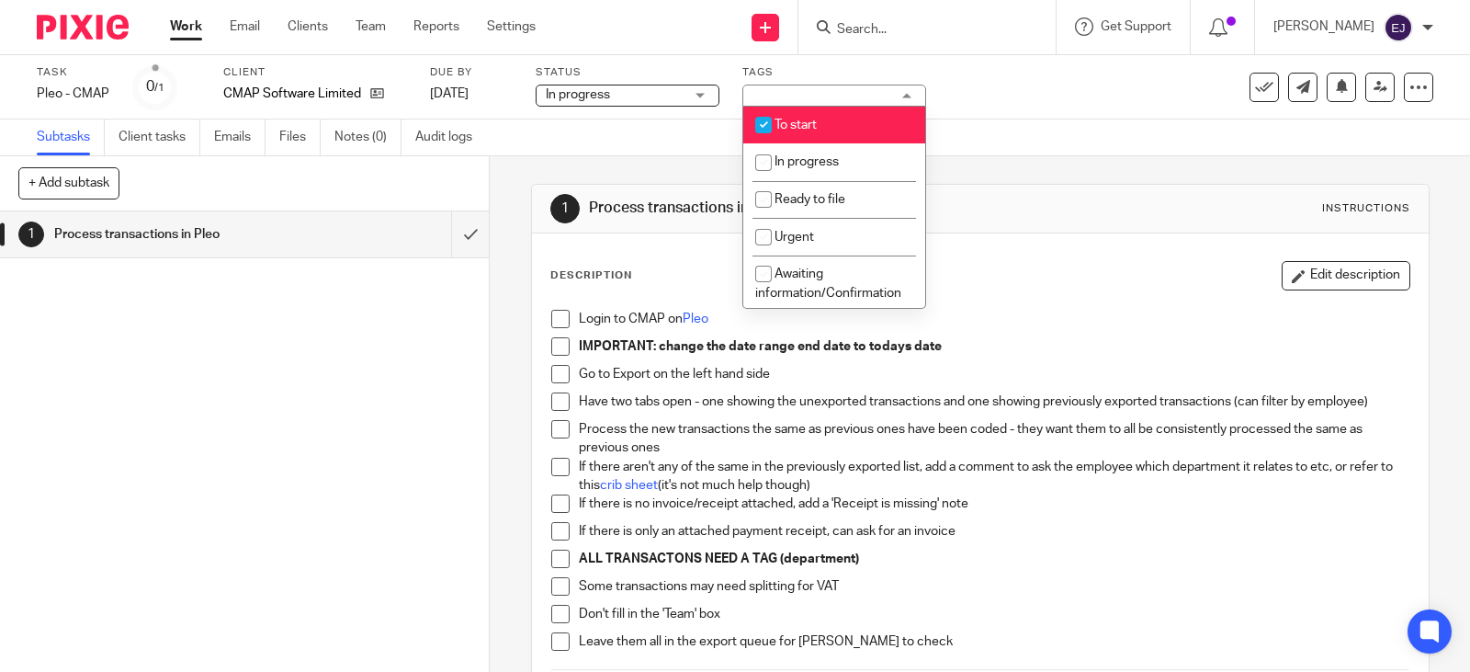
click at [808, 123] on span "To start" at bounding box center [796, 125] width 42 height 13
checkbox input "false"
click at [821, 164] on span "In progress" at bounding box center [807, 161] width 64 height 13
checkbox input "true"
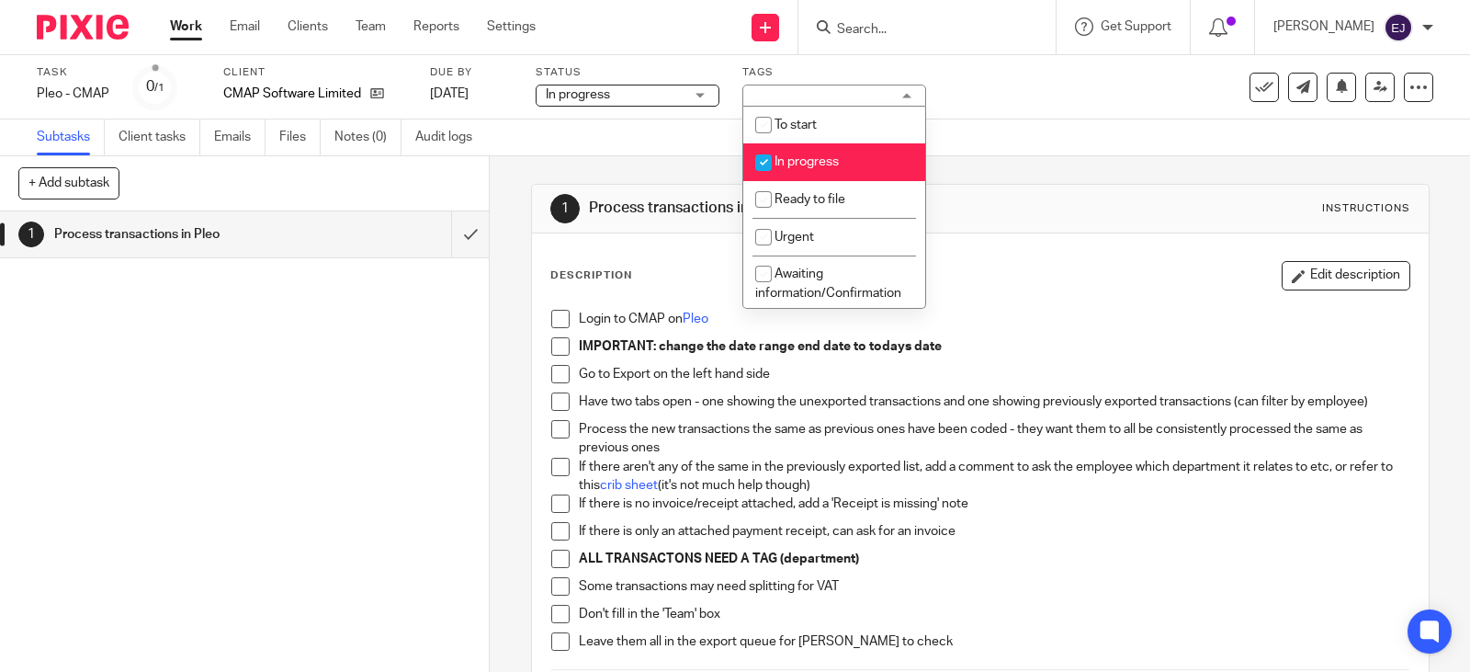
click at [990, 152] on div "Subtasks Client tasks Emails Files Notes (0) Audit logs" at bounding box center [735, 137] width 1470 height 37
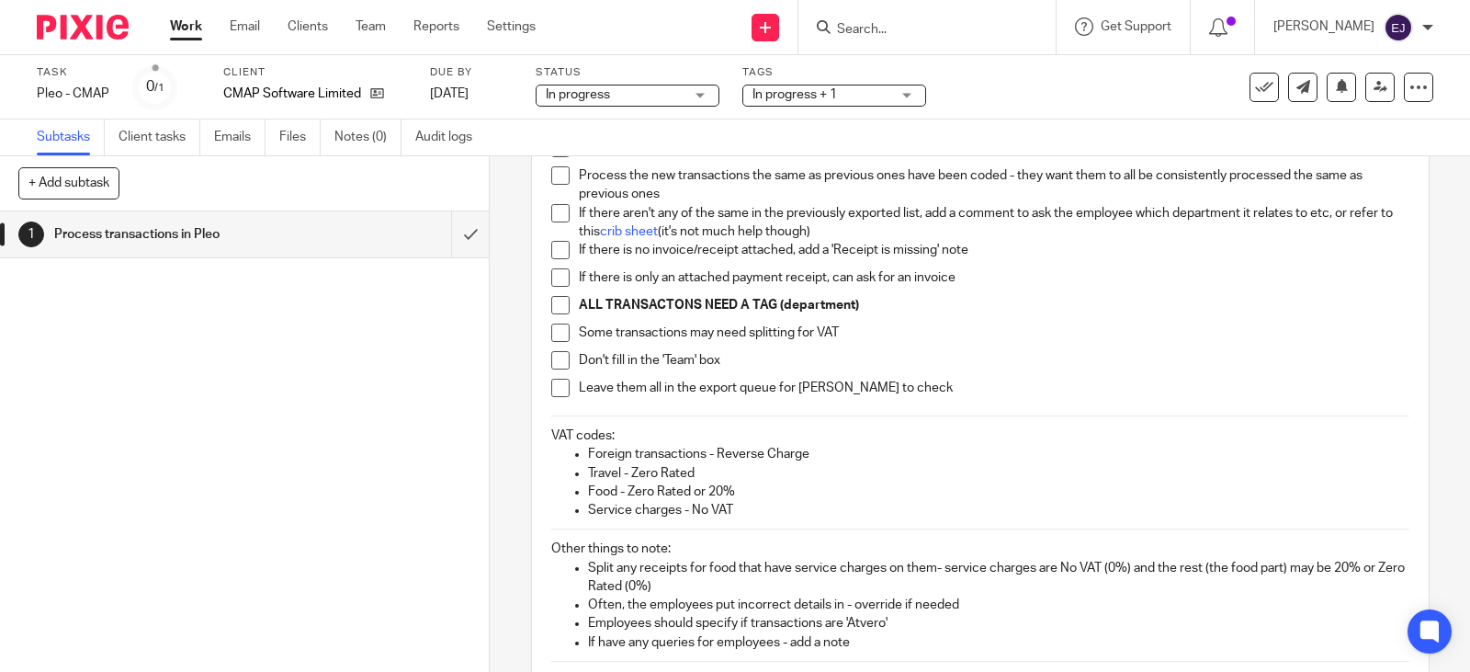
scroll to position [276, 0]
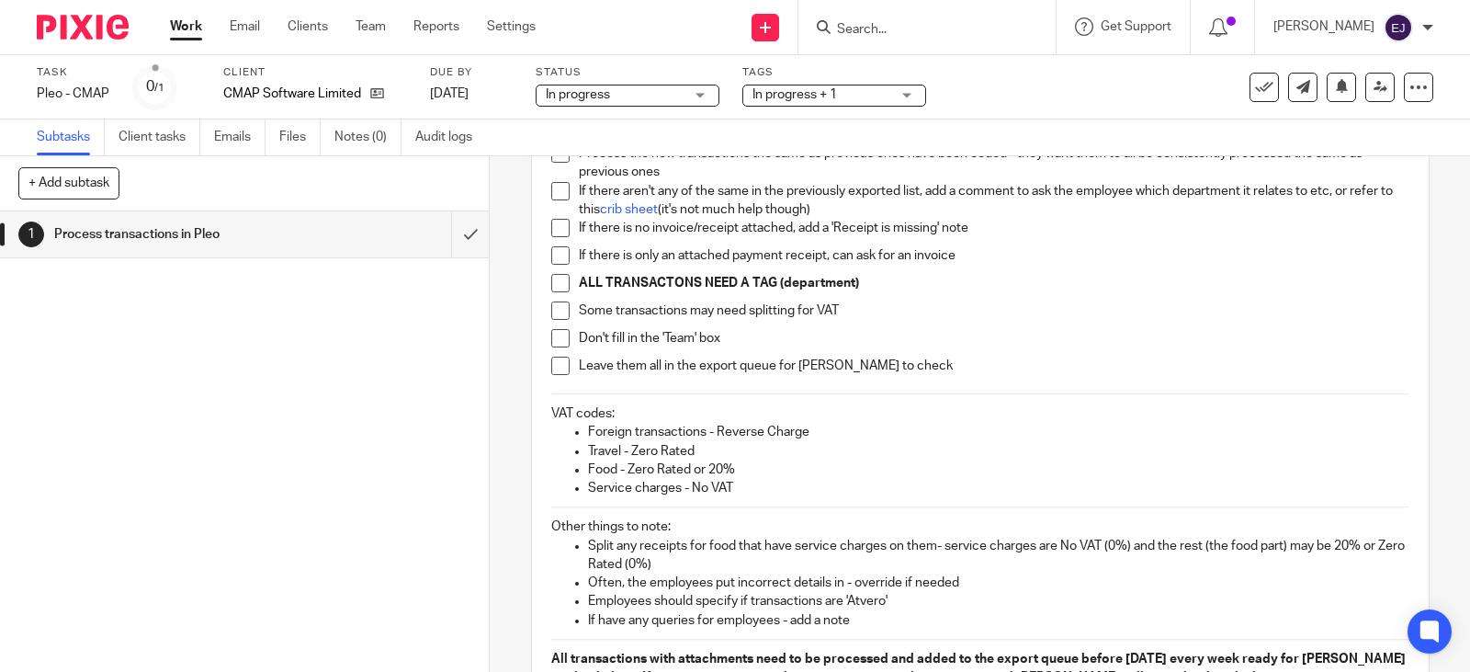
click at [184, 27] on link "Work" at bounding box center [186, 26] width 32 height 18
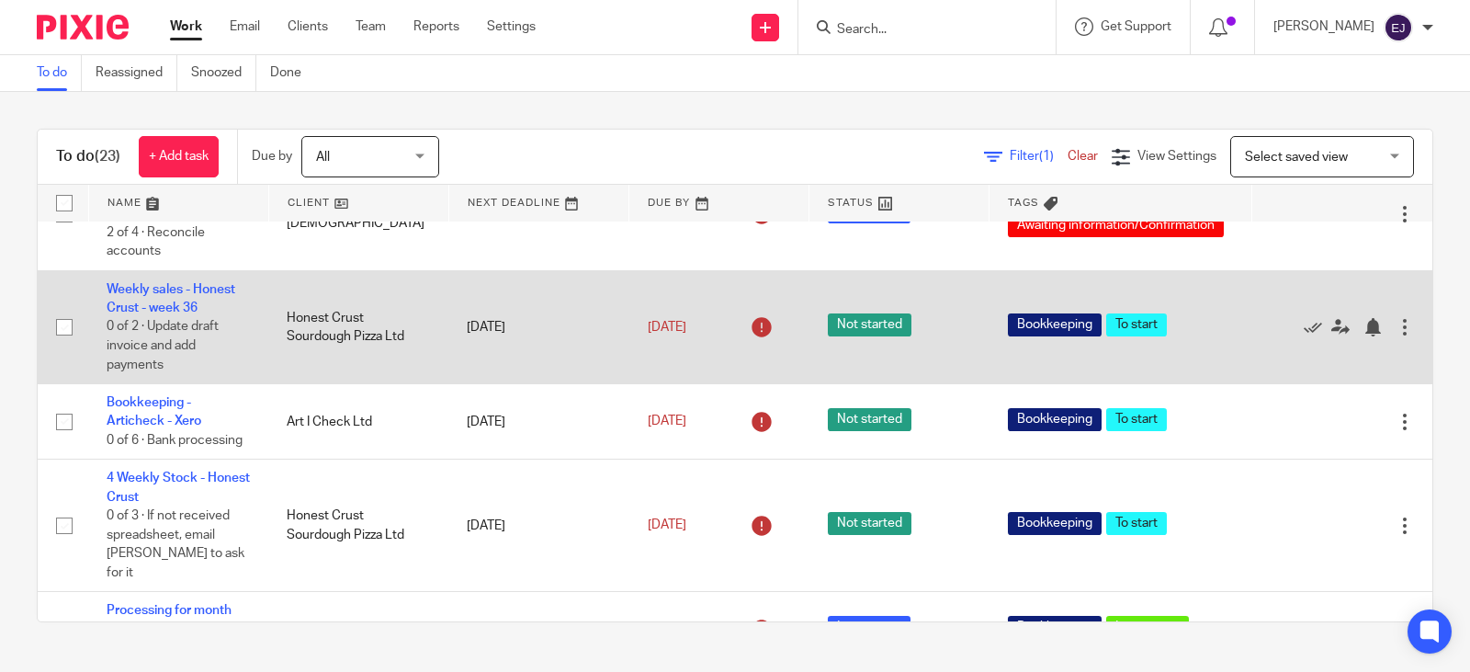
scroll to position [551, 0]
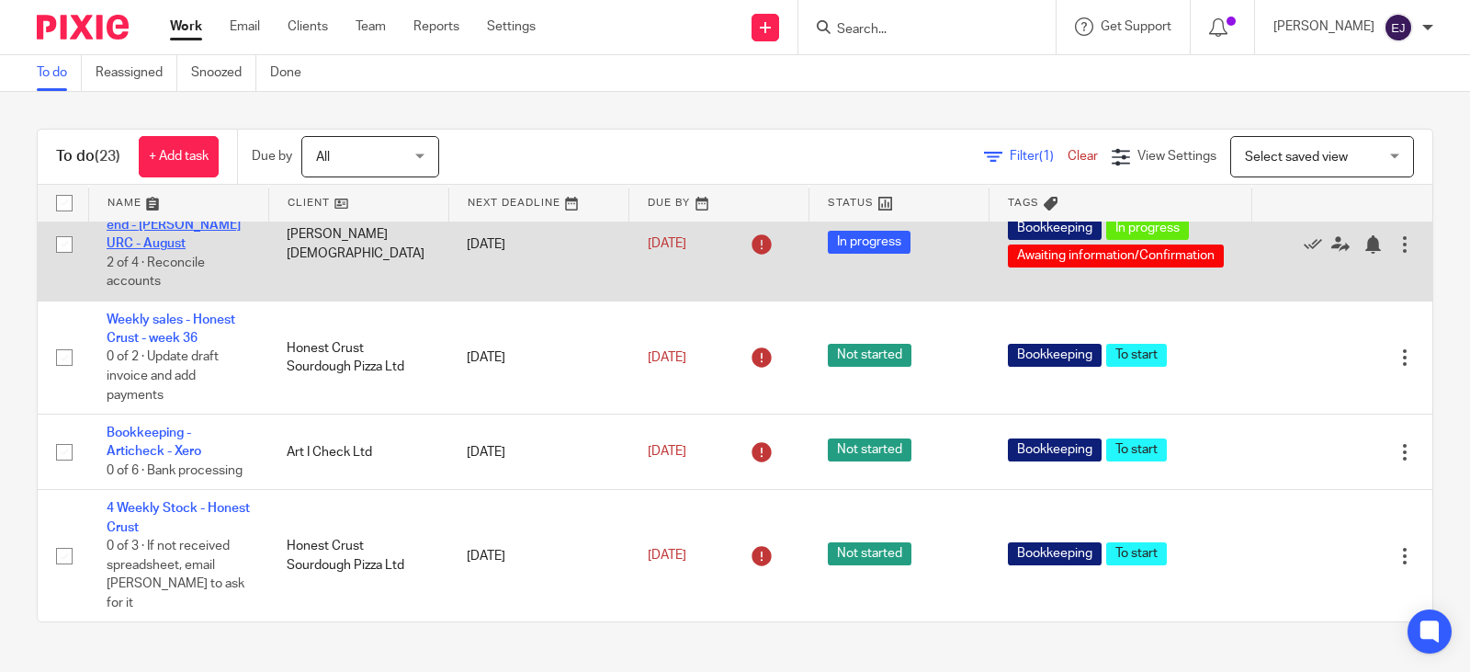
click at [167, 251] on link "Processing at month end - [PERSON_NAME] URC - August" at bounding box center [174, 225] width 134 height 51
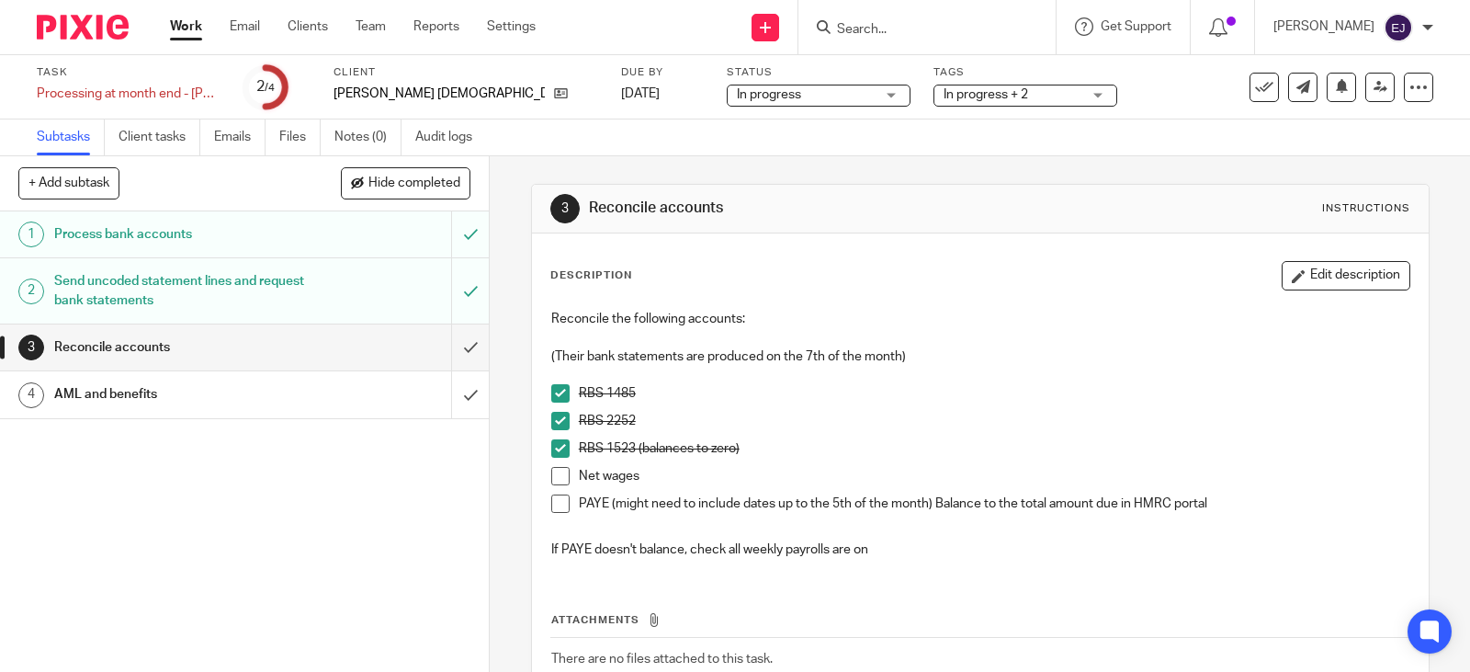
click at [564, 482] on li "Net wages" at bounding box center [980, 481] width 858 height 28
click at [552, 478] on span at bounding box center [560, 476] width 18 height 18
click at [185, 33] on link "Work" at bounding box center [186, 26] width 32 height 18
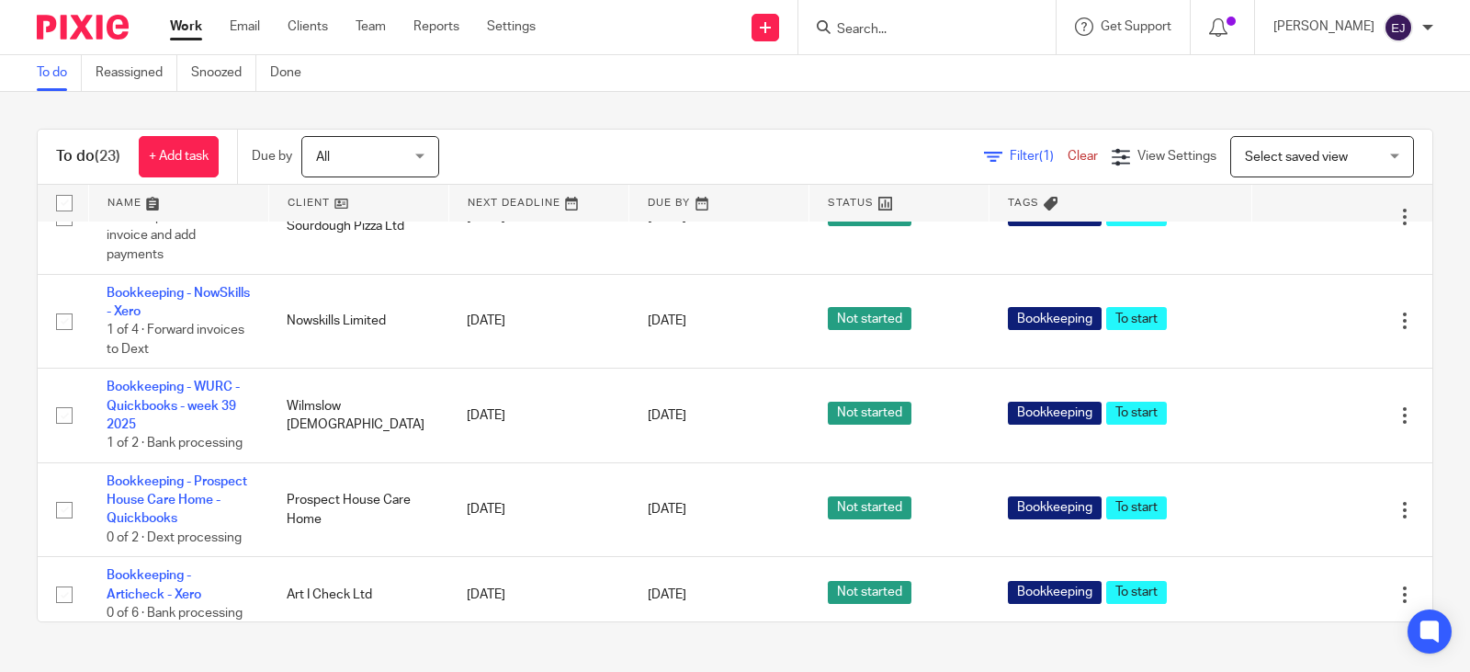
scroll to position [1838, 0]
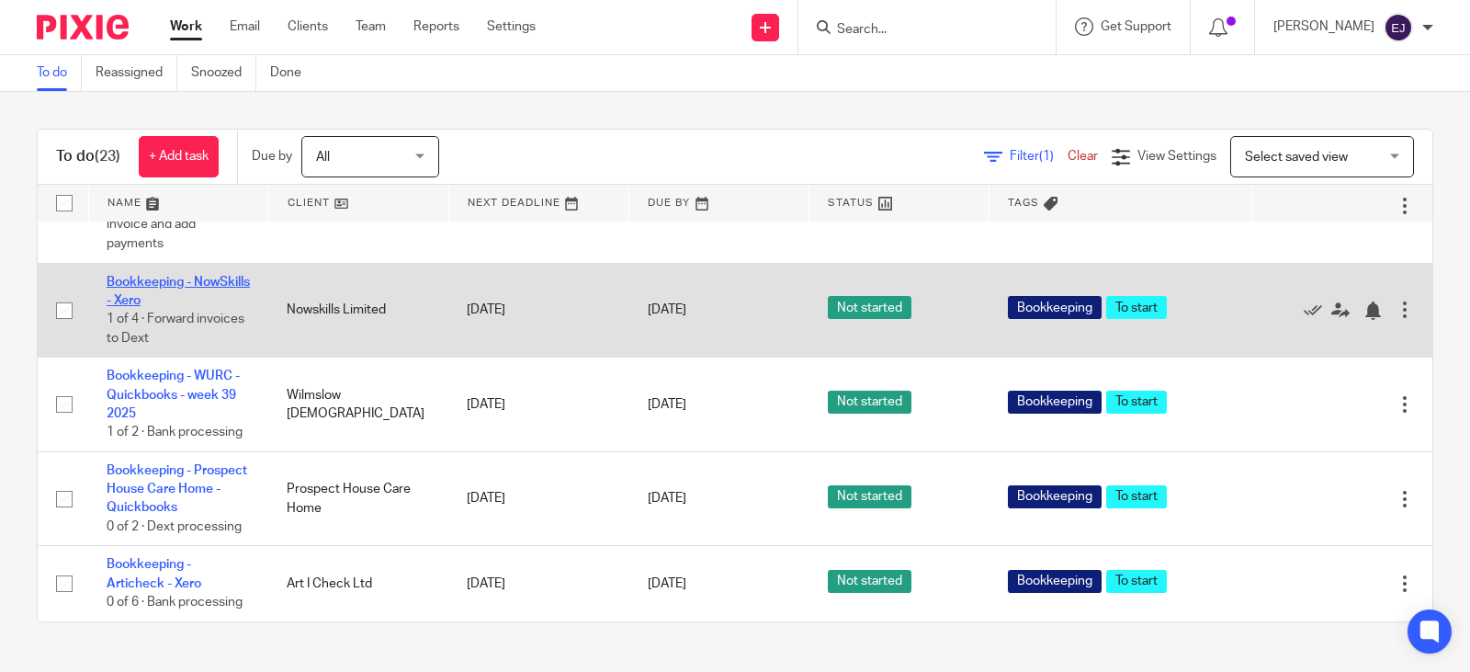
click at [182, 307] on link "Bookkeeping - NowSkills - Xero" at bounding box center [178, 291] width 143 height 31
